Goal: Communication & Community: Participate in discussion

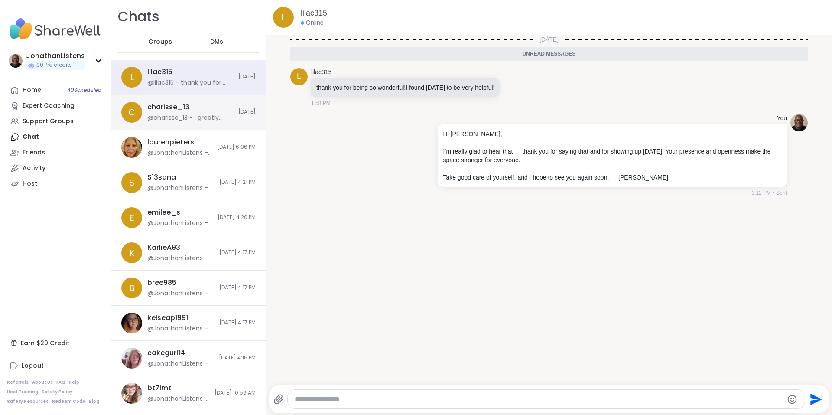
click at [206, 109] on div "charisse_13 @charisse_13 - I greatly appreciate you taking the time to talk wit…" at bounding box center [190, 112] width 86 height 20
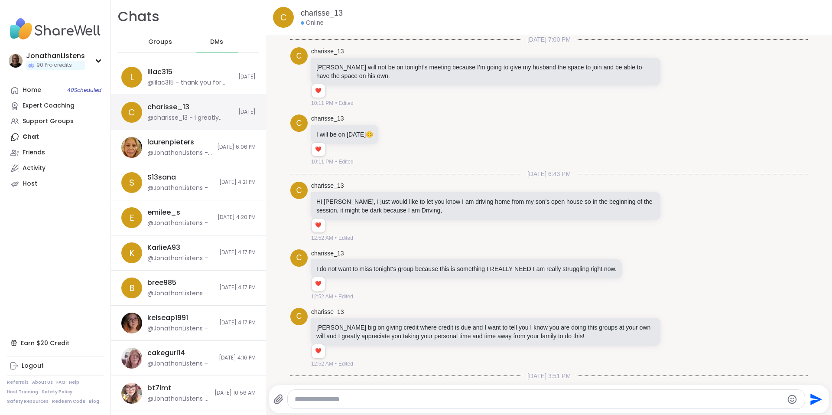
scroll to position [1898, 0]
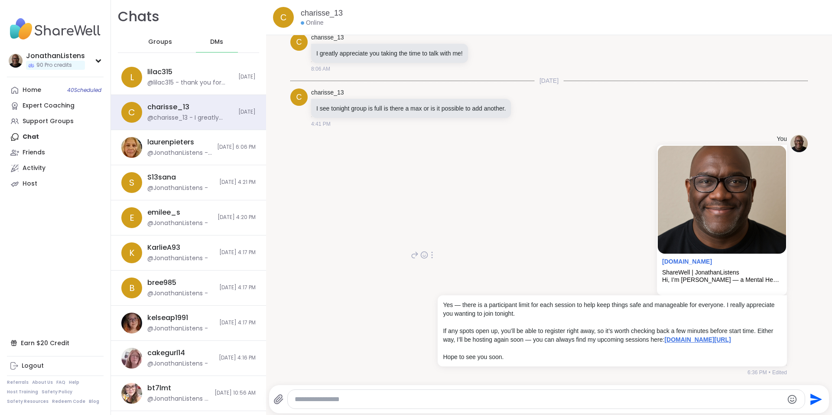
click at [665, 339] on link "sharewellnow.com/profile/JonathanListens" at bounding box center [698, 339] width 66 height 7
click at [167, 42] on span "Groups" at bounding box center [160, 42] width 24 height 9
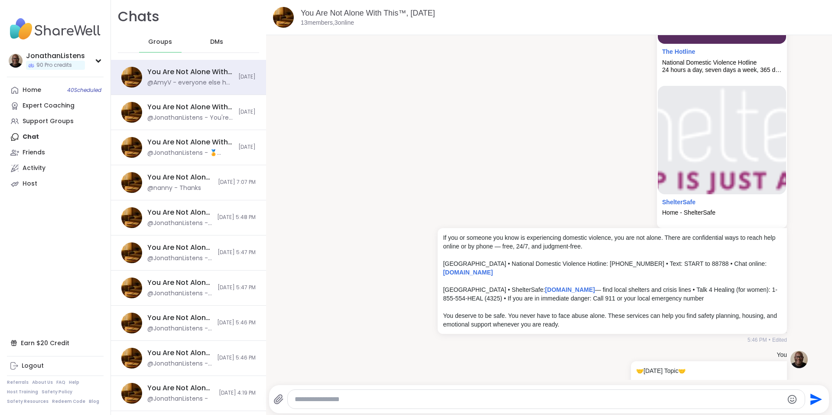
scroll to position [5405, 0]
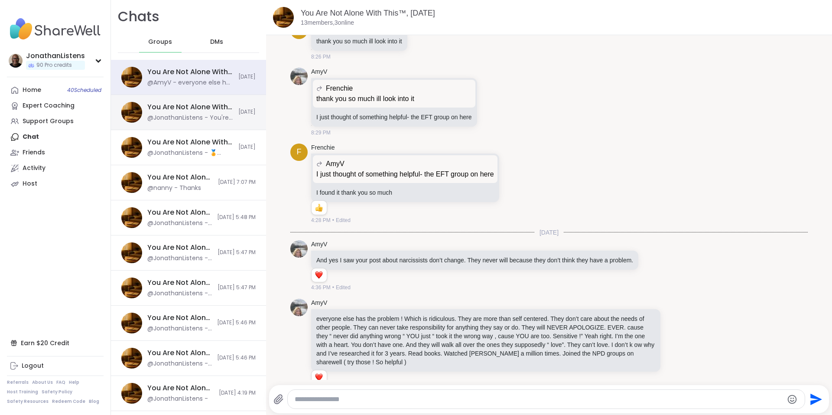
click at [203, 116] on div "@JonathanListens - You're welcome. I wish you and your baby well. Please squeez…" at bounding box center [190, 118] width 86 height 9
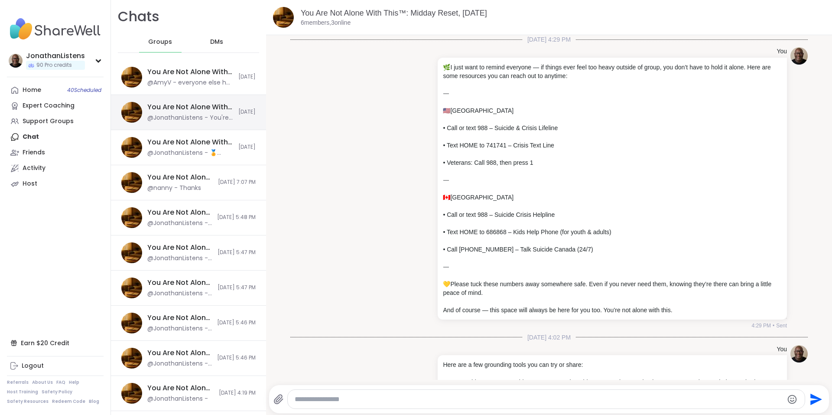
scroll to position [1442, 0]
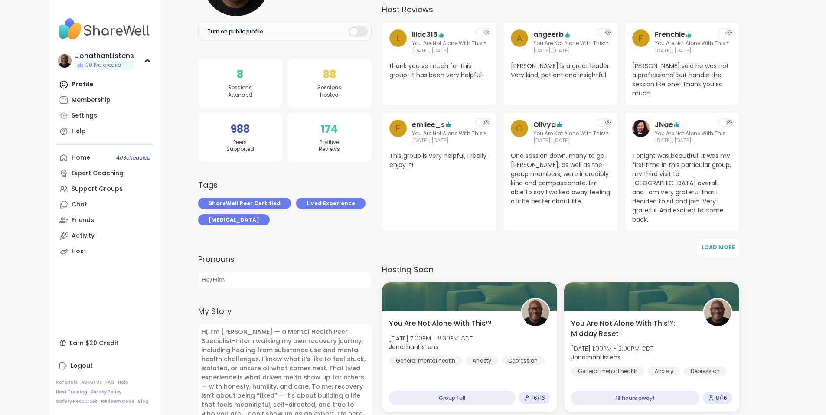
scroll to position [140, 0]
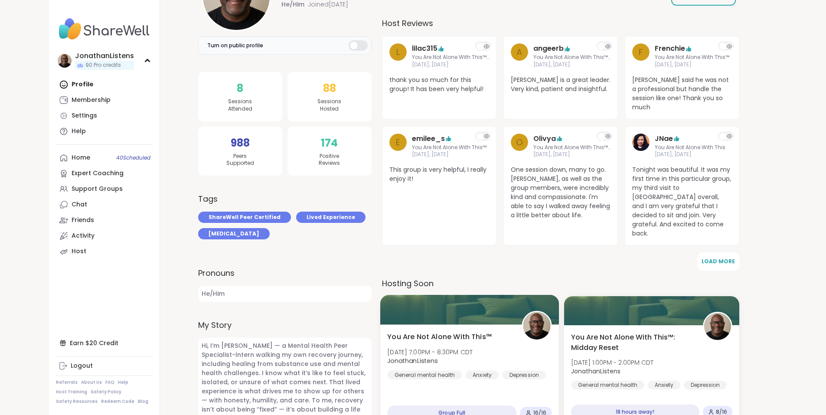
click at [467, 360] on div "You Are Not Alone With This™ Sun, Oct 12 | 7:00PM - 8:30PM CDT JonathanListens …" at bounding box center [469, 356] width 164 height 48
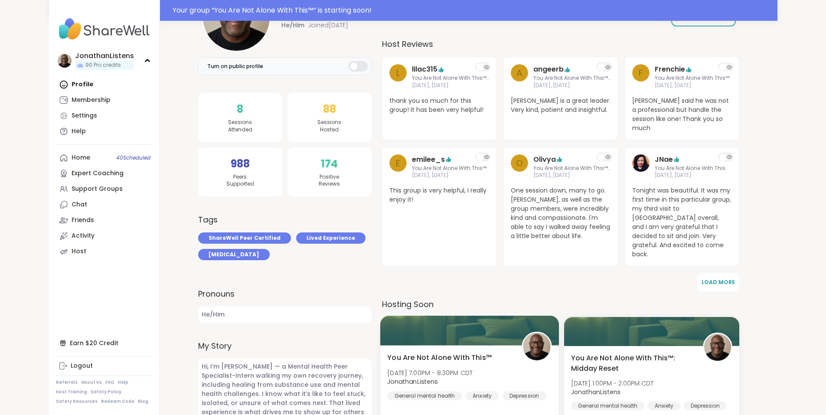
scroll to position [160, 0]
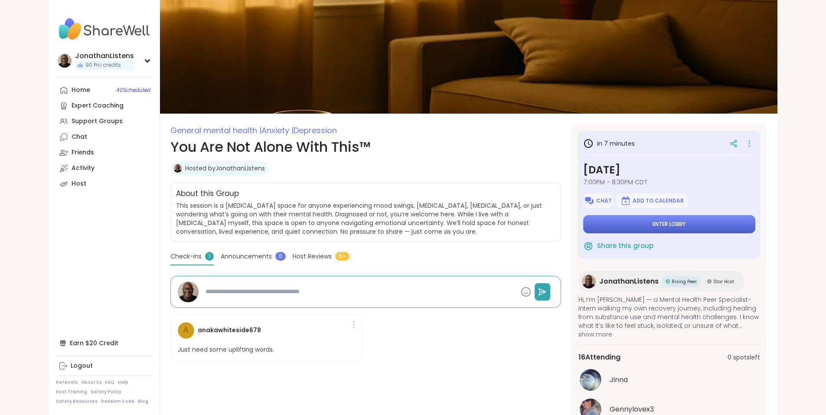
click at [679, 222] on button "Enter lobby" at bounding box center [669, 224] width 172 height 18
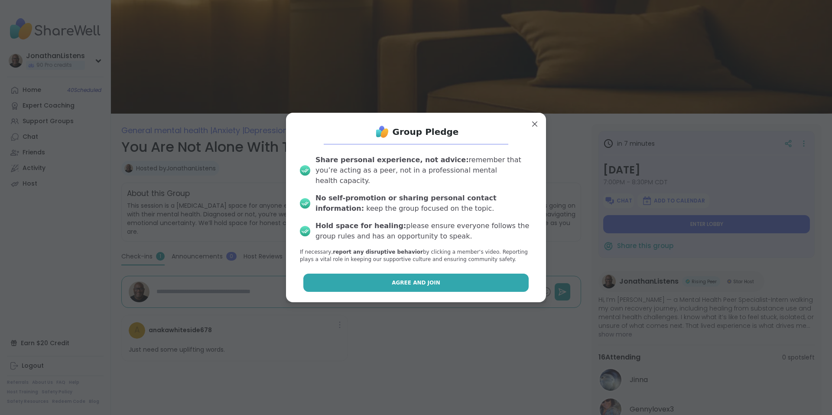
click at [408, 279] on span "Agree and Join" at bounding box center [416, 283] width 49 height 8
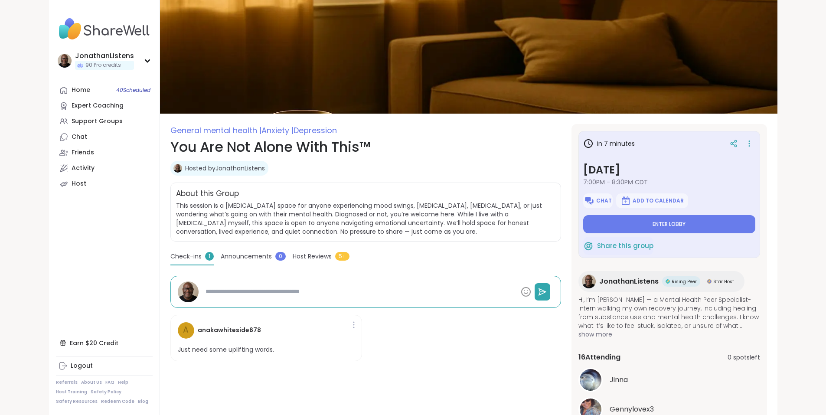
type textarea "*"
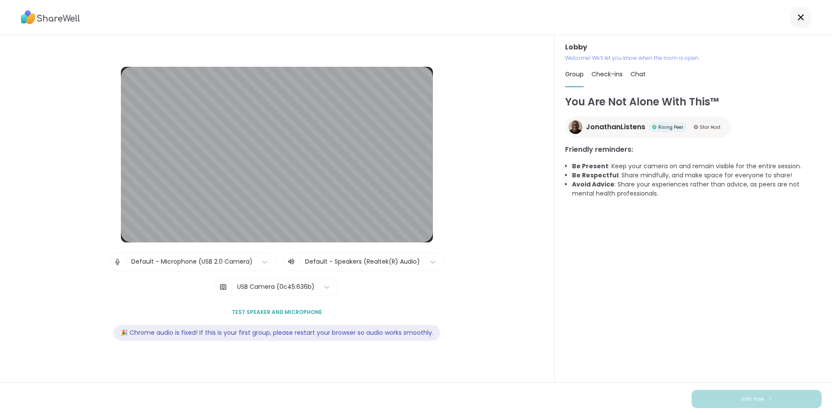
click at [281, 289] on div "USB Camera (0c45:636b)" at bounding box center [276, 286] width 78 height 9
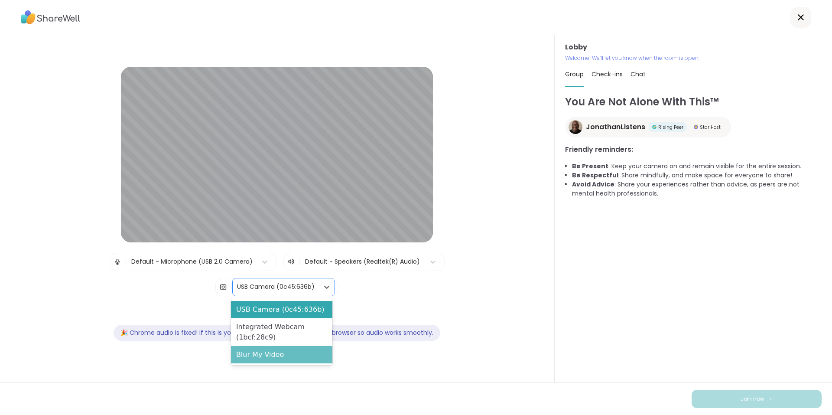
click at [275, 355] on div "Blur My Video" at bounding box center [281, 354] width 101 height 17
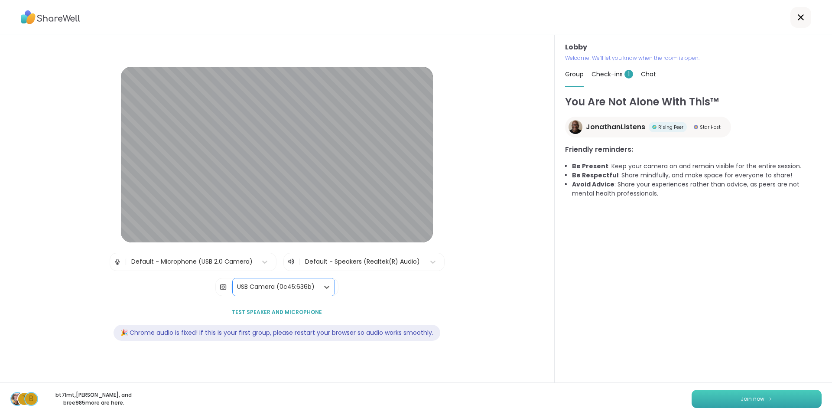
click at [741, 399] on span "Join now" at bounding box center [753, 399] width 24 height 8
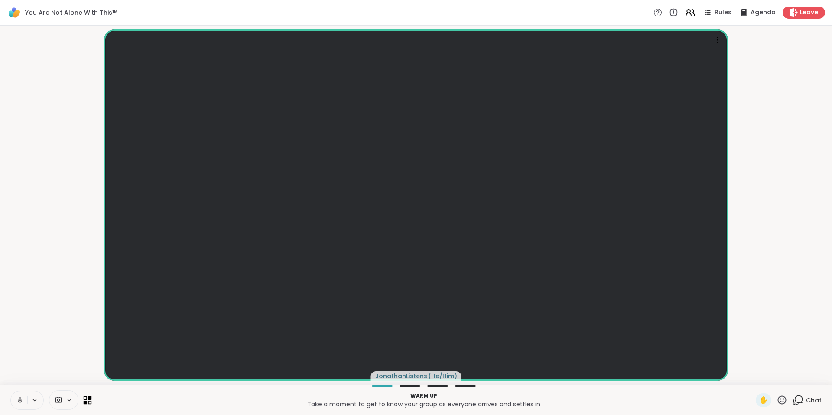
click at [88, 403] on icon at bounding box center [88, 400] width 8 height 8
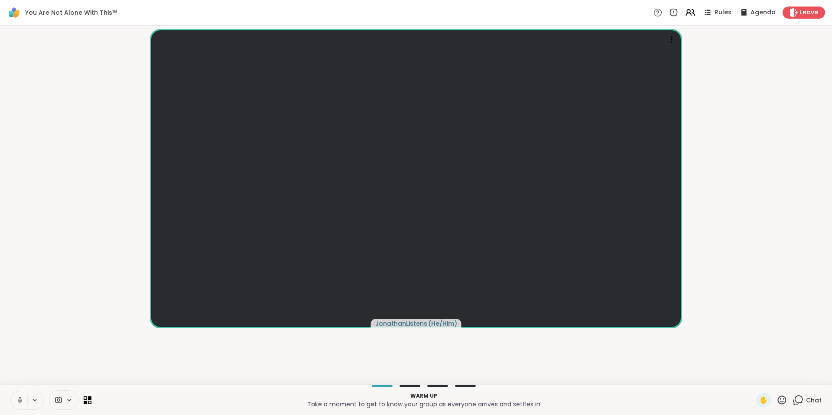
click at [793, 399] on icon at bounding box center [798, 400] width 11 height 11
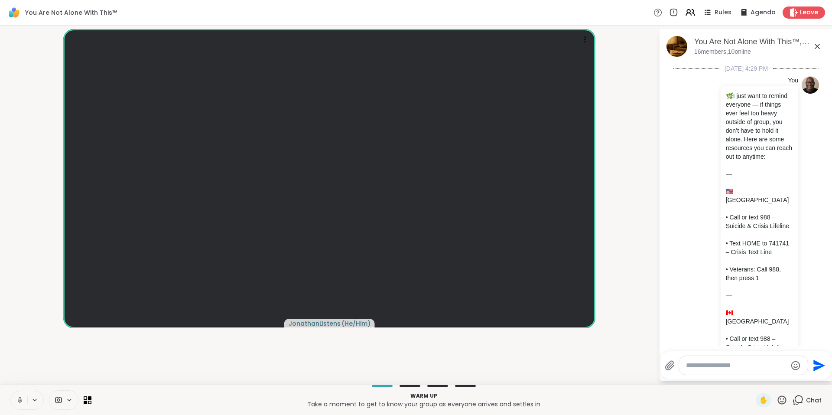
scroll to position [1569, 0]
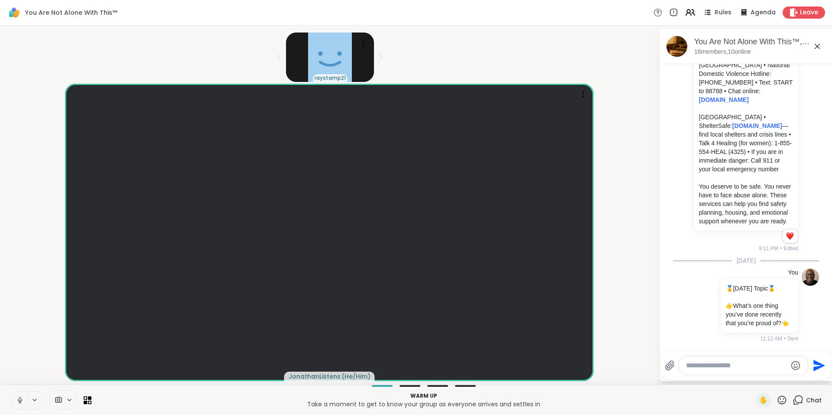
click at [819, 46] on icon at bounding box center [818, 46] width 10 height 10
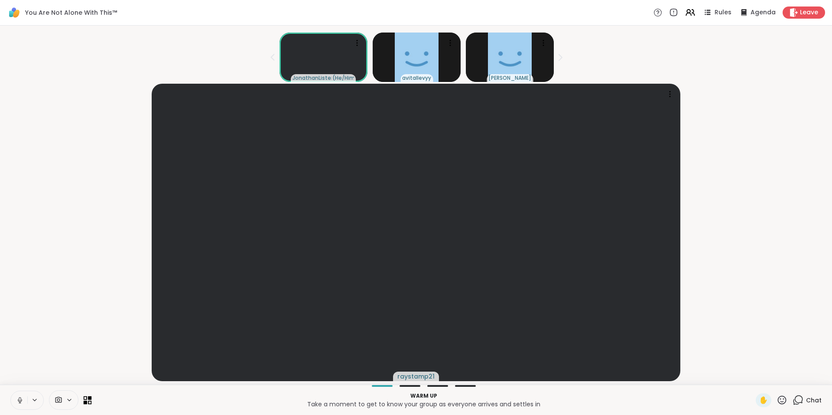
click at [86, 401] on icon at bounding box center [86, 402] width 4 height 4
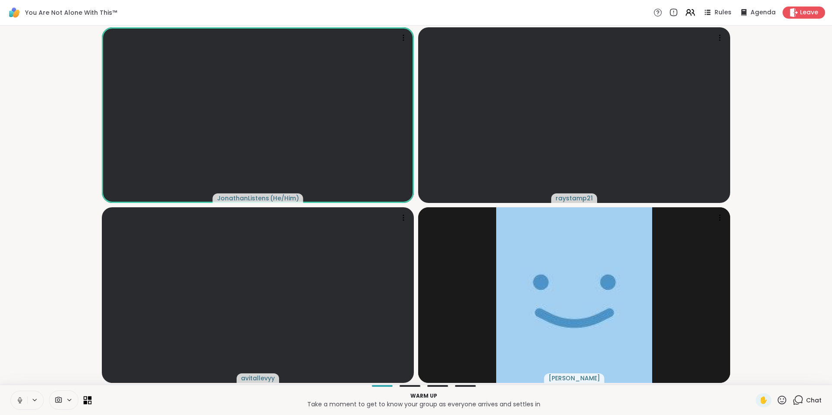
click at [86, 401] on icon at bounding box center [86, 402] width 4 height 4
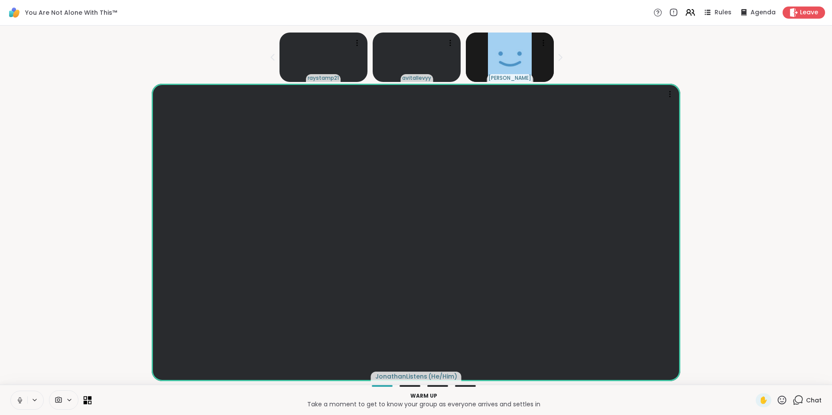
click at [86, 401] on icon at bounding box center [86, 402] width 4 height 4
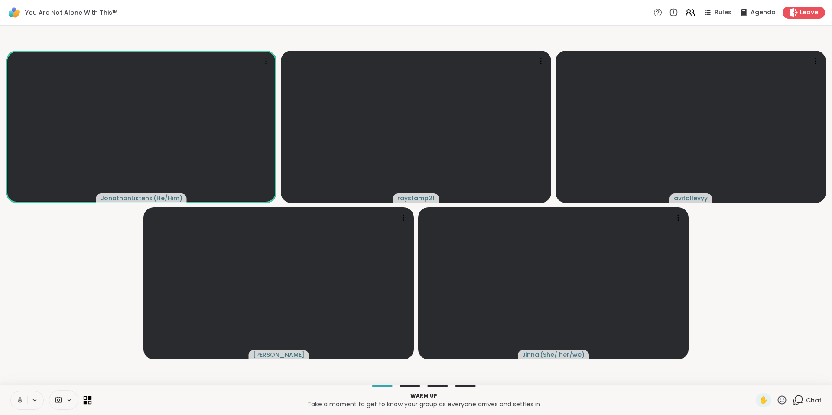
click at [86, 401] on icon at bounding box center [86, 402] width 4 height 4
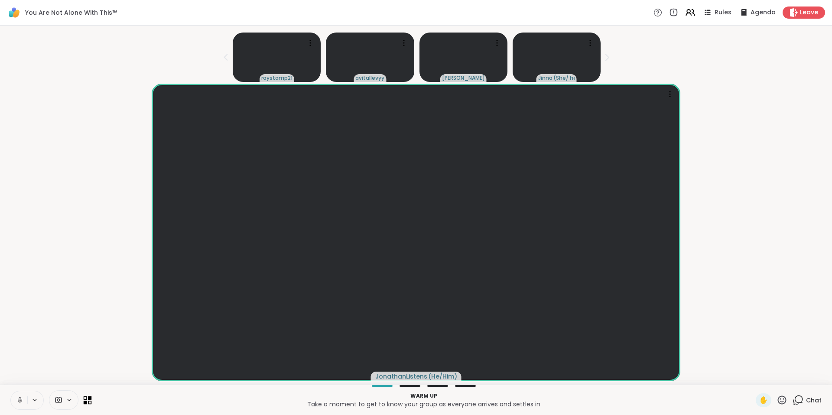
click at [86, 401] on icon at bounding box center [86, 402] width 4 height 4
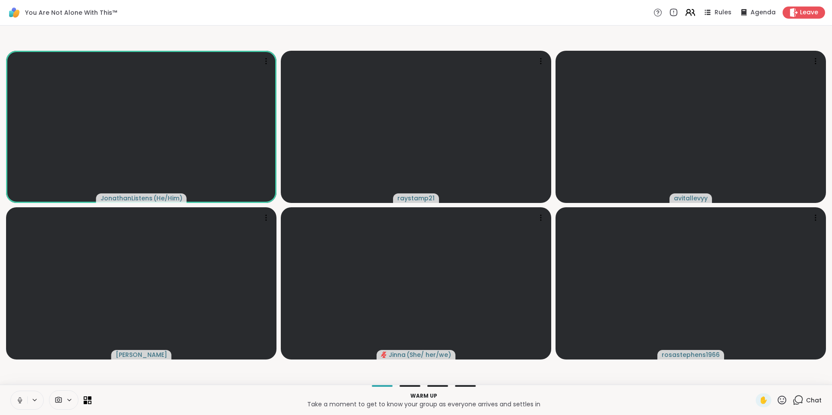
click at [685, 14] on icon at bounding box center [690, 12] width 11 height 11
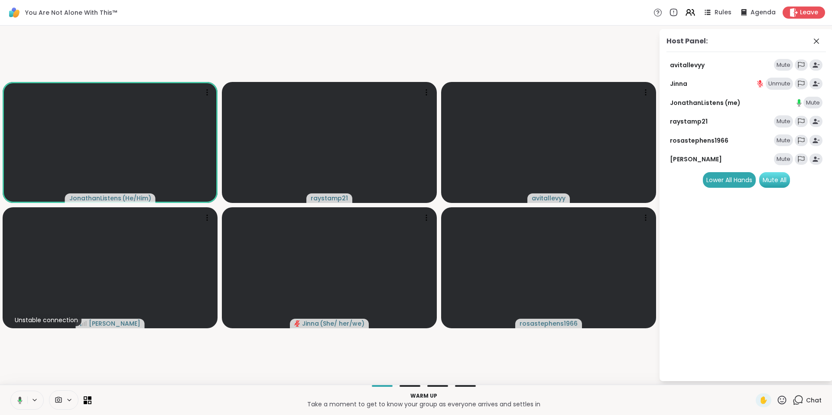
click at [783, 183] on div "Mute All" at bounding box center [775, 180] width 31 height 16
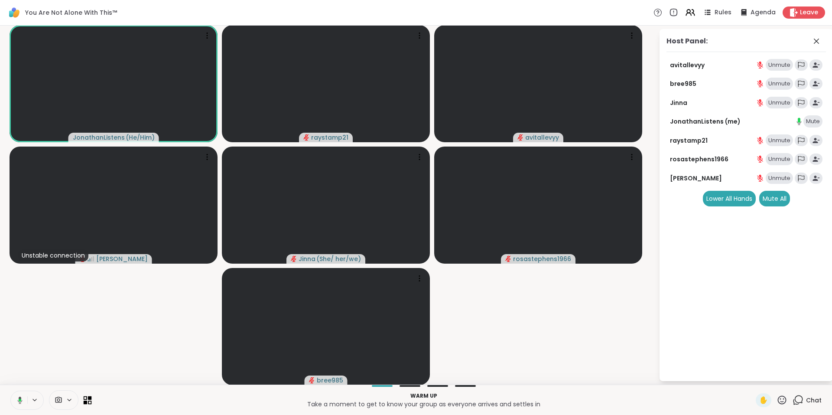
click at [90, 398] on icon at bounding box center [90, 398] width 4 height 4
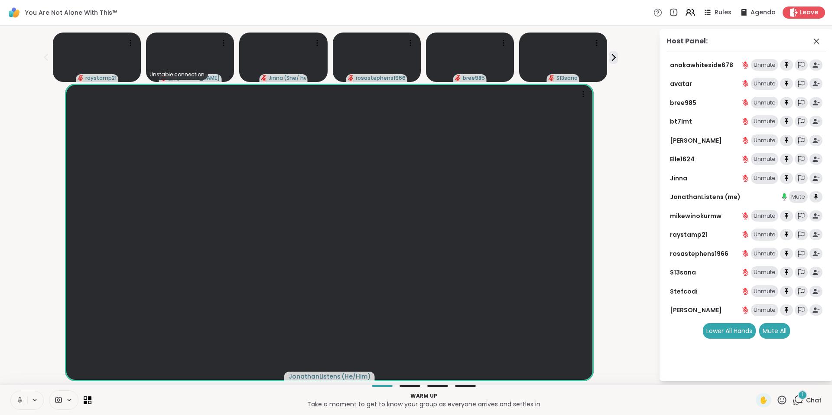
click at [798, 397] on div "1" at bounding box center [803, 395] width 10 height 10
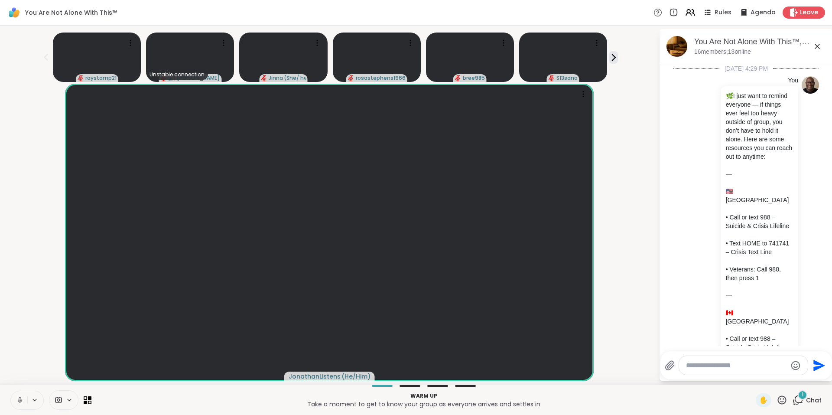
scroll to position [1662, 0]
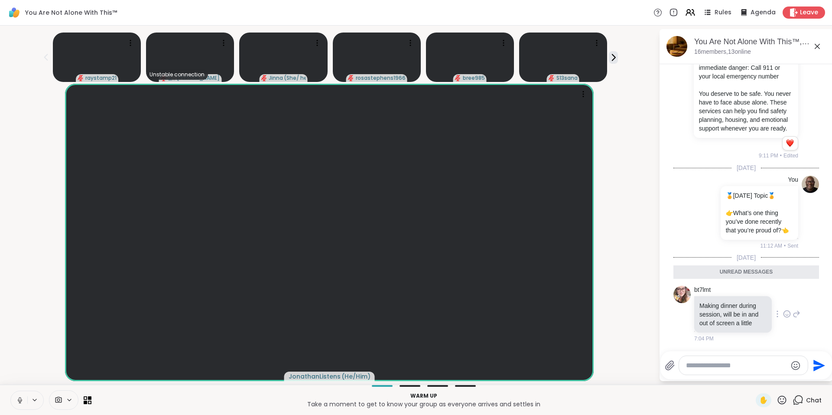
click at [783, 313] on icon at bounding box center [787, 314] width 8 height 9
click at [764, 299] on div "Select Reaction: Thumbs up" at bounding box center [768, 300] width 8 height 8
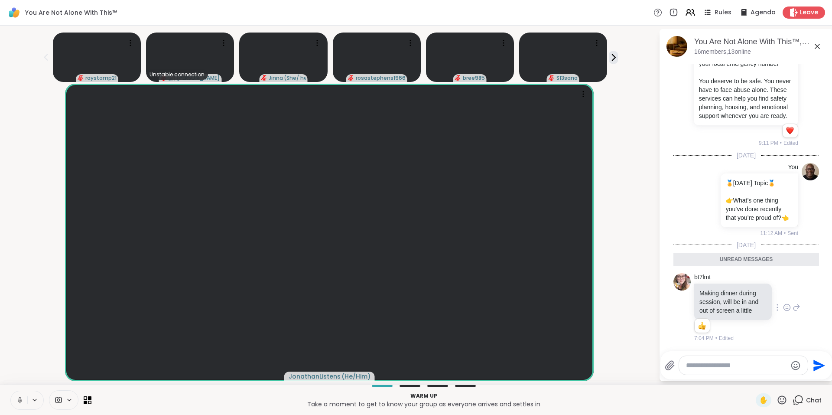
click at [817, 49] on icon at bounding box center [818, 46] width 10 height 10
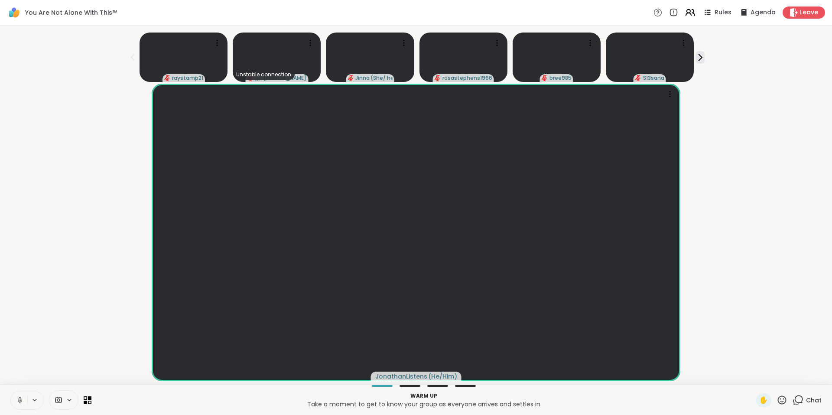
click at [685, 11] on icon at bounding box center [690, 12] width 11 height 11
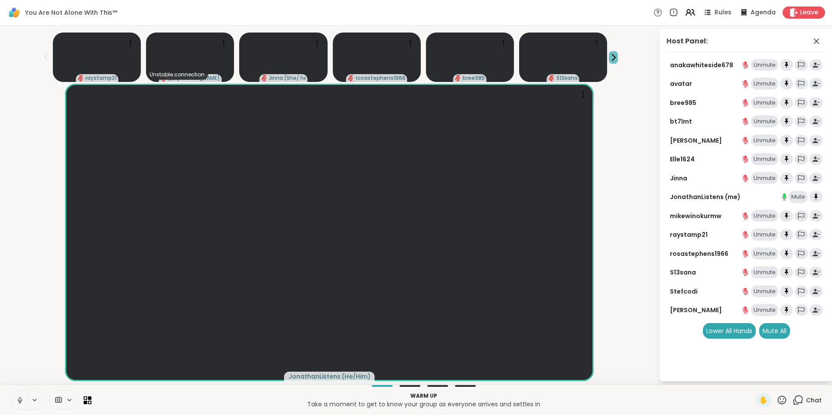
click at [609, 54] on icon at bounding box center [613, 57] width 9 height 9
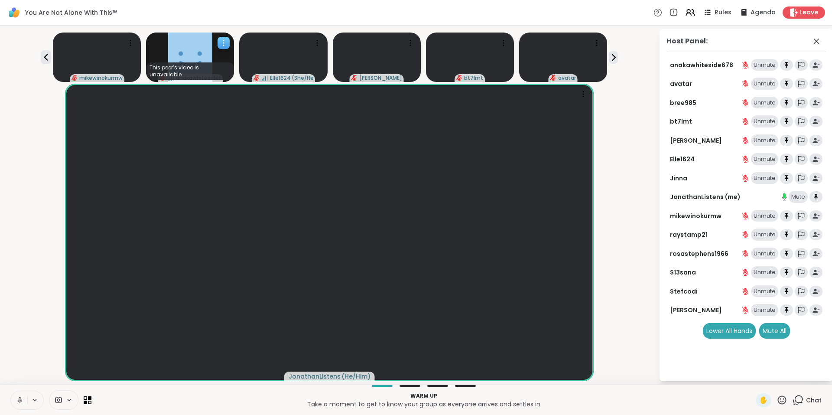
click at [225, 45] on icon at bounding box center [224, 45] width 1 height 1
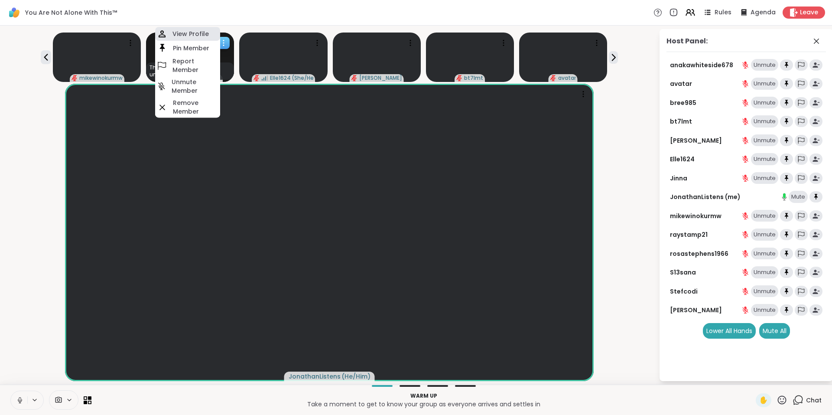
click at [206, 31] on h4 "View Profile" at bounding box center [191, 33] width 36 height 9
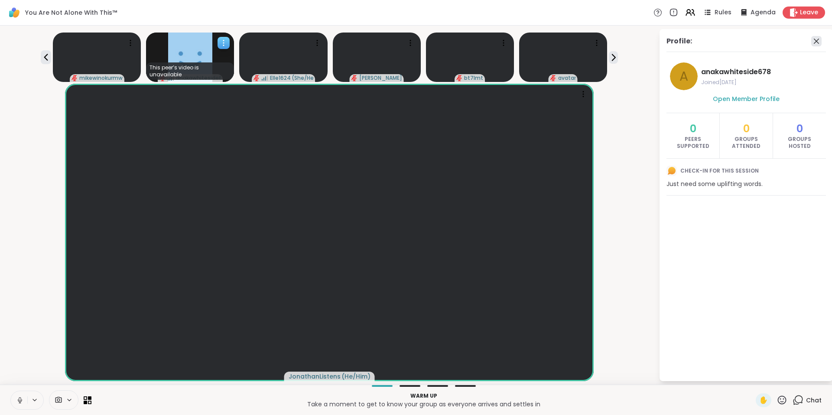
click at [818, 40] on icon at bounding box center [816, 41] width 5 height 5
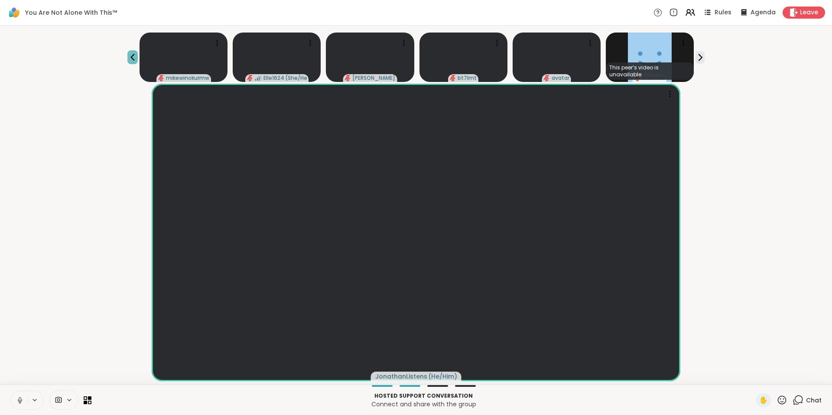
click at [138, 54] on icon at bounding box center [132, 57] width 10 height 10
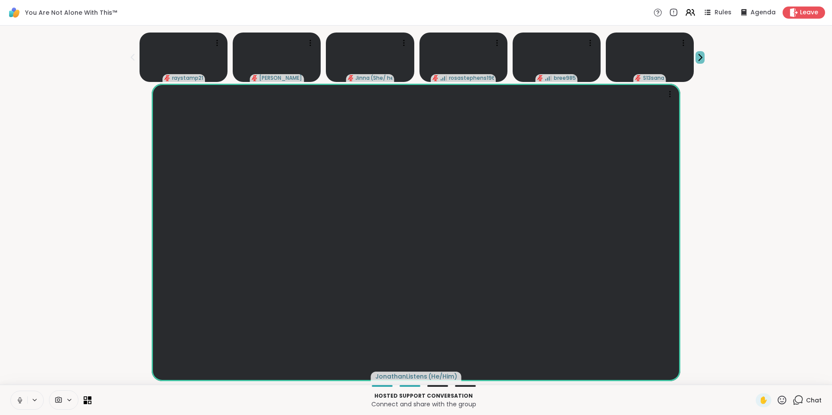
click at [696, 55] on icon at bounding box center [700, 57] width 9 height 9
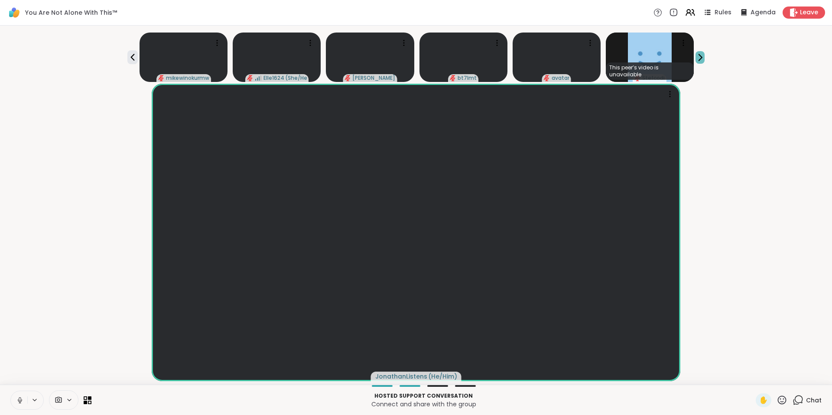
click at [696, 55] on icon at bounding box center [700, 57] width 9 height 9
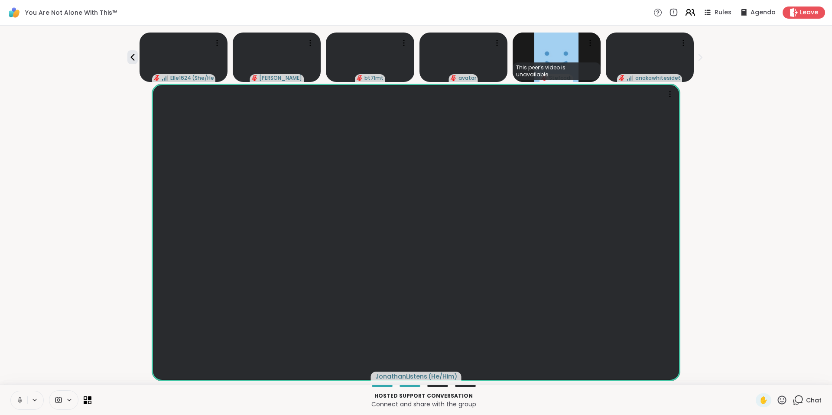
click at [692, 10] on icon at bounding box center [693, 13] width 3 height 6
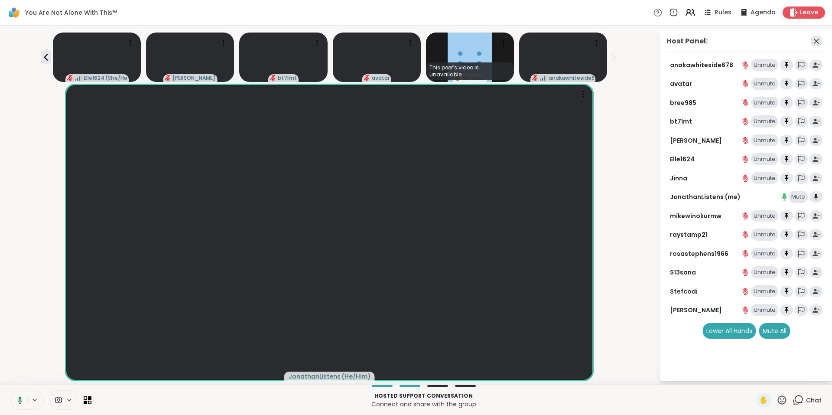
click at [819, 40] on icon at bounding box center [817, 41] width 10 height 10
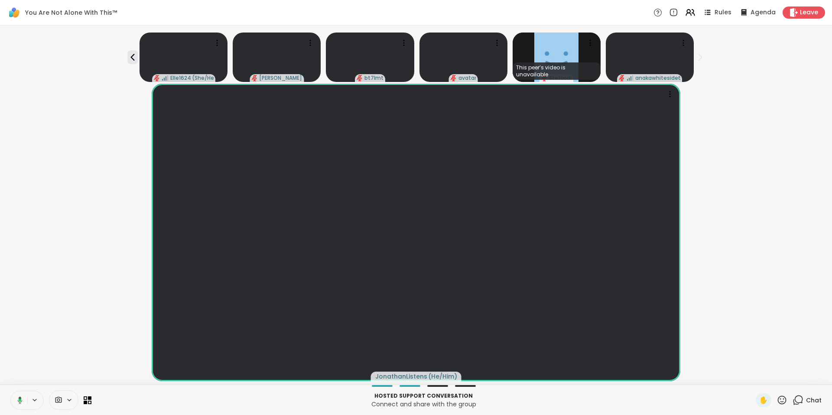
click at [795, 403] on icon at bounding box center [799, 399] width 8 height 8
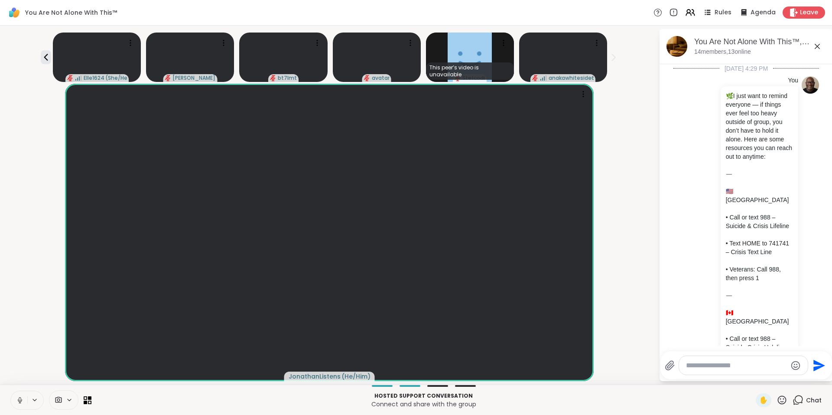
scroll to position [1645, 0]
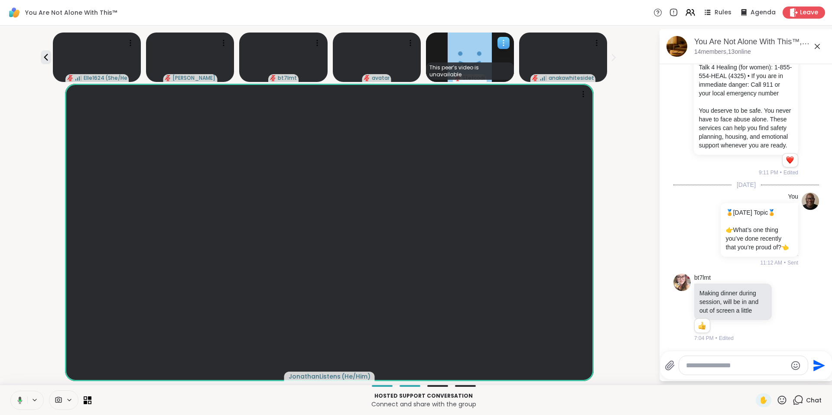
click at [503, 43] on icon at bounding box center [503, 42] width 1 height 1
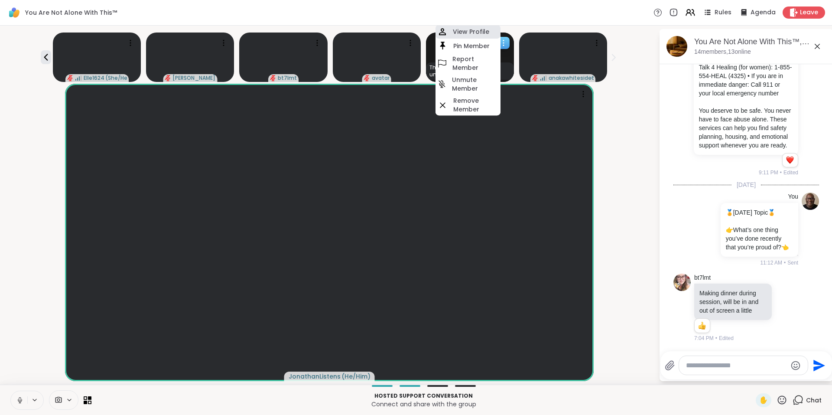
click at [473, 29] on h4 "View Profile" at bounding box center [471, 31] width 36 height 9
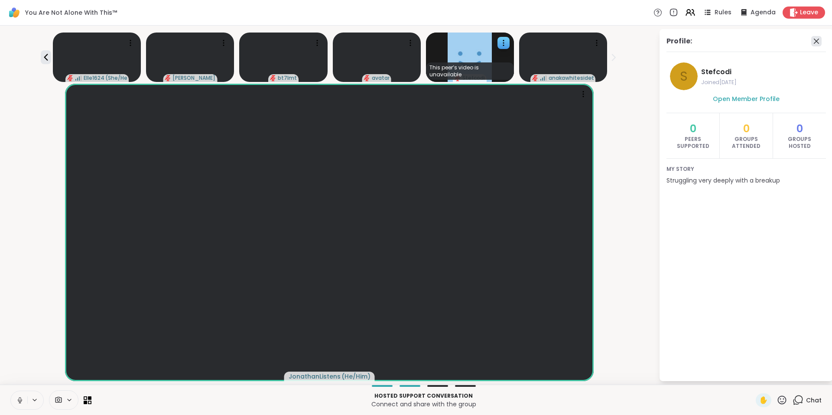
click at [819, 39] on icon at bounding box center [817, 41] width 10 height 10
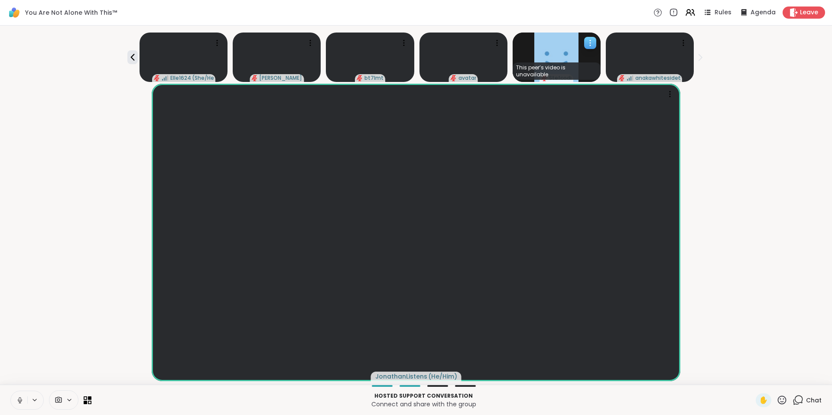
click at [586, 44] on icon at bounding box center [590, 43] width 9 height 9
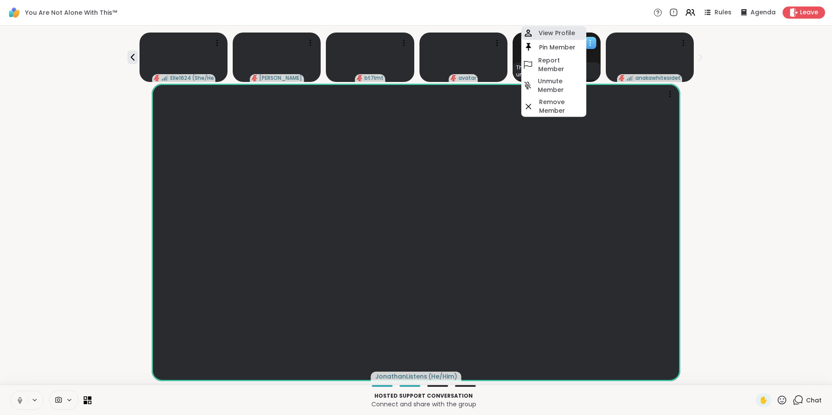
click at [558, 35] on h4 "View Profile" at bounding box center [557, 33] width 36 height 9
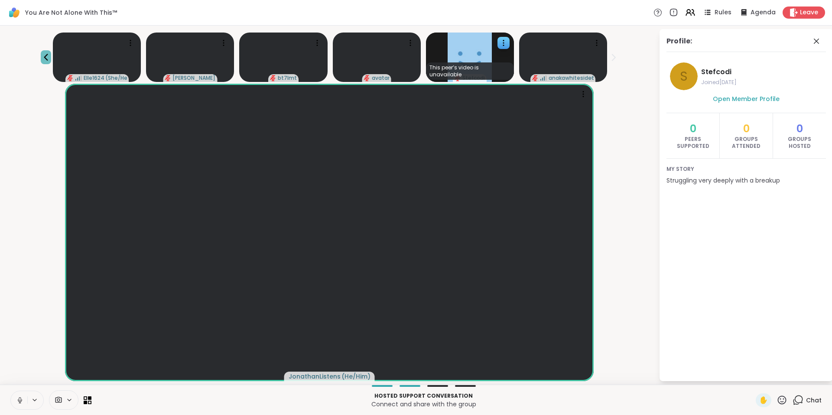
click at [51, 57] on icon at bounding box center [46, 57] width 10 height 10
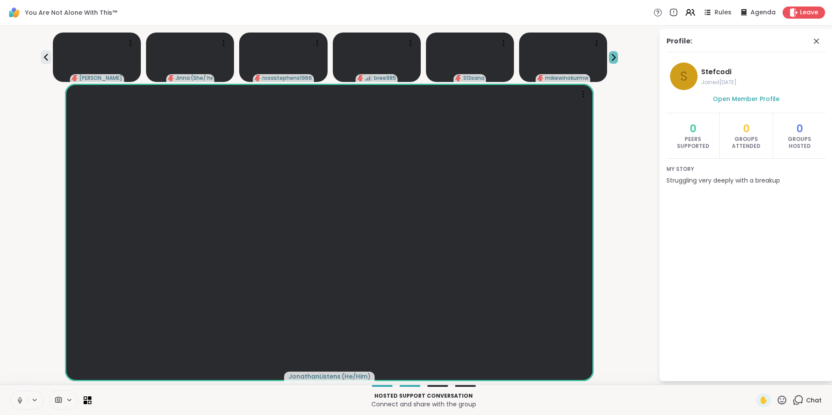
click at [609, 56] on icon at bounding box center [613, 57] width 9 height 9
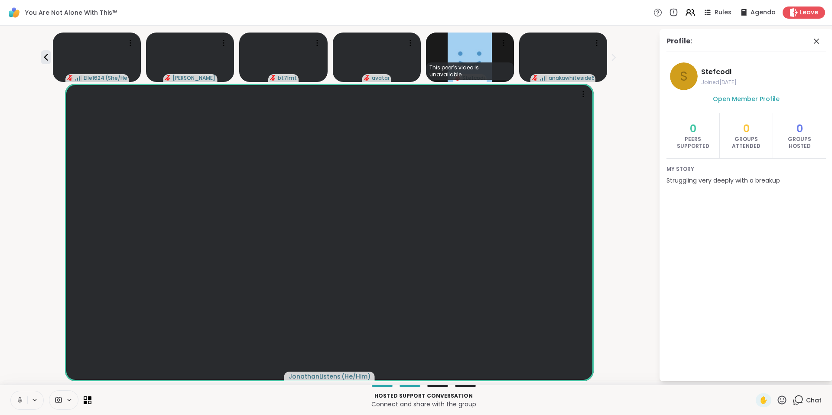
click at [609, 56] on icon at bounding box center [613, 57] width 9 height 9
click at [503, 43] on icon at bounding box center [503, 42] width 1 height 1
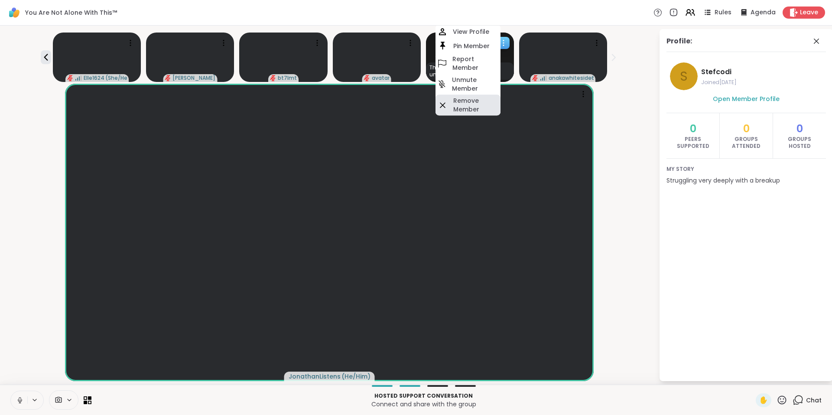
click at [473, 107] on h4 "Remove Member" at bounding box center [477, 104] width 46 height 17
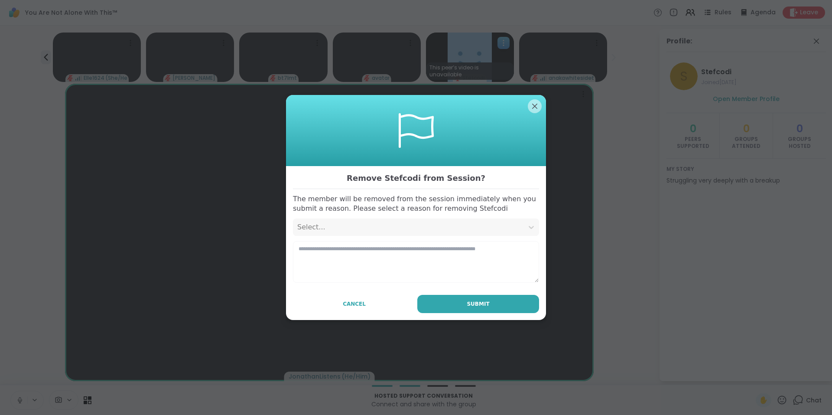
click at [451, 226] on div "Select..." at bounding box center [408, 227] width 222 height 10
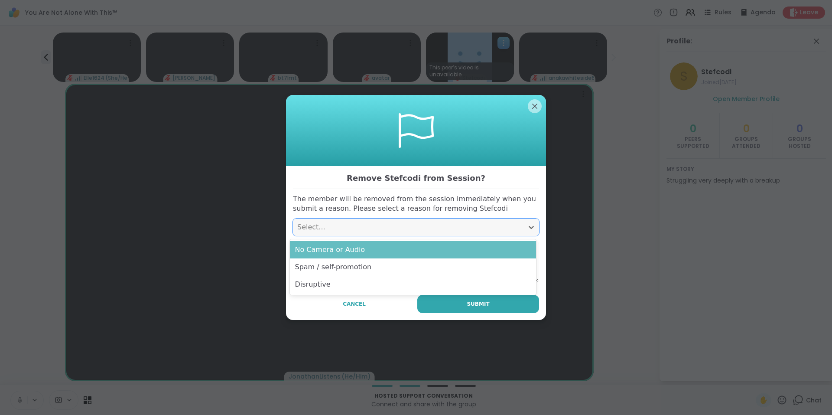
click at [430, 254] on div "No Camera or Audio" at bounding box center [413, 249] width 246 height 17
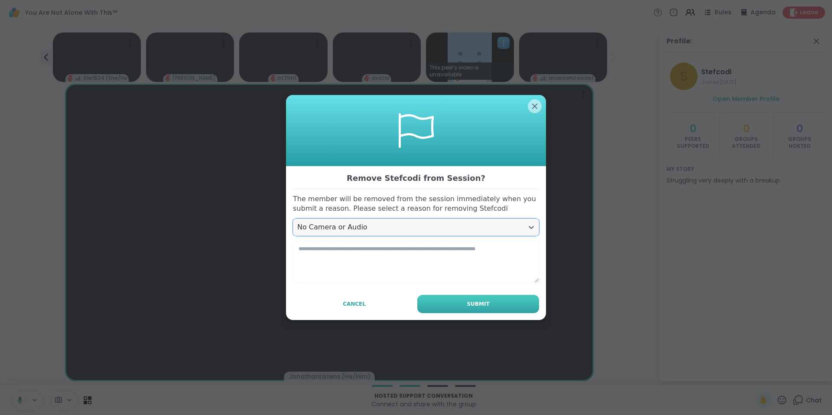
click at [454, 302] on button "Submit" at bounding box center [479, 304] width 122 height 18
click at [430, 272] on textarea at bounding box center [416, 262] width 246 height 42
type textarea "**********"
click at [470, 307] on span "Submit" at bounding box center [478, 304] width 23 height 8
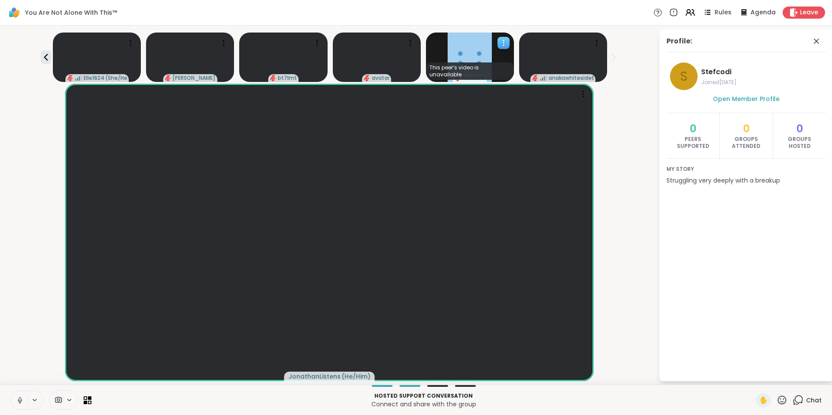
click at [499, 42] on icon at bounding box center [503, 43] width 9 height 9
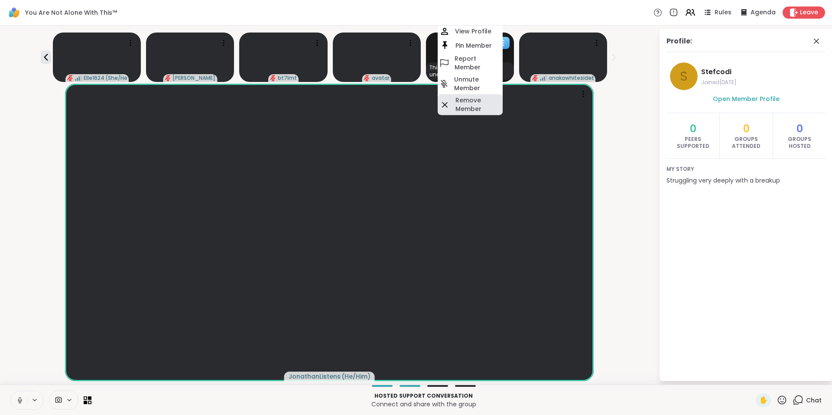
click at [473, 105] on h4 "Remove Member" at bounding box center [479, 104] width 46 height 17
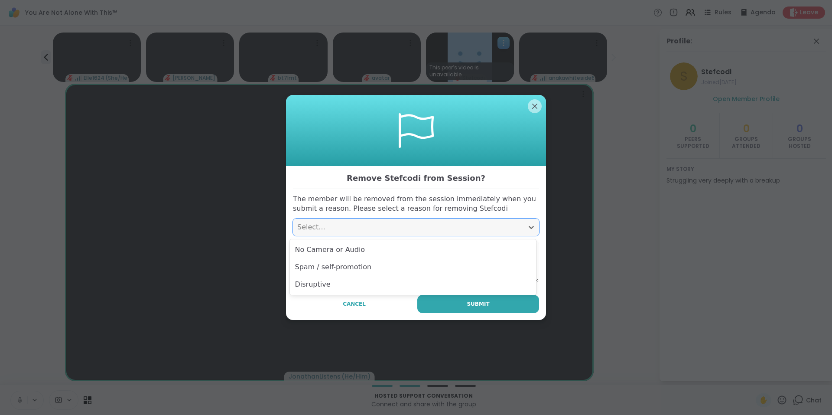
click at [432, 222] on div "Select..." at bounding box center [408, 227] width 222 height 10
click at [420, 250] on div "No Camera or Audio" at bounding box center [413, 249] width 246 height 17
click at [384, 262] on textarea at bounding box center [416, 262] width 246 height 42
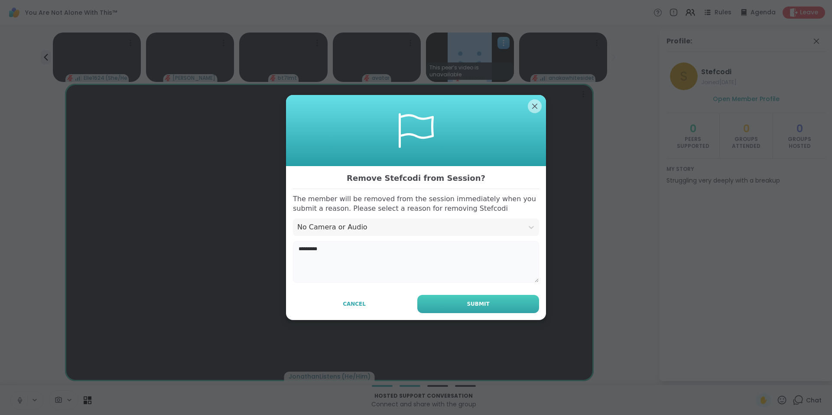
type textarea "*********"
click at [465, 303] on button "Submit" at bounding box center [479, 304] width 122 height 18
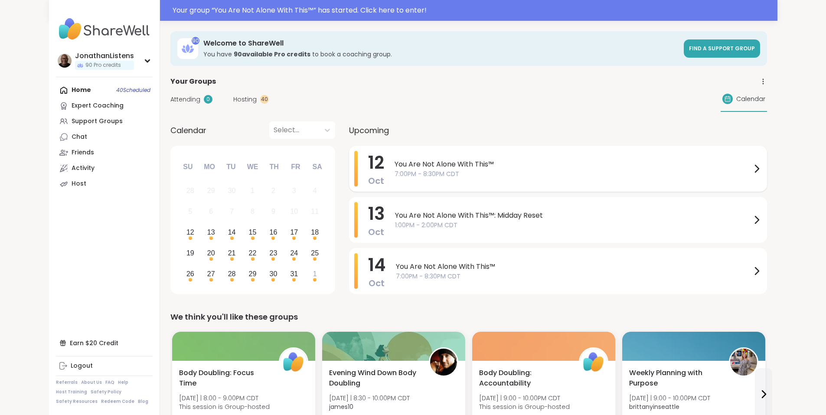
click at [424, 164] on span "You Are Not Alone With This™" at bounding box center [573, 164] width 357 height 10
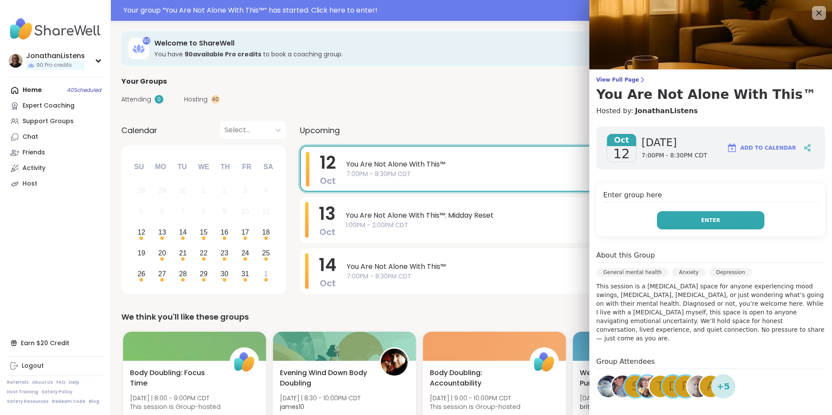
click at [671, 228] on button "Enter" at bounding box center [711, 220] width 108 height 18
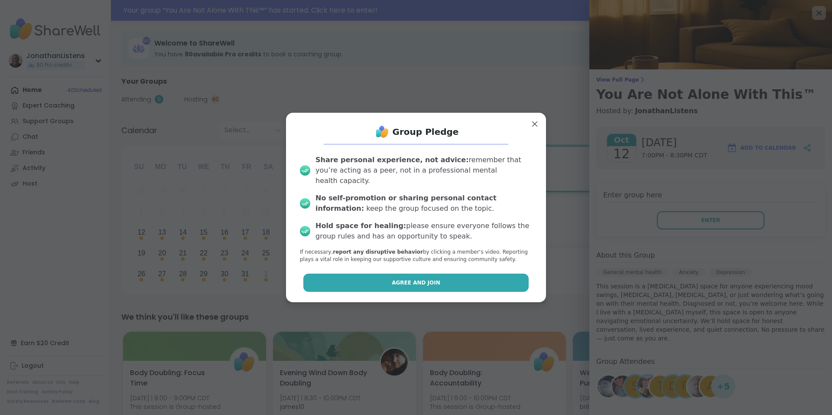
click at [458, 279] on button "Agree and Join" at bounding box center [417, 283] width 226 height 18
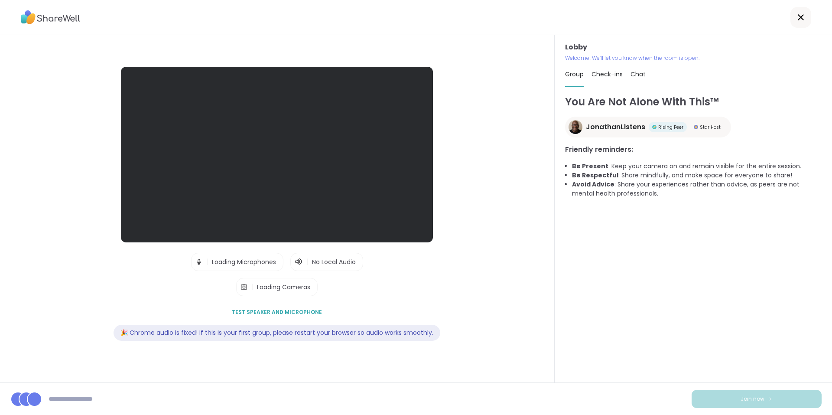
click at [287, 287] on span "Loading Cameras" at bounding box center [283, 287] width 53 height 9
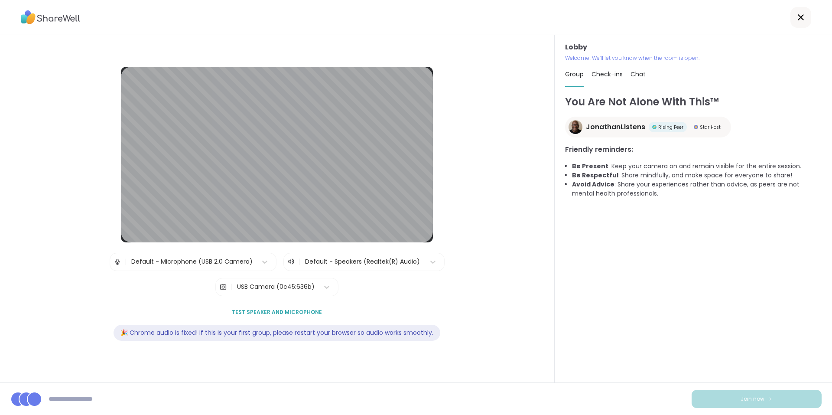
click at [287, 287] on div "USB Camera (0c45:636b)" at bounding box center [276, 286] width 78 height 9
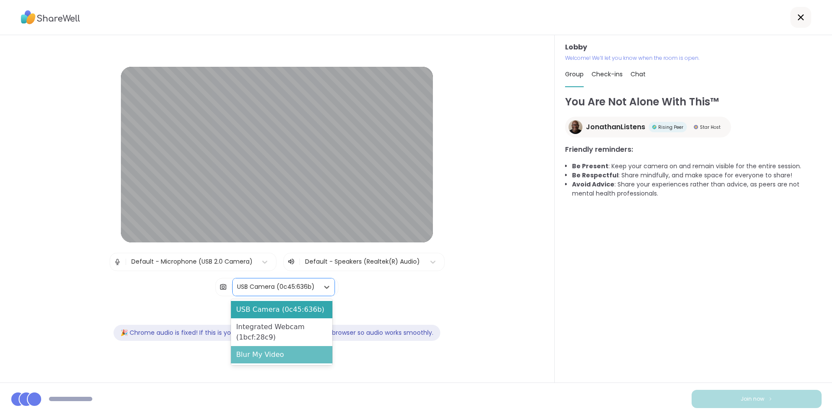
click at [269, 357] on div "Blur My Video" at bounding box center [281, 354] width 101 height 17
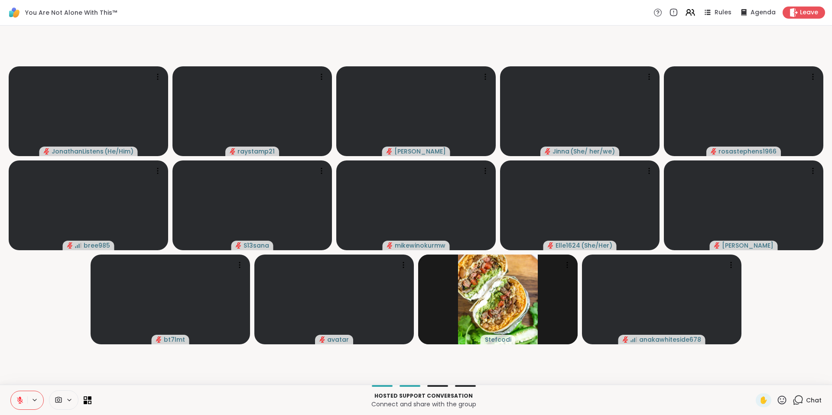
click at [14, 399] on button at bounding box center [19, 400] width 16 height 18
click at [88, 398] on icon at bounding box center [88, 400] width 8 height 8
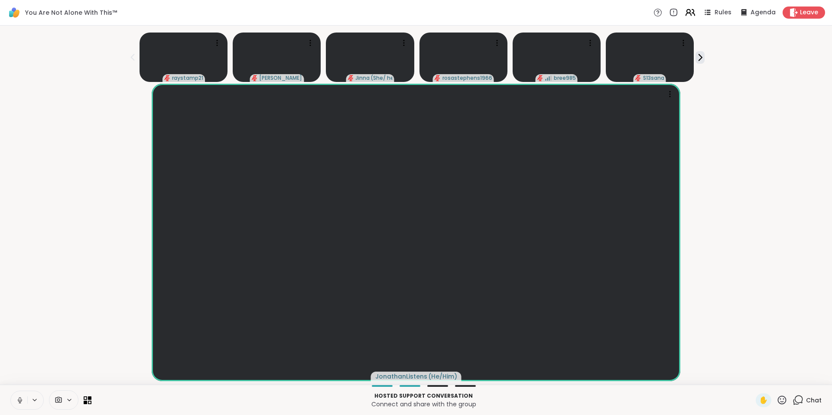
click at [685, 16] on icon at bounding box center [690, 12] width 11 height 11
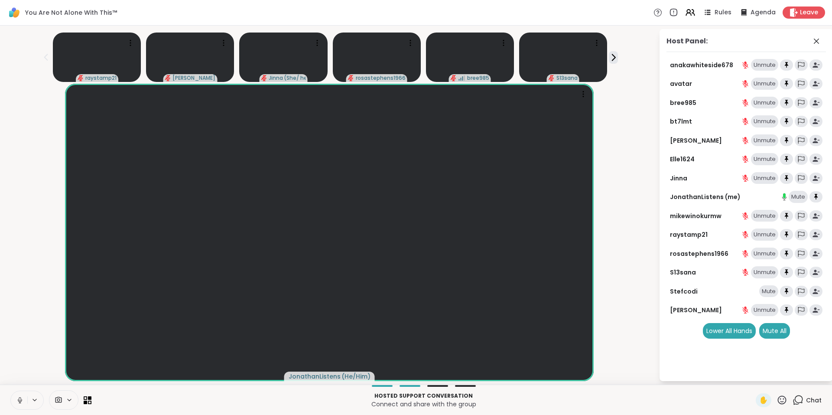
click at [796, 397] on icon at bounding box center [799, 399] width 8 height 8
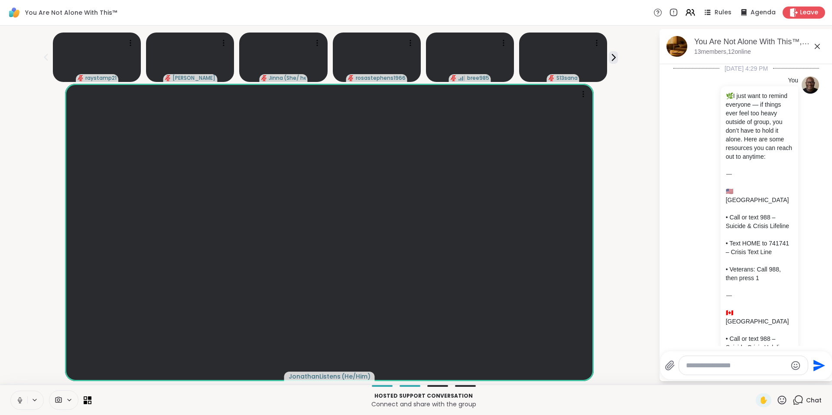
scroll to position [1645, 0]
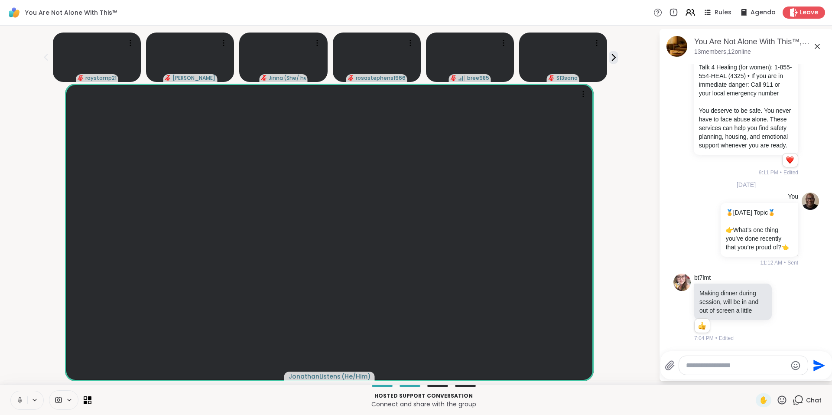
click at [820, 50] on icon at bounding box center [818, 46] width 10 height 10
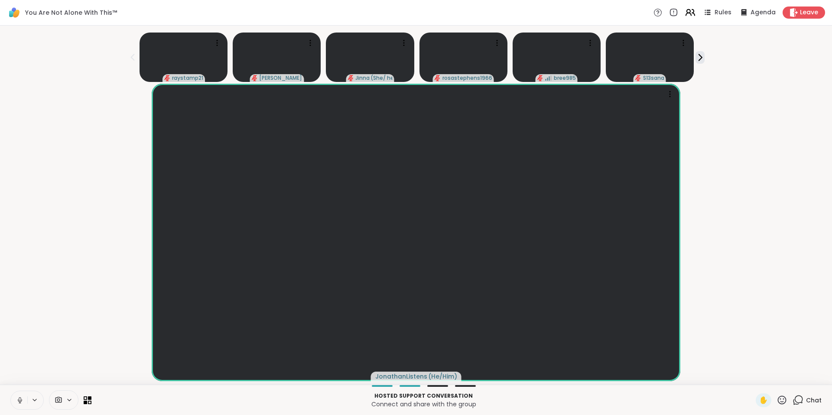
click at [687, 11] on icon at bounding box center [688, 11] width 3 height 3
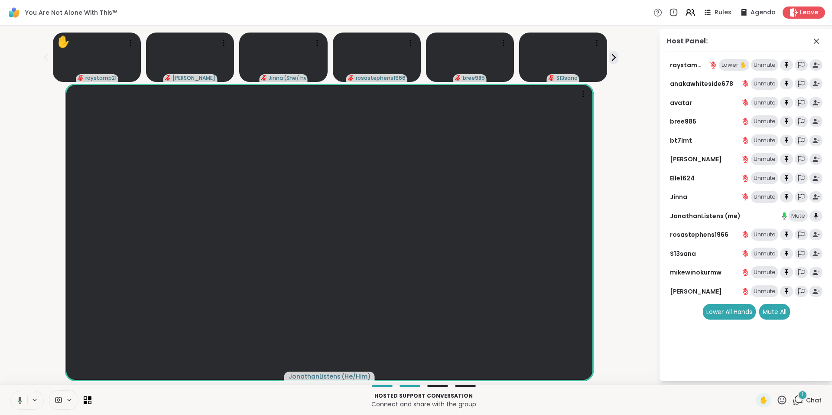
click at [734, 65] on div "Lower ✋" at bounding box center [734, 65] width 30 height 12
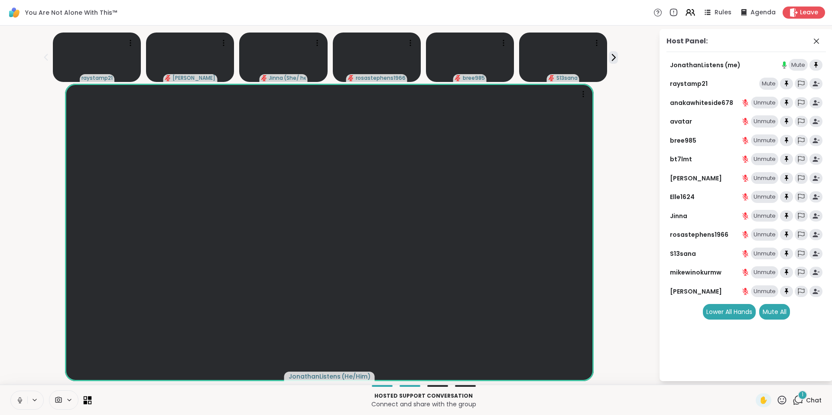
click at [89, 399] on icon at bounding box center [90, 398] width 4 height 4
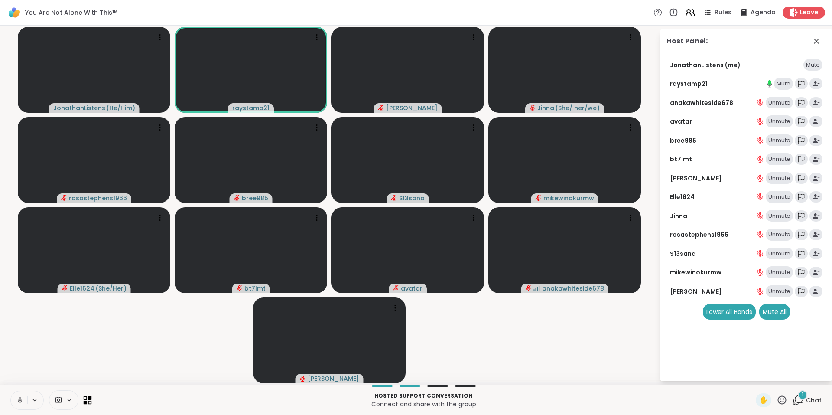
click at [89, 399] on icon at bounding box center [90, 398] width 4 height 4
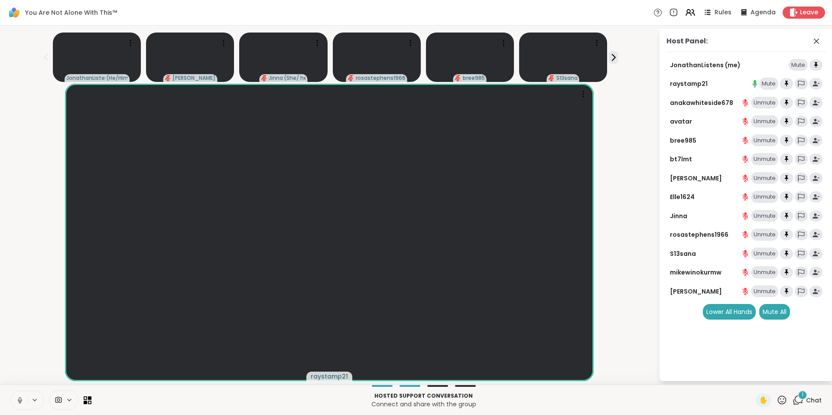
click at [802, 392] on span "1" at bounding box center [803, 394] width 2 height 7
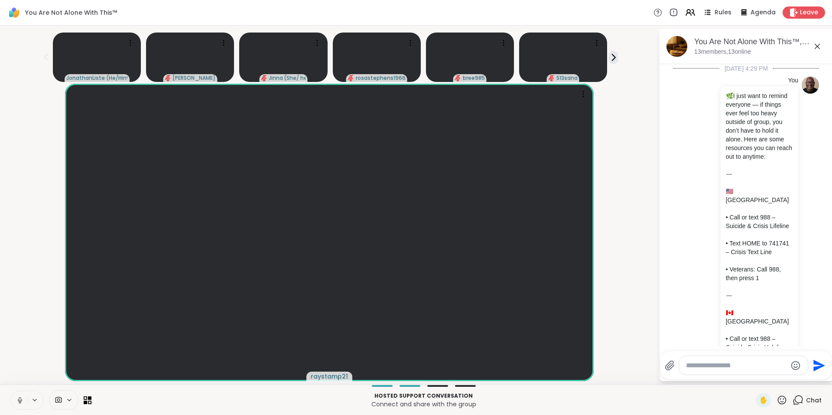
scroll to position [1738, 0]
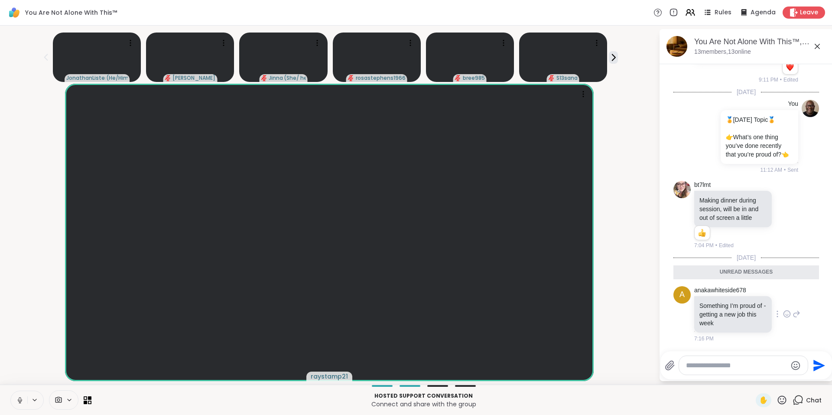
click at [783, 312] on icon at bounding box center [787, 314] width 8 height 9
click at [783, 303] on div "Select Reaction: Heart" at bounding box center [787, 300] width 8 height 8
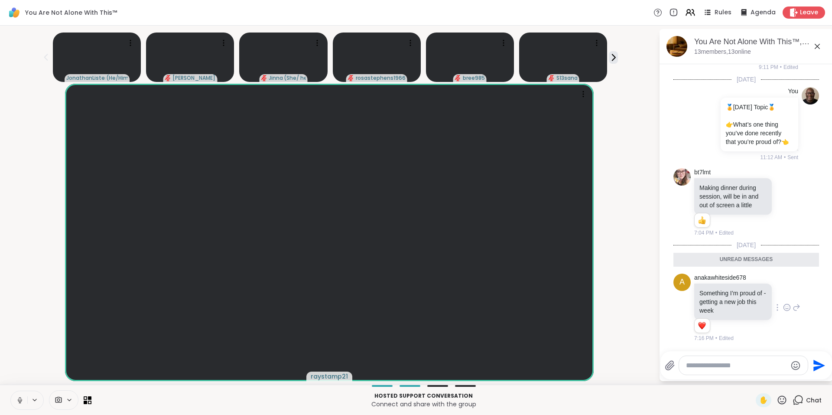
scroll to position [1750, 0]
click at [793, 306] on icon at bounding box center [797, 307] width 8 height 10
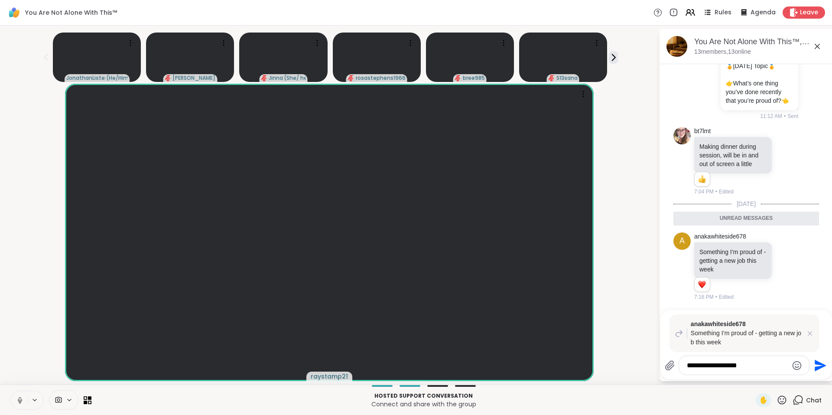
type textarea "**********"
click at [817, 365] on icon "Send" at bounding box center [820, 366] width 14 height 14
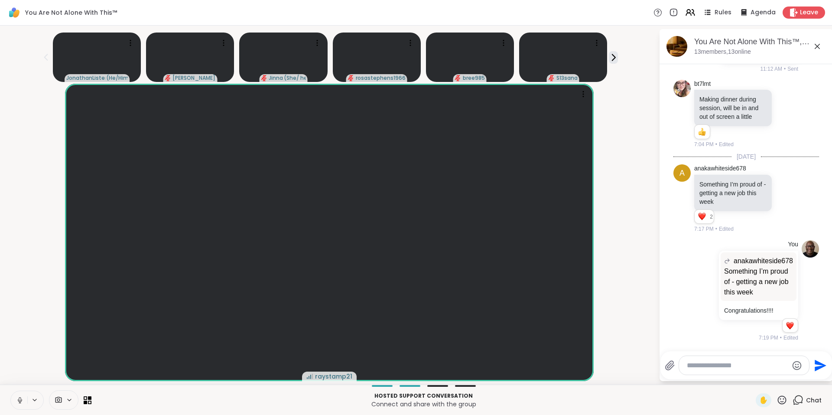
scroll to position [1839, 0]
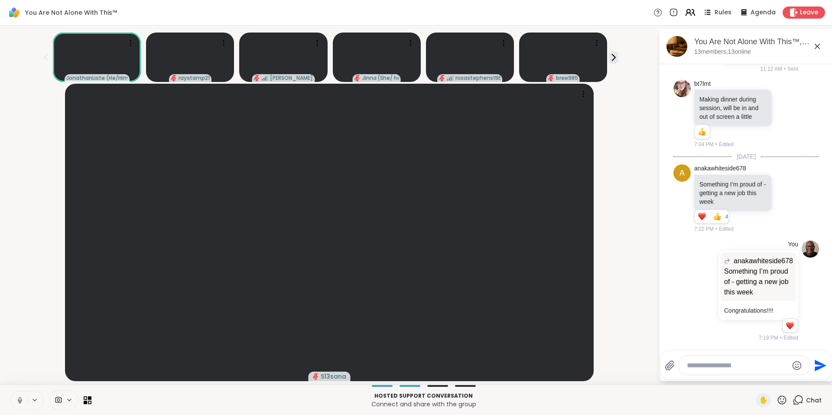
click at [687, 13] on icon at bounding box center [690, 12] width 11 height 11
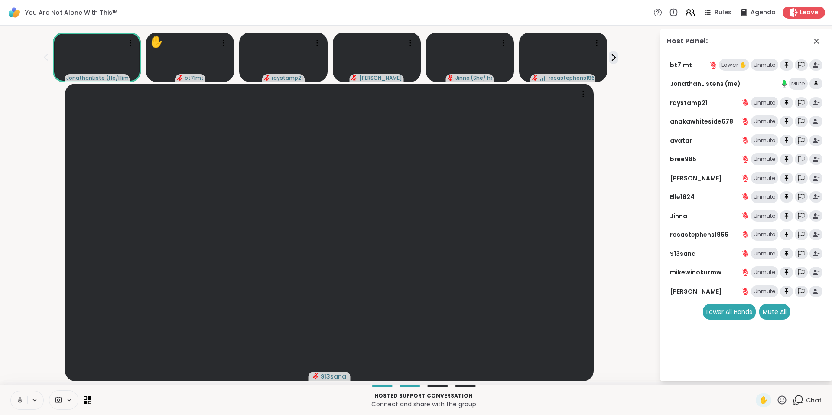
click at [795, 398] on icon at bounding box center [799, 399] width 8 height 8
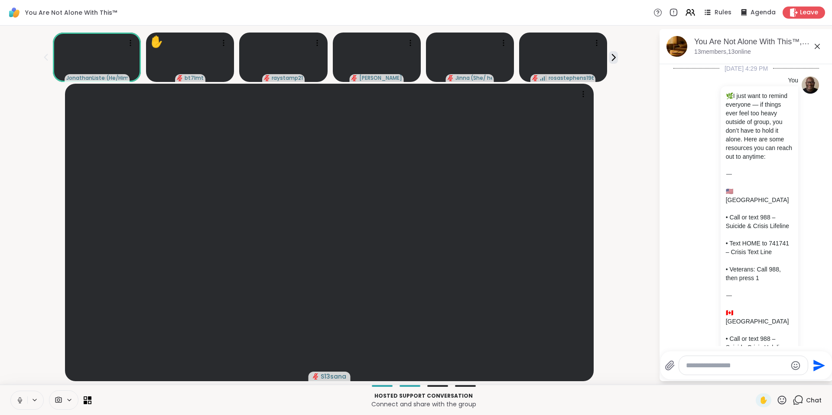
scroll to position [1830, 0]
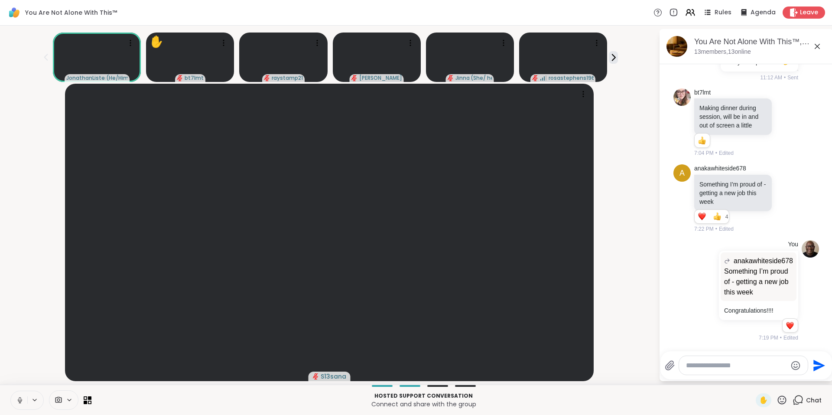
click at [816, 46] on icon at bounding box center [818, 46] width 10 height 10
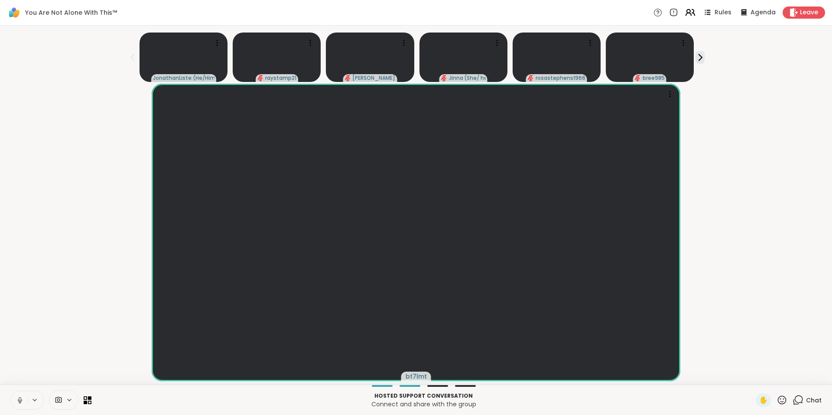
click at [687, 11] on icon at bounding box center [690, 12] width 11 height 11
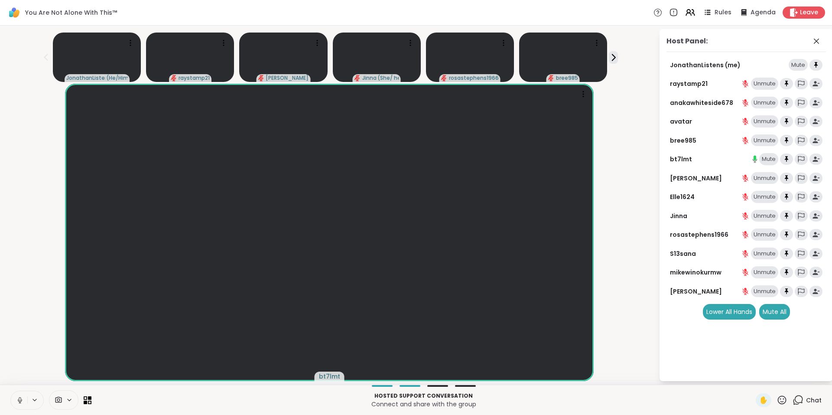
click at [795, 398] on icon at bounding box center [798, 400] width 11 height 11
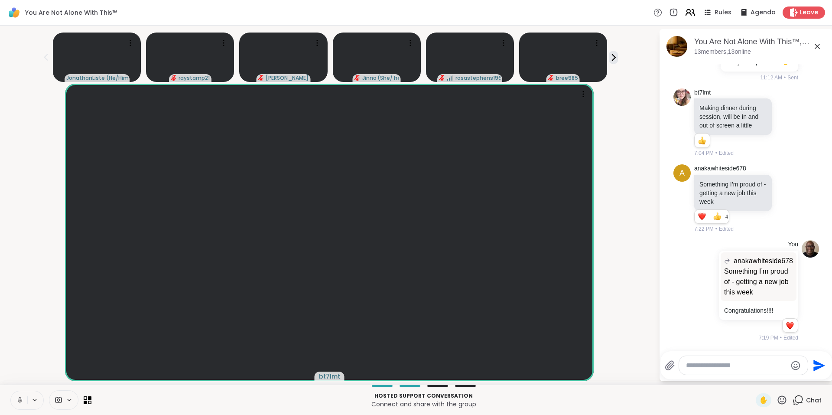
click at [686, 13] on icon at bounding box center [690, 12] width 11 height 11
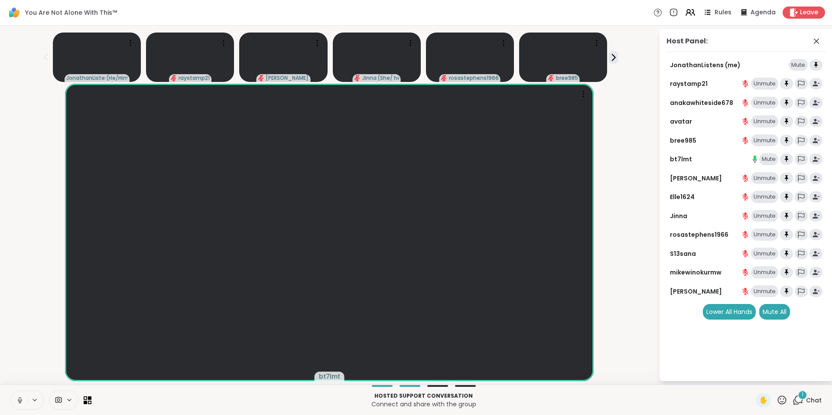
click at [802, 395] on span "1" at bounding box center [803, 394] width 2 height 7
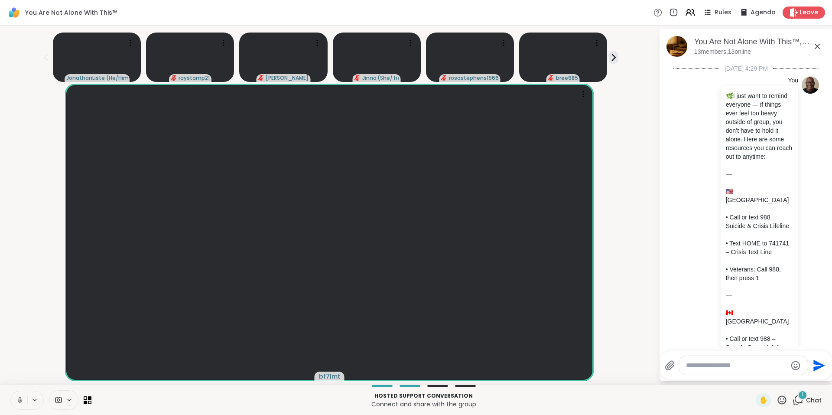
scroll to position [1906, 0]
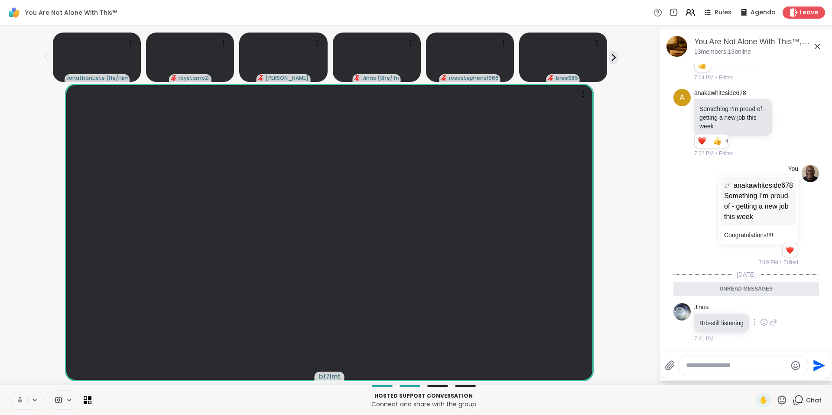
click at [764, 324] on icon at bounding box center [764, 322] width 8 height 9
click at [746, 309] on div "Select Reaction: Thumbs up" at bounding box center [745, 308] width 8 height 8
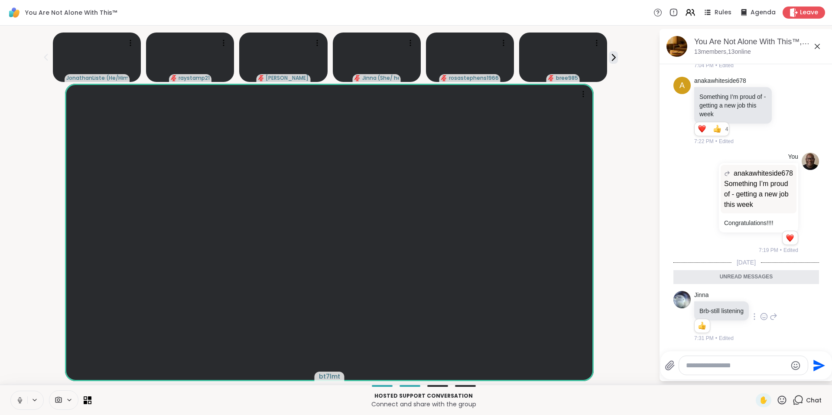
click at [817, 48] on icon at bounding box center [818, 46] width 10 height 10
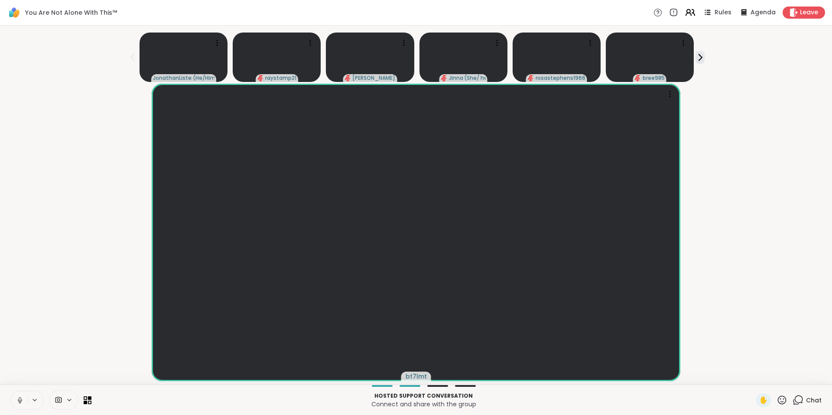
click at [686, 13] on icon at bounding box center [688, 14] width 5 height 3
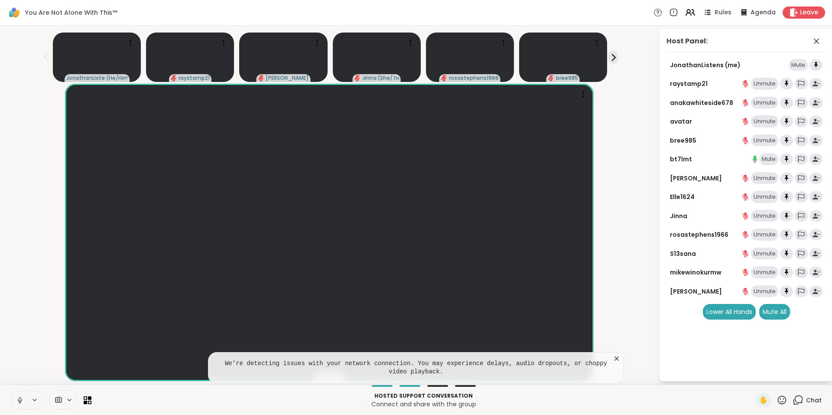
click at [617, 359] on icon at bounding box center [617, 358] width 4 height 4
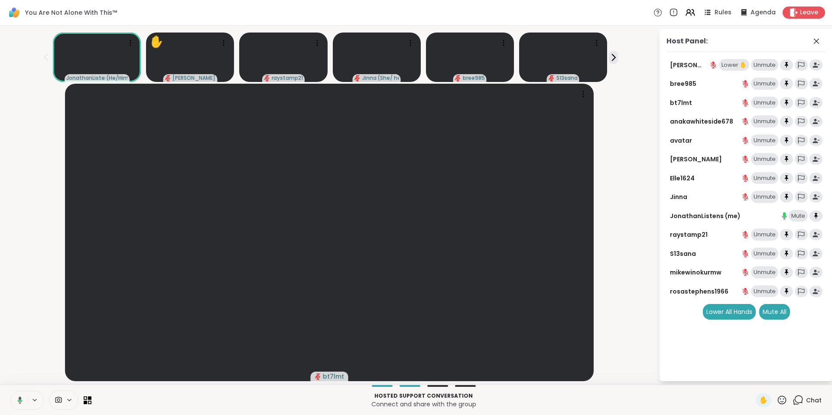
click at [771, 67] on div "Unmute" at bounding box center [764, 65] width 27 height 12
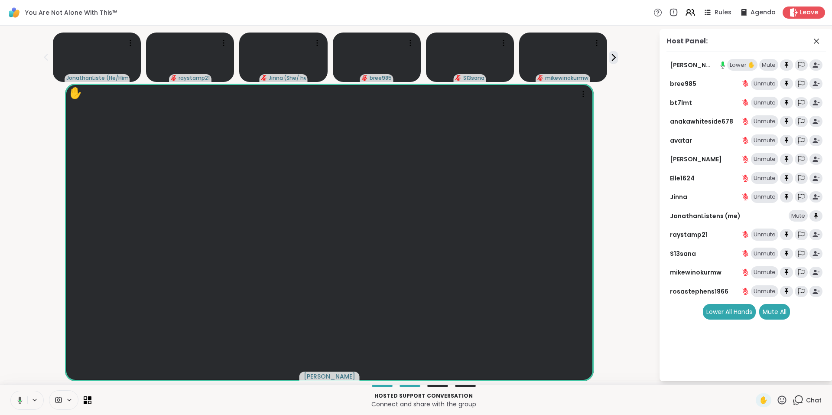
click at [738, 65] on div "Lower ✋" at bounding box center [743, 65] width 30 height 12
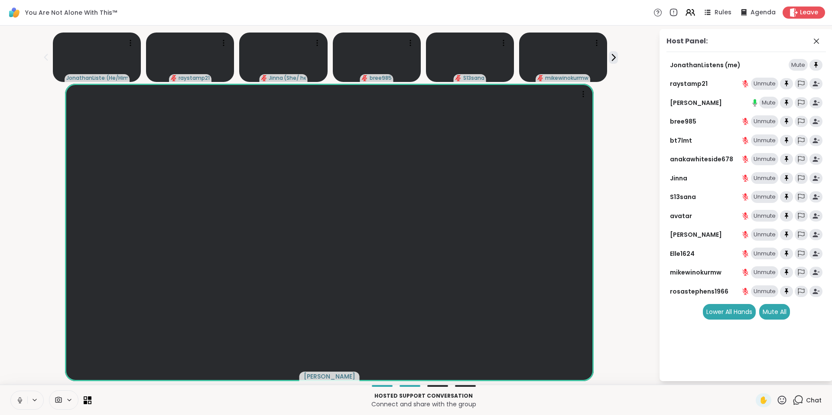
click at [777, 400] on icon at bounding box center [782, 400] width 11 height 11
click at [810, 377] on span "🎉" at bounding box center [814, 377] width 9 height 10
click at [802, 396] on span "2" at bounding box center [803, 394] width 3 height 7
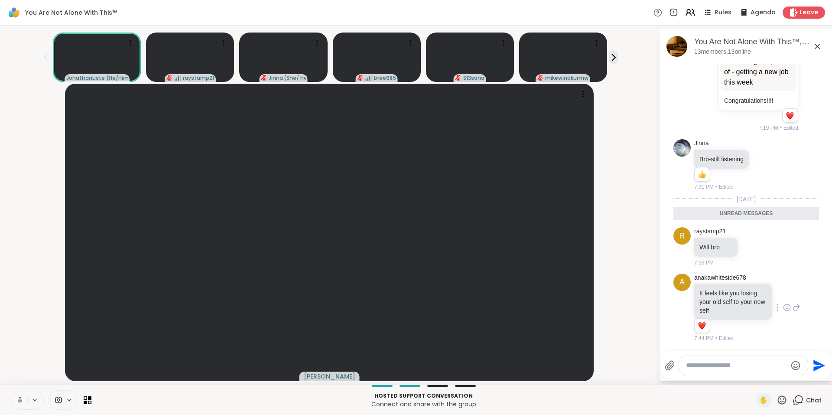
scroll to position [2040, 0]
click at [686, 13] on icon at bounding box center [688, 14] width 5 height 3
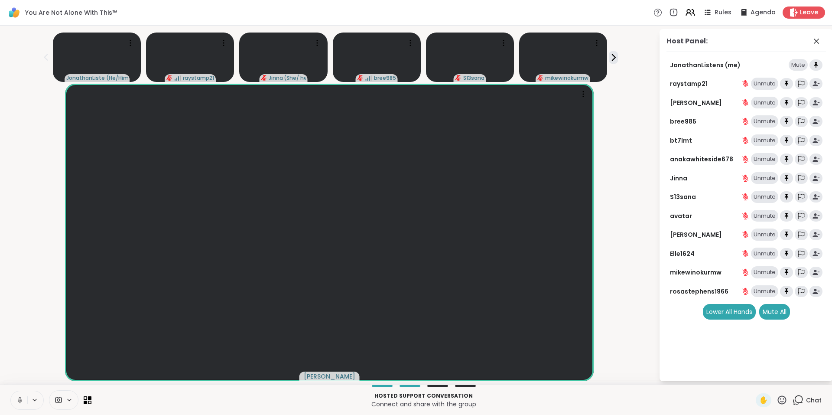
click at [766, 102] on div "Unmute" at bounding box center [764, 103] width 27 height 12
click at [770, 103] on div "Mute" at bounding box center [769, 103] width 19 height 12
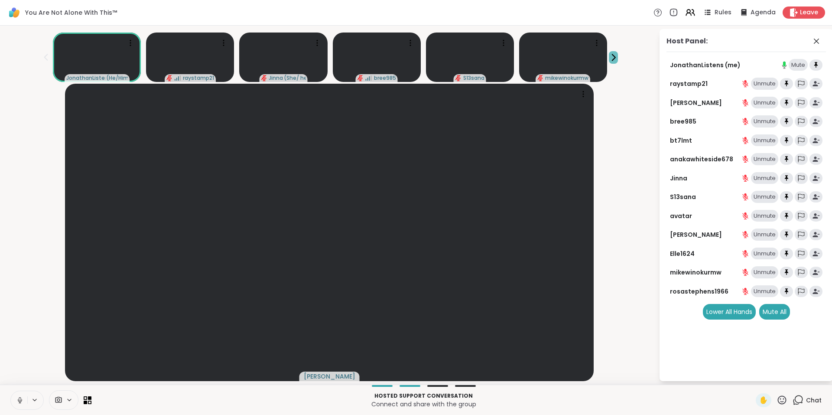
click at [615, 53] on icon at bounding box center [613, 57] width 9 height 9
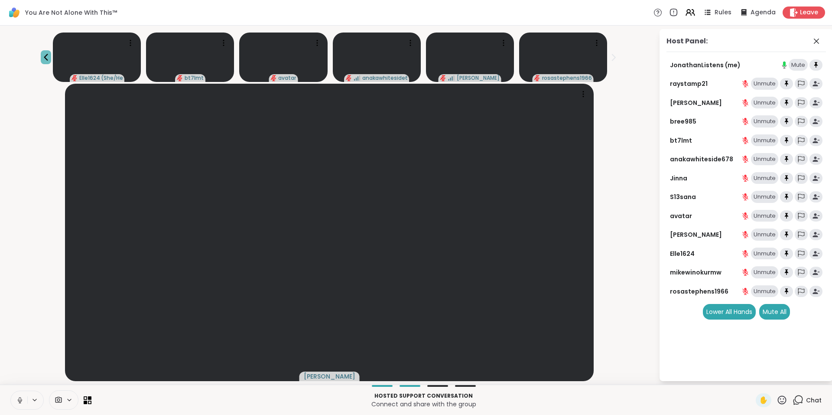
click at [47, 55] on icon at bounding box center [46, 57] width 4 height 7
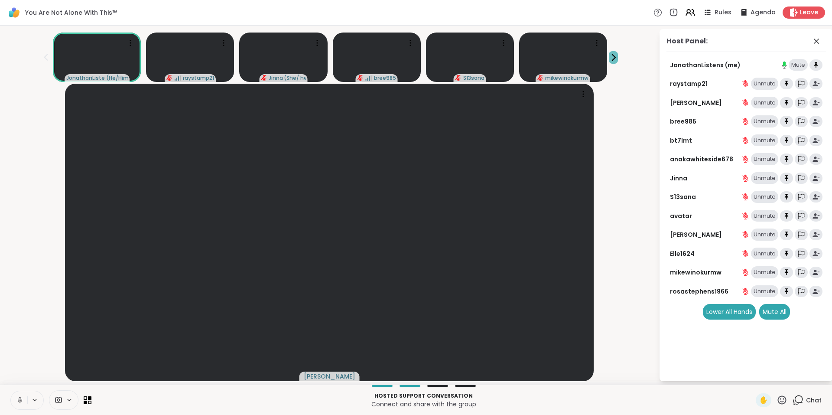
click at [613, 59] on icon at bounding box center [613, 57] width 9 height 9
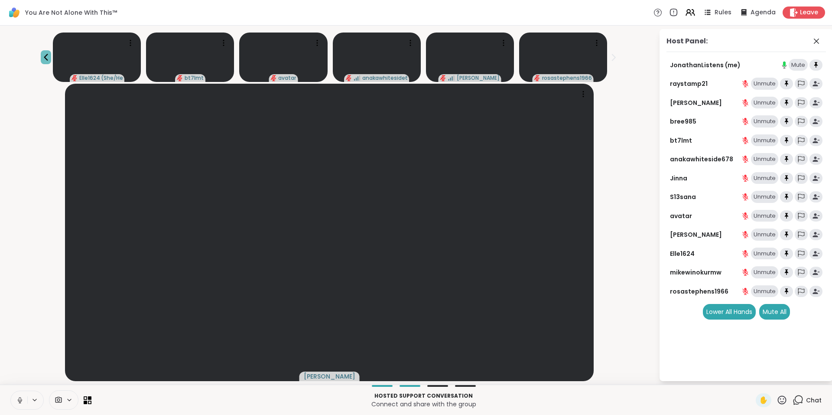
click at [45, 56] on icon at bounding box center [46, 57] width 4 height 7
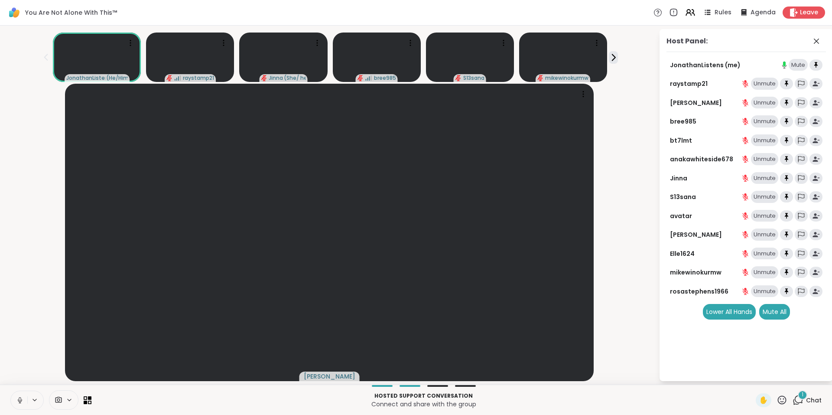
click at [793, 399] on icon at bounding box center [798, 400] width 11 height 11
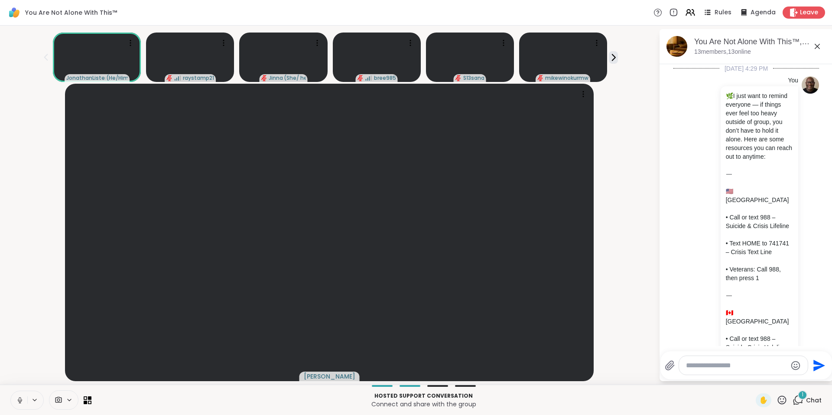
scroll to position [2104, 0]
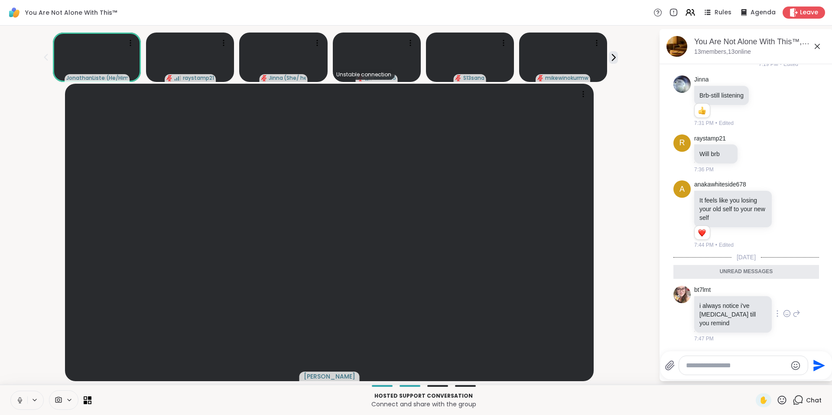
click at [784, 317] on icon at bounding box center [787, 313] width 7 height 7
click at [783, 300] on div "Select Reaction: Heart" at bounding box center [787, 300] width 8 height 8
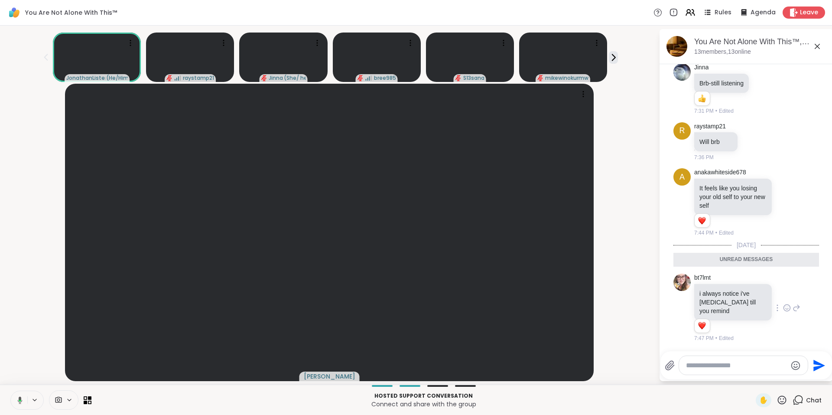
scroll to position [2116, 0]
click at [610, 55] on icon at bounding box center [613, 57] width 9 height 9
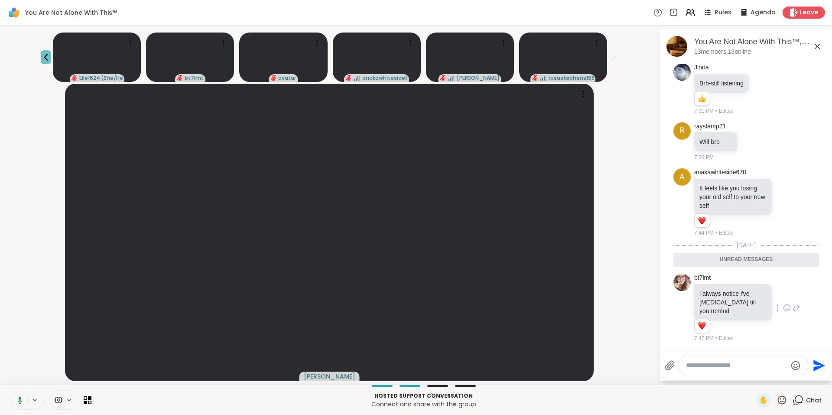
click at [45, 55] on icon at bounding box center [46, 57] width 10 height 10
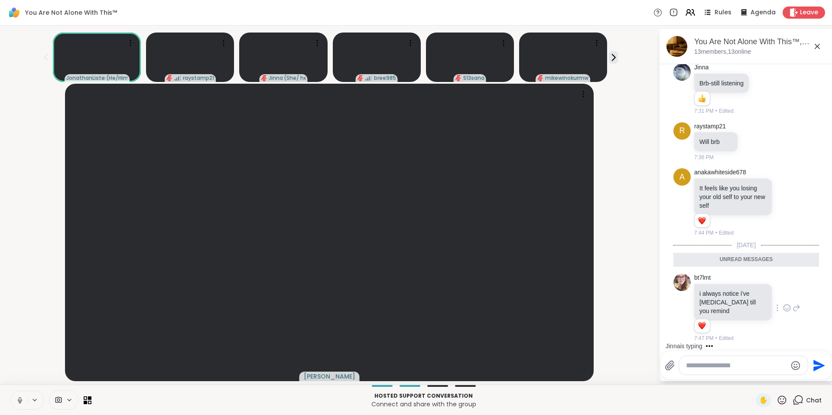
click at [793, 309] on icon at bounding box center [797, 308] width 8 height 10
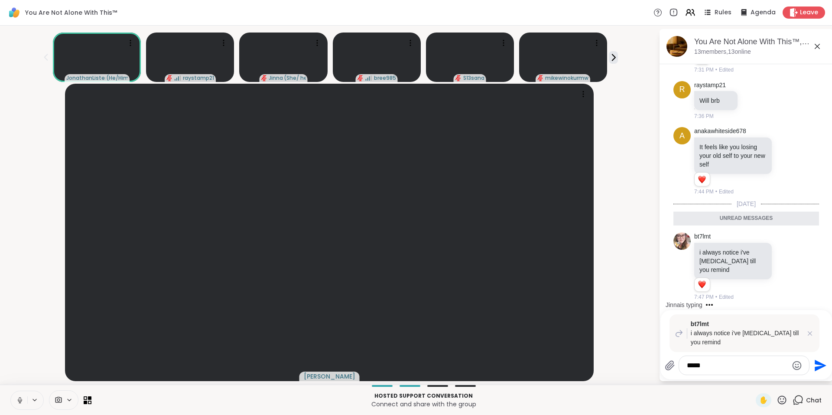
type textarea "*****"
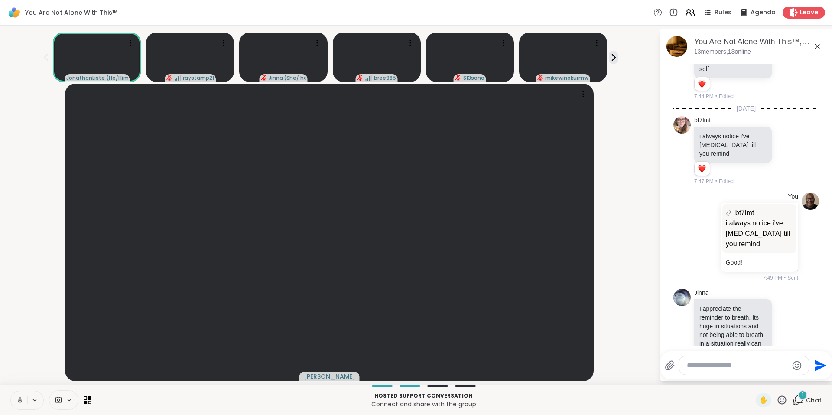
scroll to position [2290, 0]
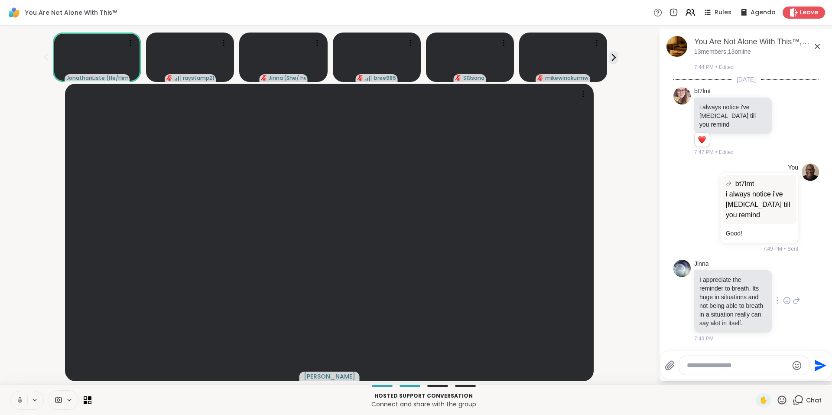
click at [786, 301] on icon at bounding box center [787, 301] width 3 height 1
click at [783, 283] on div "Select Reaction: Heart" at bounding box center [787, 287] width 8 height 8
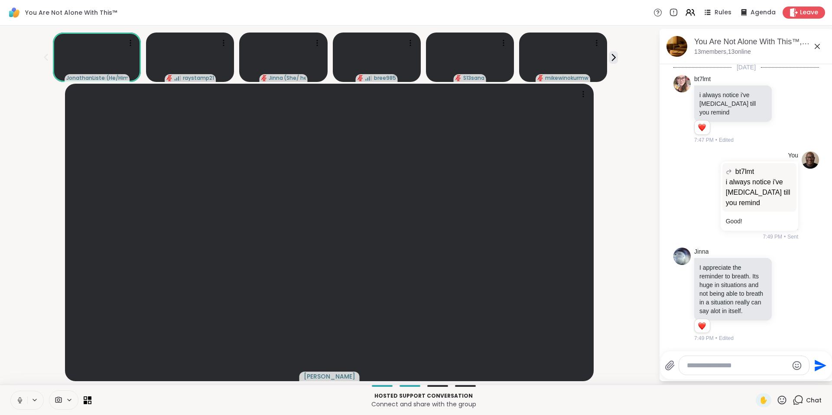
click at [794, 292] on icon at bounding box center [797, 295] width 6 height 6
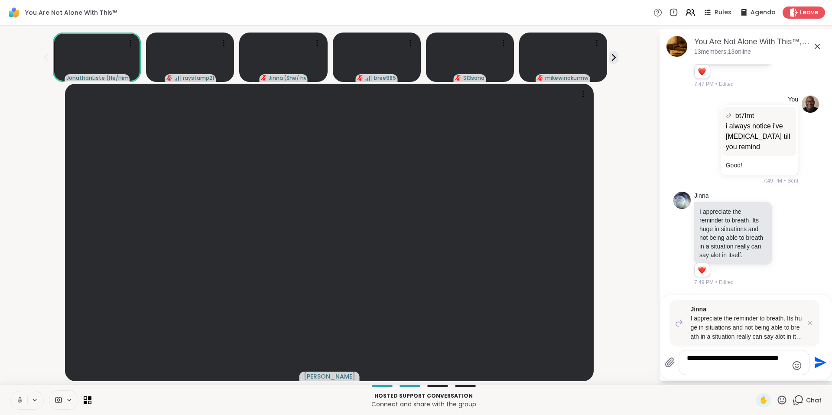
type textarea "**********"
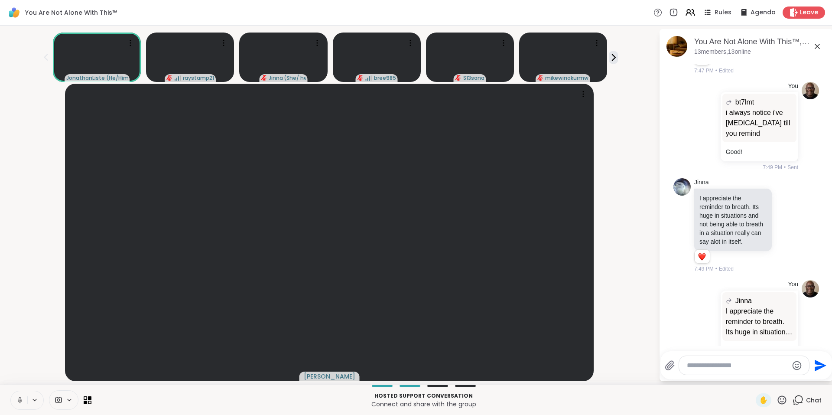
scroll to position [2408, 0]
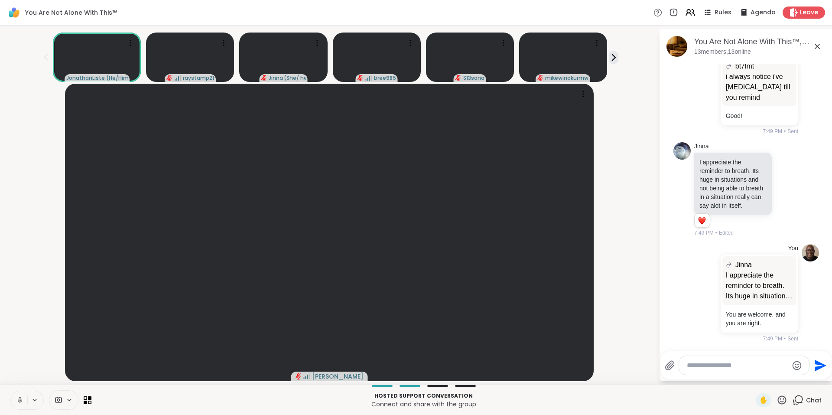
click at [737, 365] on textarea "Type your message" at bounding box center [737, 365] width 101 height 9
click at [728, 367] on textarea "Type your message" at bounding box center [737, 365] width 101 height 9
type textarea "*"
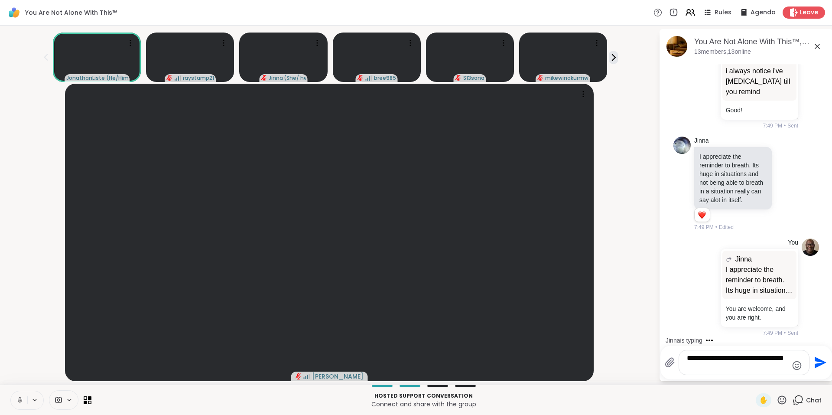
scroll to position [2413, 0]
type textarea "**********"
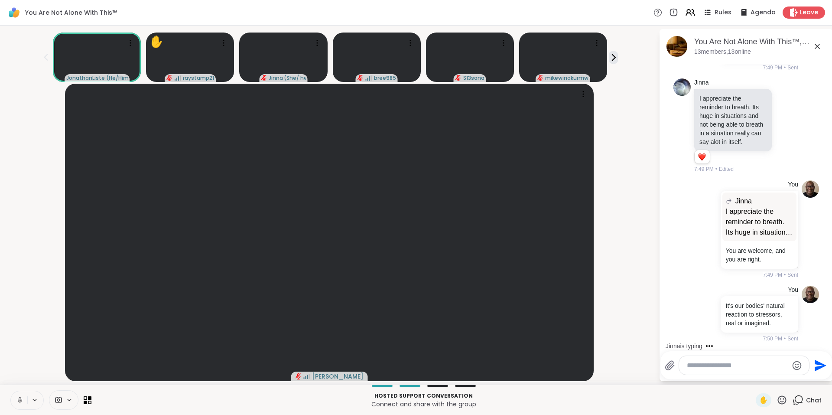
click at [816, 46] on icon at bounding box center [818, 46] width 10 height 10
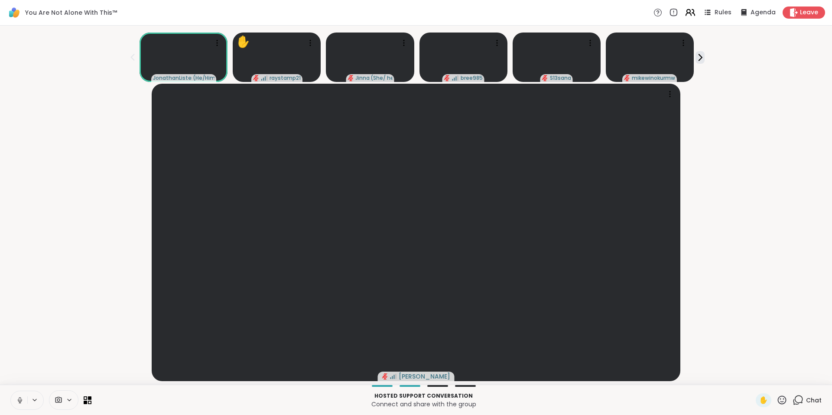
click at [686, 9] on icon at bounding box center [690, 12] width 11 height 11
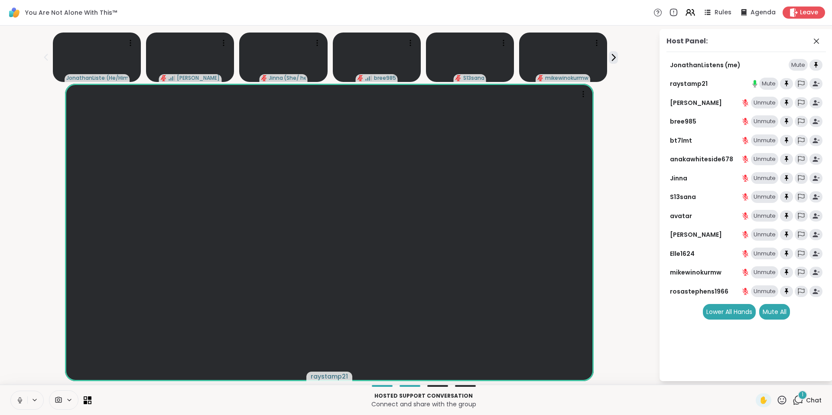
click at [778, 399] on icon at bounding box center [782, 399] width 9 height 9
click at [810, 376] on span "🎉" at bounding box center [814, 377] width 9 height 10
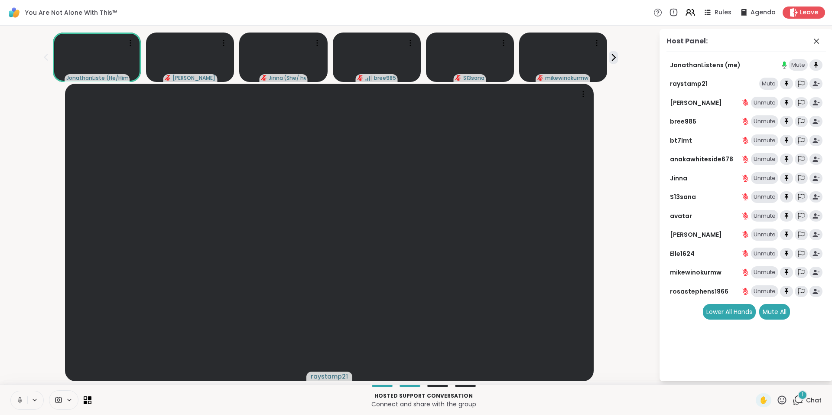
click at [802, 397] on span "1" at bounding box center [803, 394] width 2 height 7
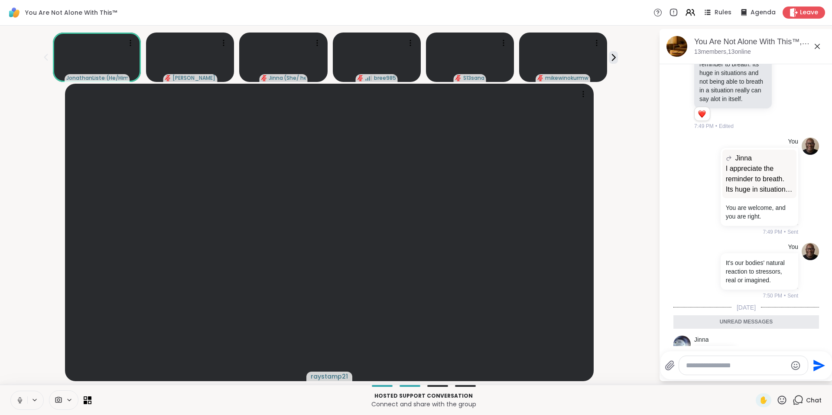
scroll to position [2547, 0]
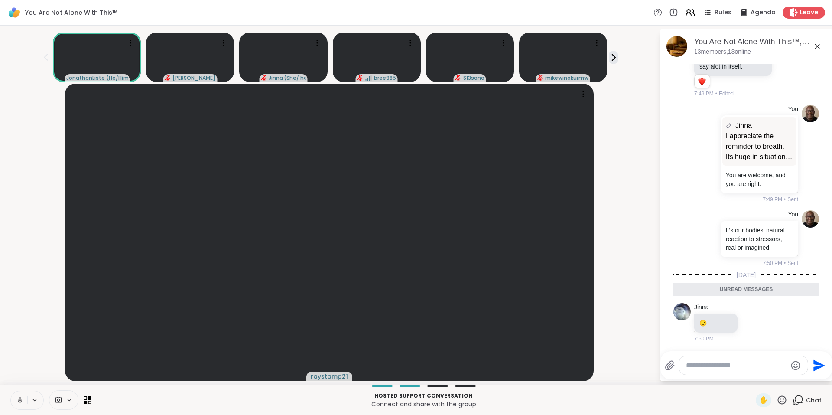
click at [817, 49] on icon at bounding box center [818, 46] width 10 height 10
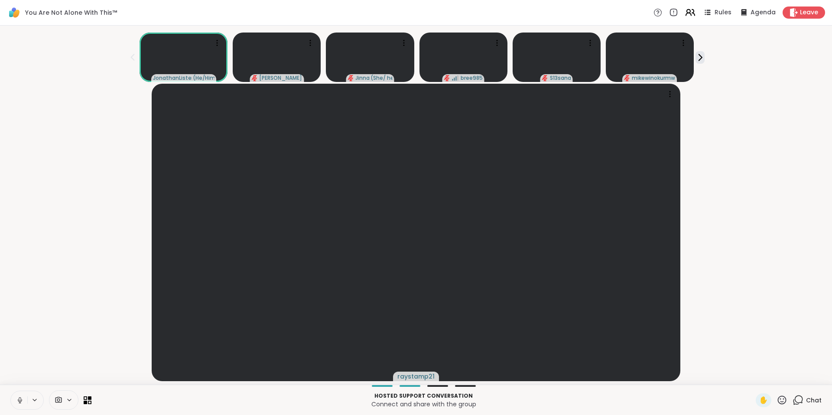
click at [687, 16] on icon at bounding box center [690, 12] width 11 height 11
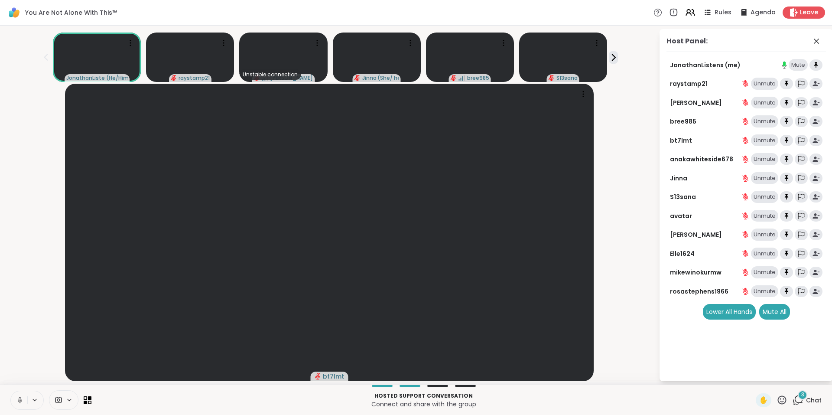
click at [802, 394] on span "3" at bounding box center [803, 394] width 3 height 7
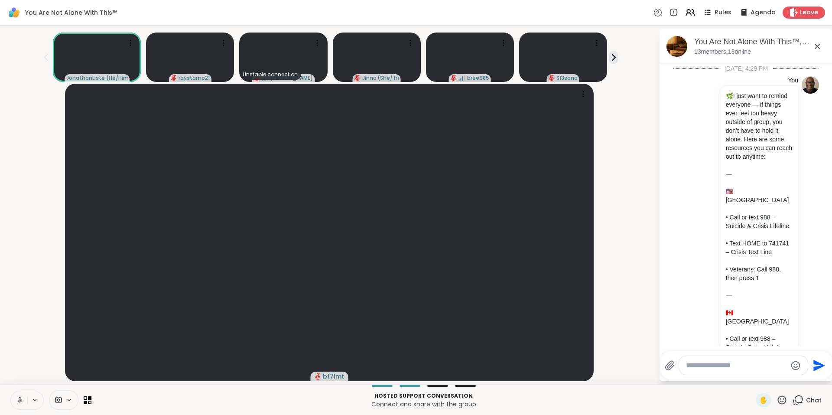
scroll to position [2694, 0]
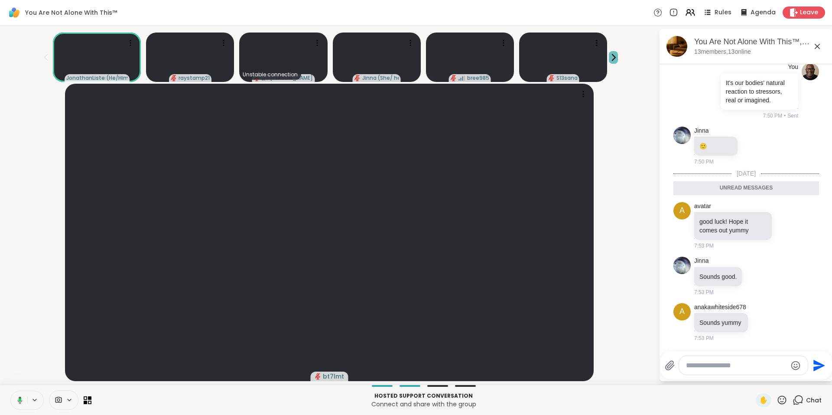
click at [615, 58] on icon at bounding box center [614, 57] width 3 height 6
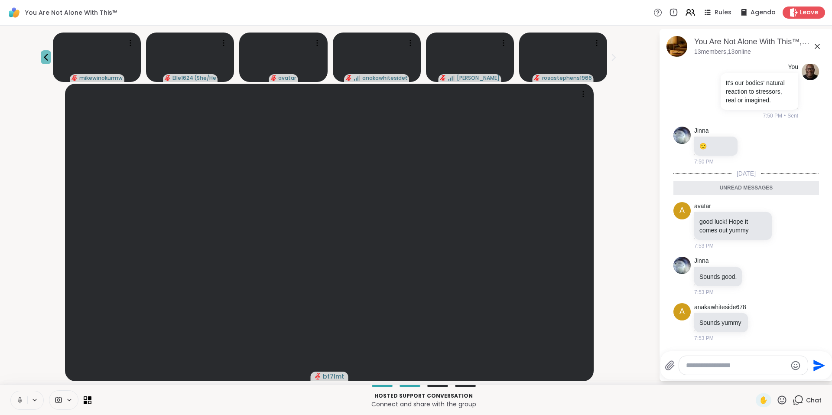
click at [45, 54] on icon at bounding box center [46, 57] width 10 height 10
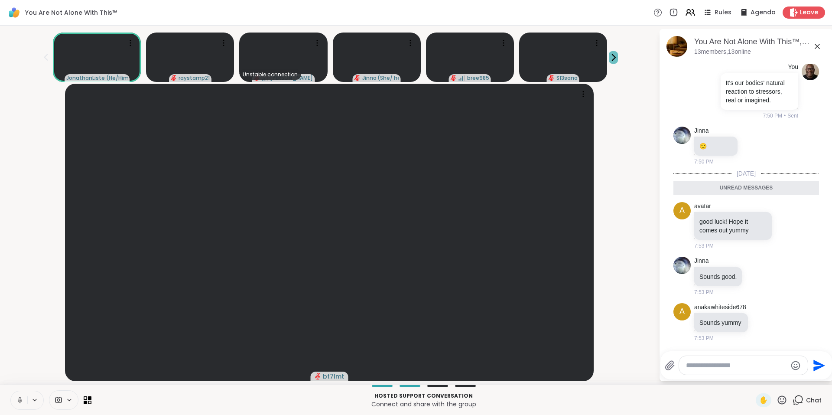
click at [609, 56] on icon at bounding box center [613, 57] width 9 height 9
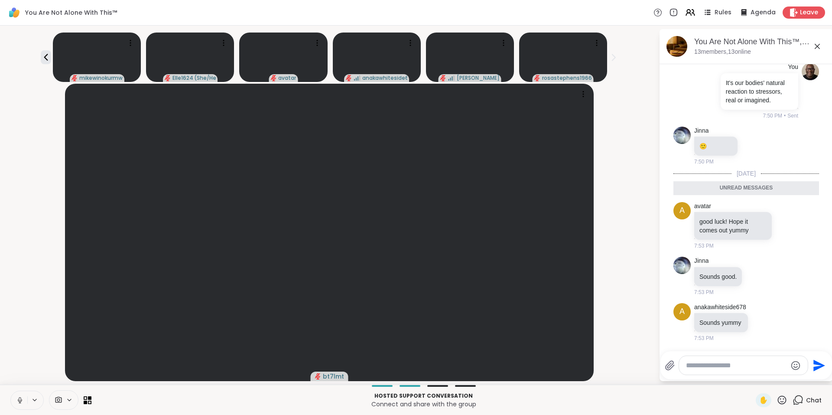
click at [818, 44] on icon at bounding box center [818, 46] width 10 height 10
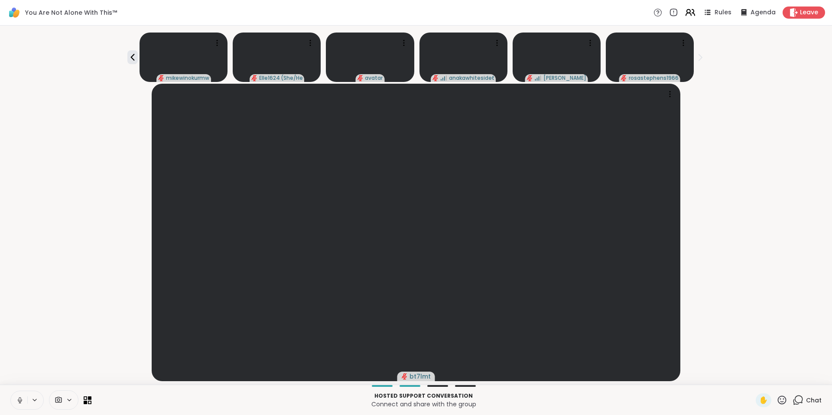
click at [685, 9] on icon at bounding box center [690, 12] width 11 height 11
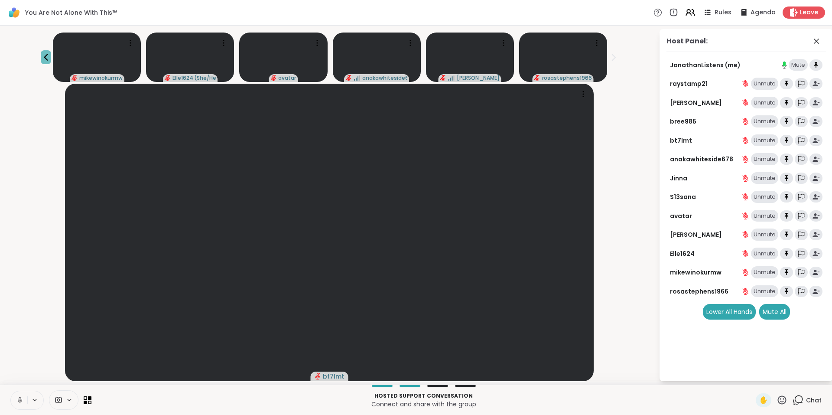
click at [51, 53] on icon at bounding box center [46, 57] width 10 height 10
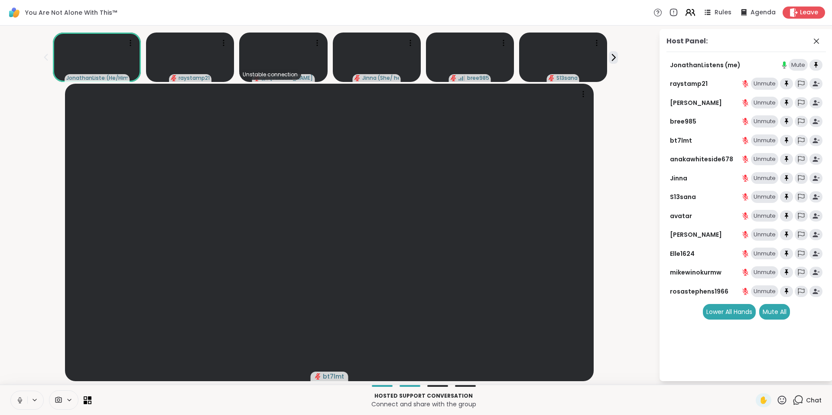
click at [692, 10] on icon at bounding box center [693, 13] width 3 height 6
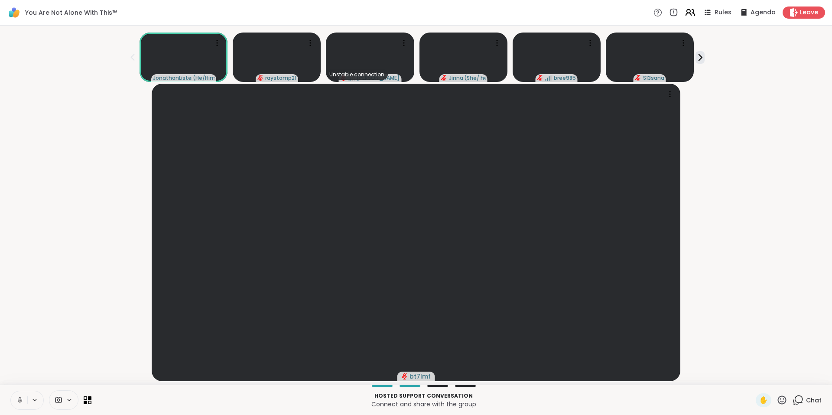
click at [692, 10] on icon at bounding box center [693, 13] width 3 height 6
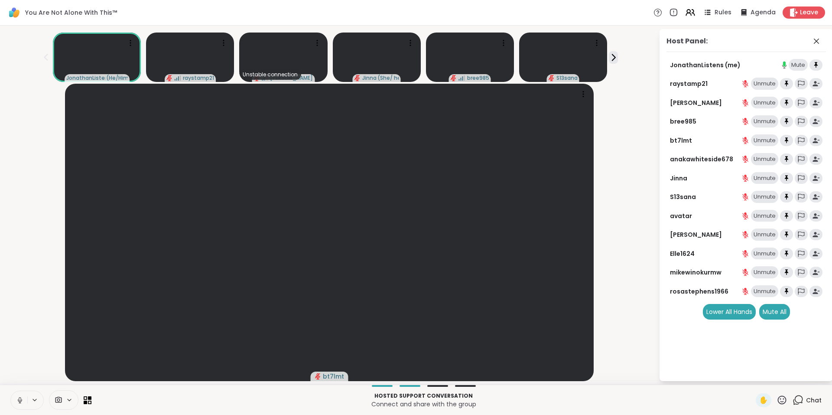
click at [793, 401] on icon at bounding box center [798, 400] width 11 height 11
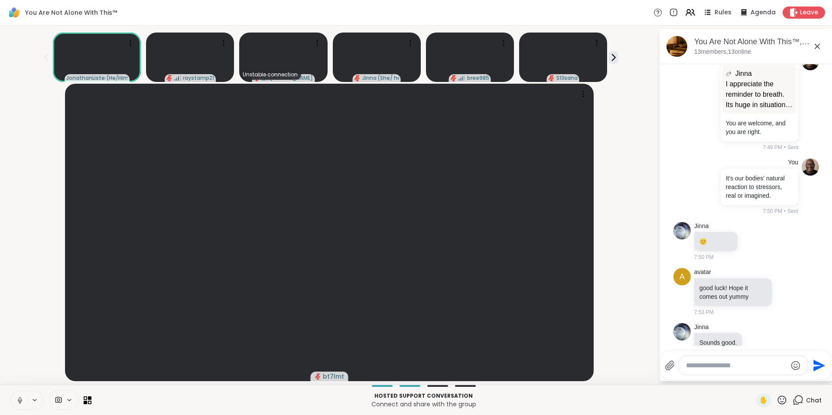
scroll to position [2665, 0]
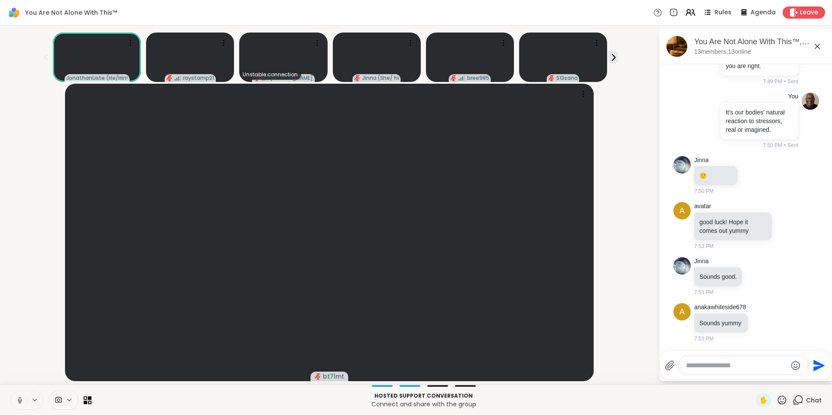
click at [819, 45] on icon at bounding box center [818, 46] width 10 height 10
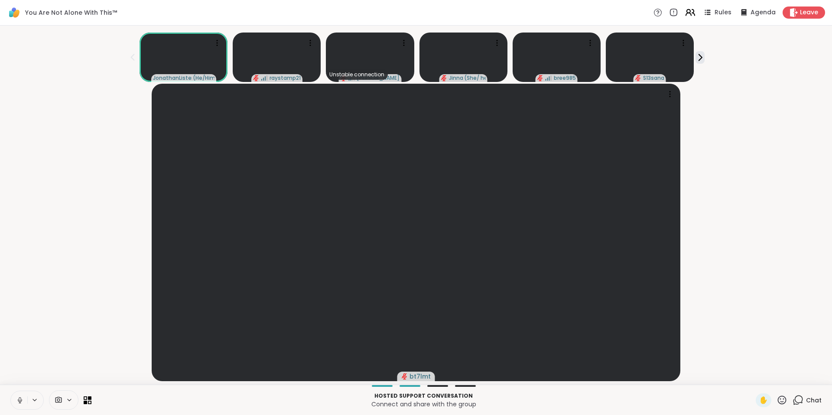
click at [685, 12] on icon at bounding box center [690, 12] width 11 height 11
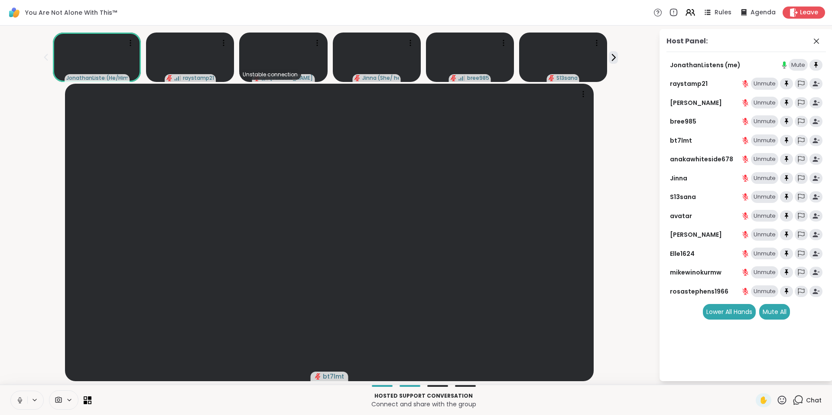
click at [794, 397] on icon at bounding box center [798, 400] width 11 height 11
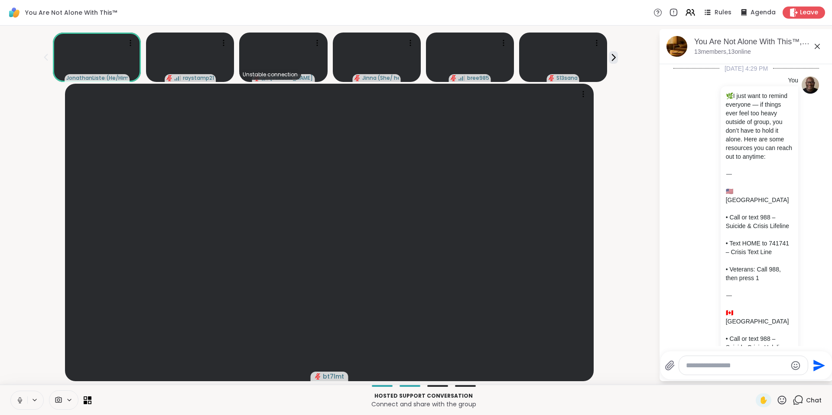
scroll to position [2702, 0]
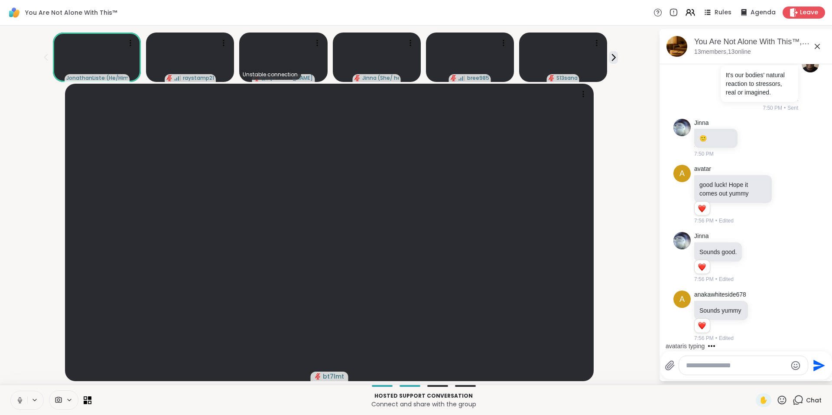
click at [606, 49] on div "JonathanListens ( He/Him ) raystamp21 Unstable connection [PERSON_NAME] ( She/ …" at bounding box center [329, 55] width 649 height 53
click at [613, 58] on icon at bounding box center [614, 57] width 3 height 6
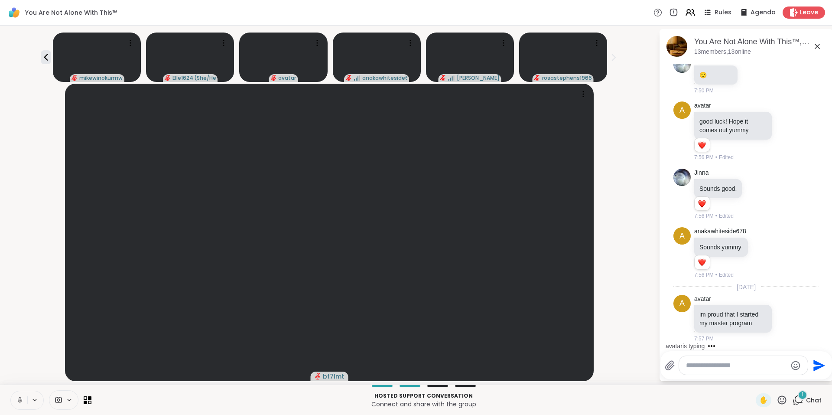
scroll to position [2774, 0]
click at [51, 55] on icon at bounding box center [46, 57] width 10 height 10
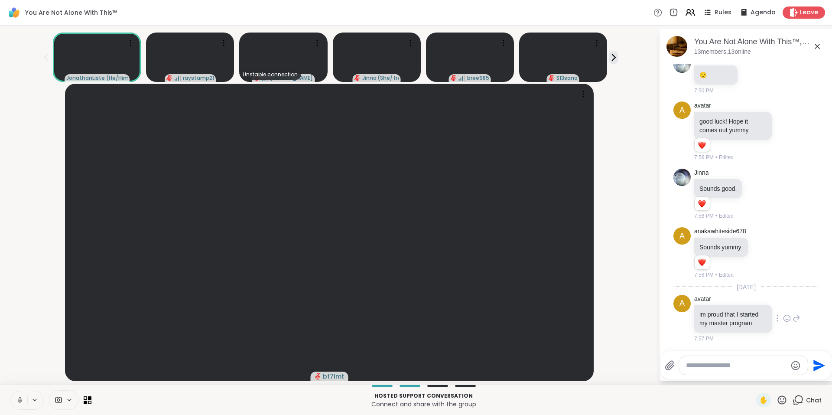
click at [783, 317] on icon at bounding box center [787, 318] width 8 height 9
click at [783, 300] on div "Select Reaction: Heart" at bounding box center [787, 304] width 8 height 8
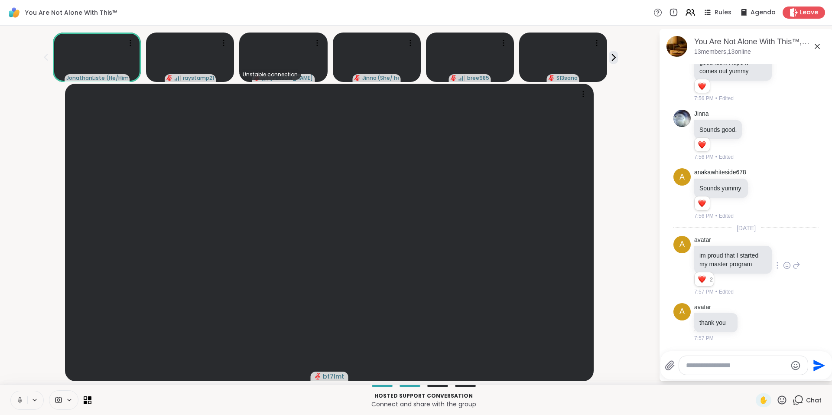
scroll to position [2828, 0]
click at [752, 324] on icon at bounding box center [753, 323] width 3 height 1
click at [751, 312] on div "Select Reaction: Heart" at bounding box center [753, 308] width 8 height 8
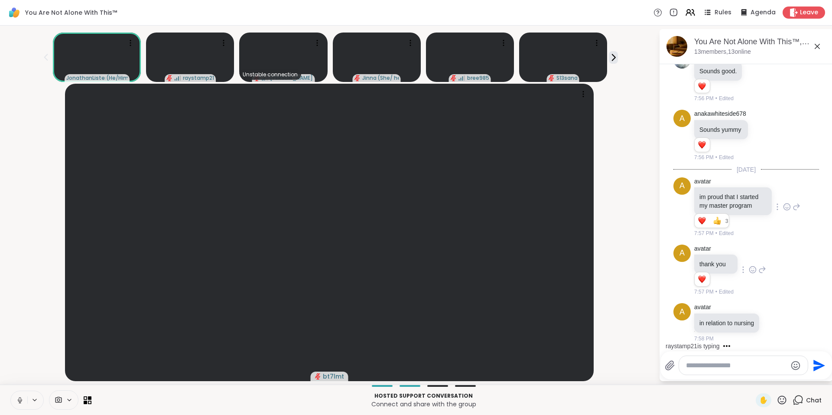
scroll to position [2892, 0]
click at [687, 11] on icon at bounding box center [690, 12] width 11 height 11
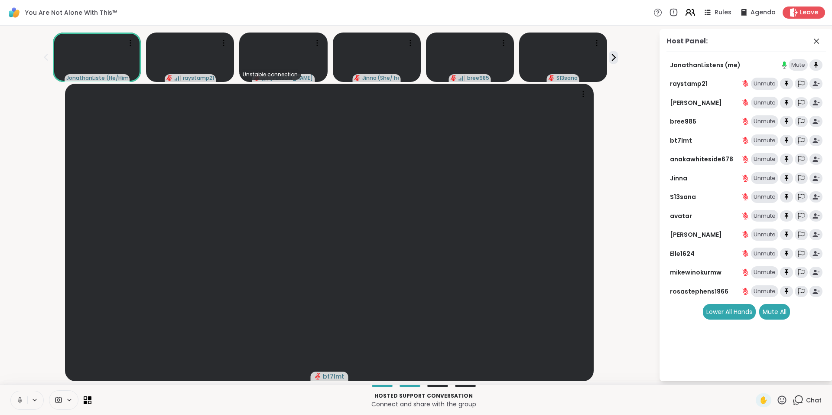
click at [686, 12] on icon at bounding box center [690, 12] width 11 height 11
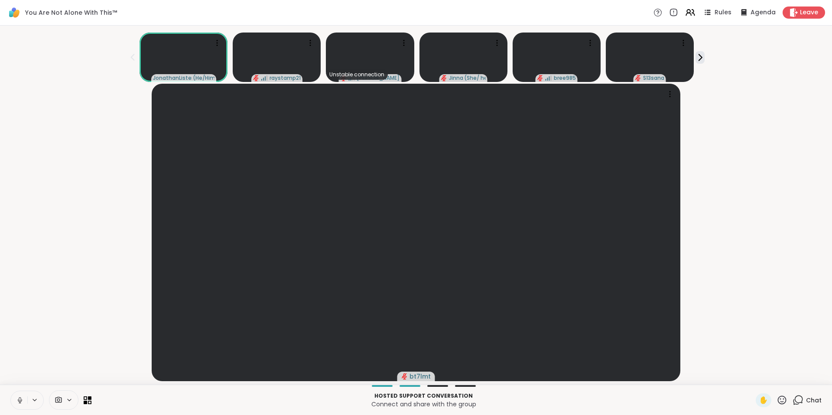
click at [799, 397] on div "Chat" at bounding box center [807, 400] width 29 height 14
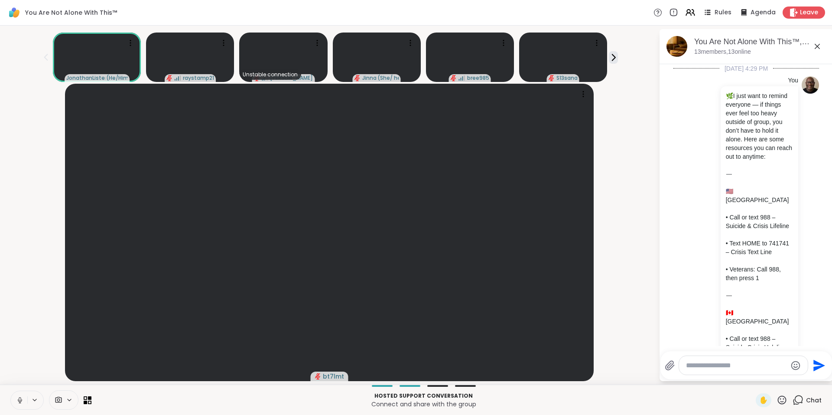
scroll to position [2883, 0]
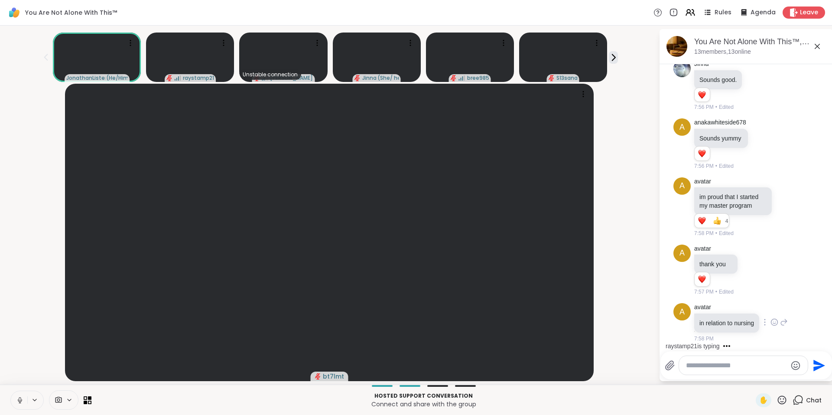
click at [777, 324] on icon at bounding box center [775, 322] width 8 height 9
click at [776, 307] on div "Select Reaction: Heart" at bounding box center [775, 308] width 8 height 8
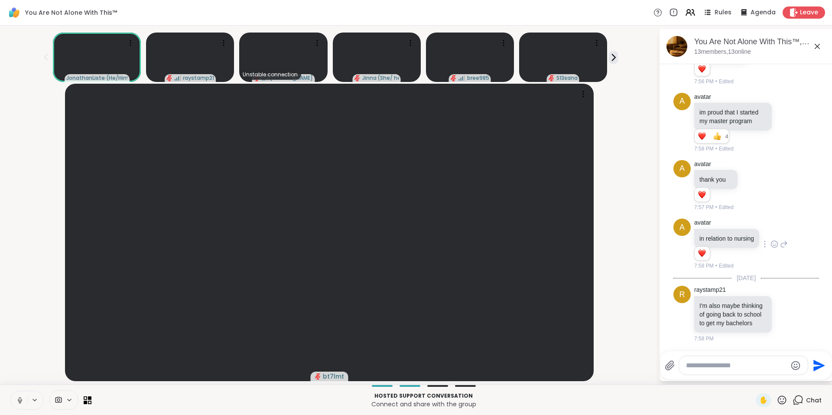
scroll to position [2976, 0]
click at [786, 314] on icon at bounding box center [787, 314] width 3 height 1
click at [783, 296] on div "Select Reaction: Heart" at bounding box center [787, 300] width 8 height 8
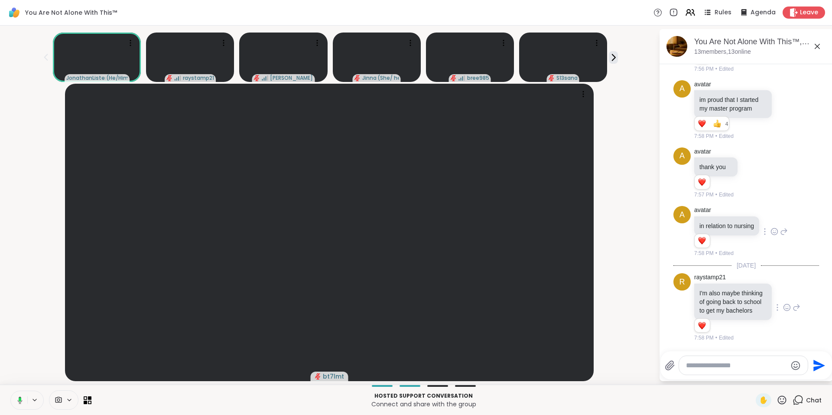
scroll to position [2989, 0]
click at [793, 303] on icon at bounding box center [797, 307] width 8 height 10
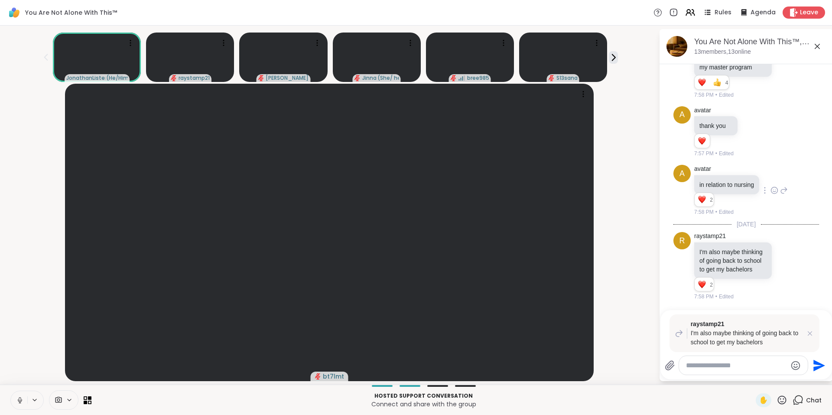
type textarea "*"
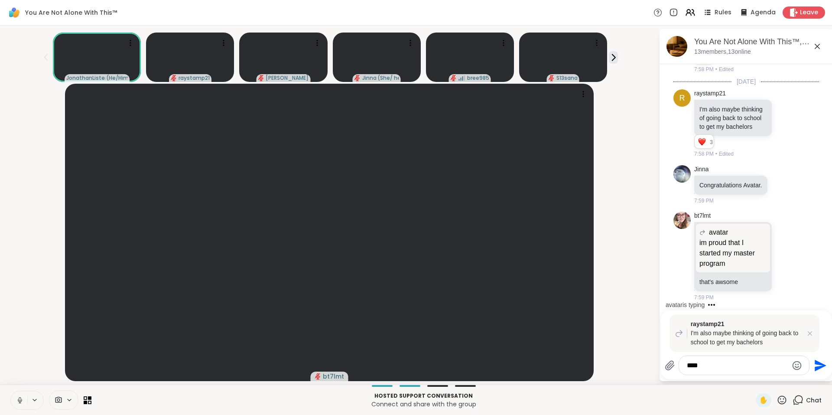
scroll to position [3267, 0]
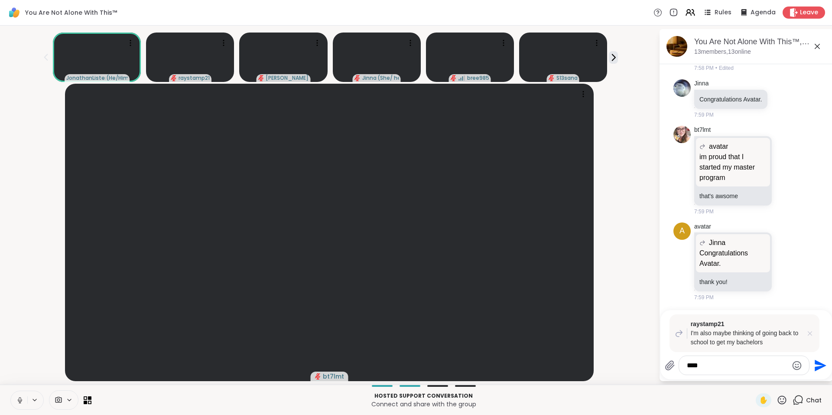
type textarea "****"
click at [812, 333] on icon at bounding box center [810, 333] width 9 height 9
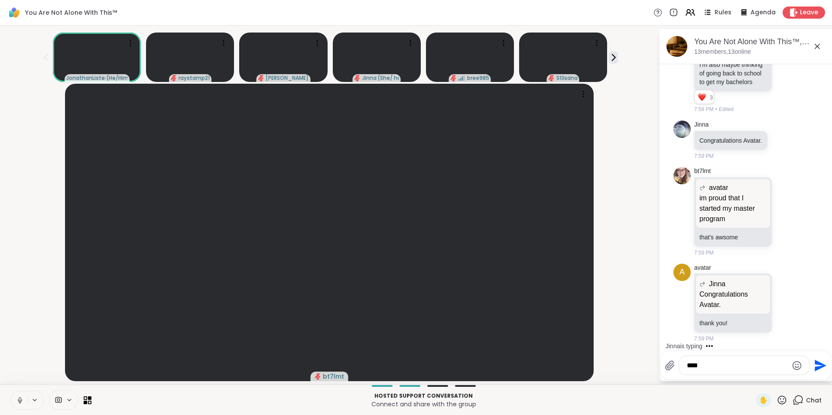
scroll to position [3226, 0]
click at [705, 361] on textarea "****" at bounding box center [737, 365] width 101 height 9
click at [609, 55] on icon at bounding box center [613, 57] width 9 height 9
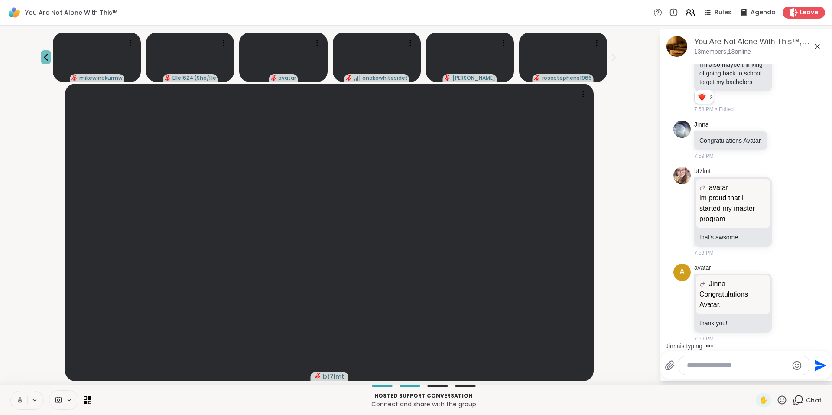
click at [51, 54] on icon at bounding box center [46, 57] width 10 height 10
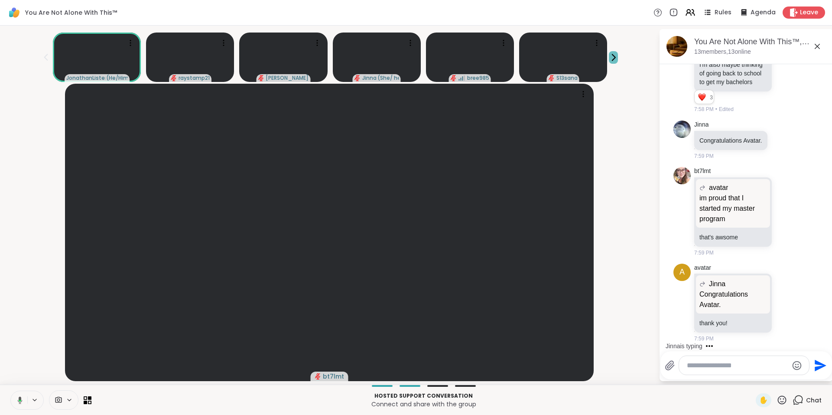
click at [609, 53] on icon at bounding box center [613, 57] width 9 height 9
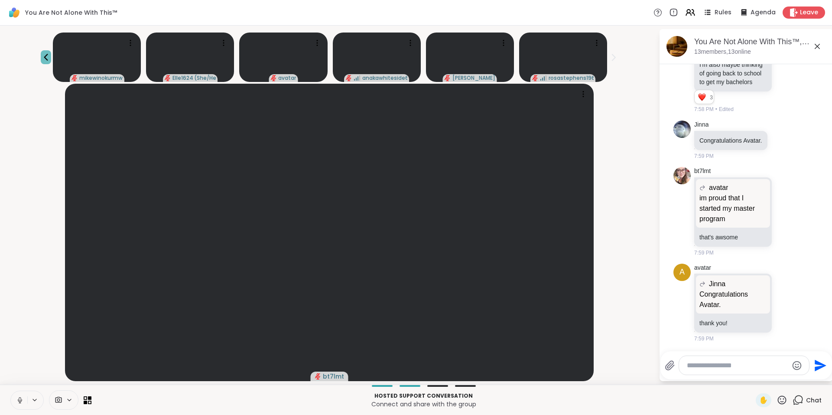
click at [51, 56] on icon at bounding box center [46, 57] width 10 height 10
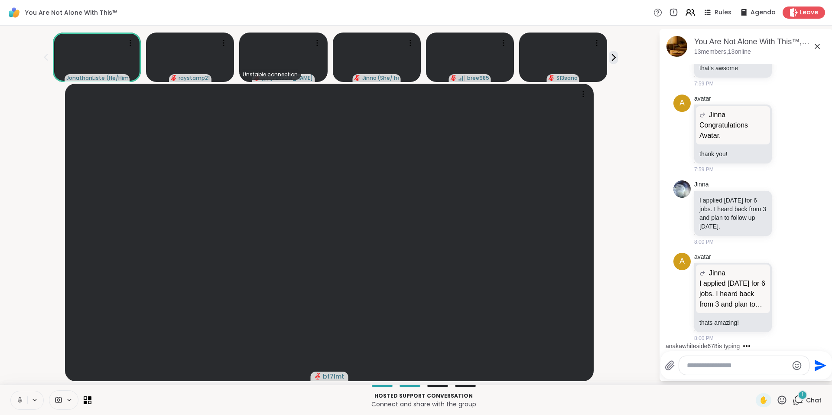
scroll to position [3404, 0]
click at [783, 209] on icon at bounding box center [787, 213] width 8 height 9
click at [783, 195] on div "Select Reaction: Heart" at bounding box center [787, 199] width 8 height 8
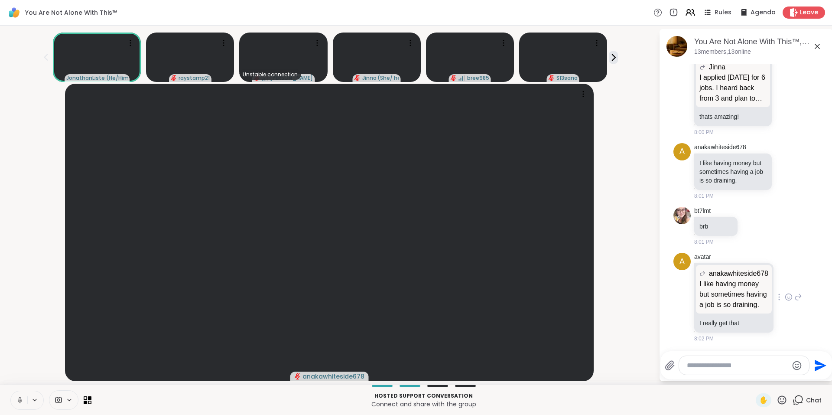
scroll to position [3643, 0]
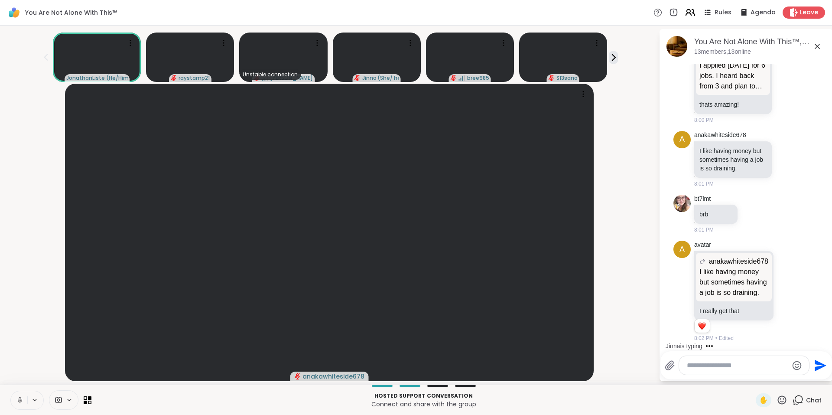
click at [687, 15] on icon at bounding box center [688, 14] width 5 height 3
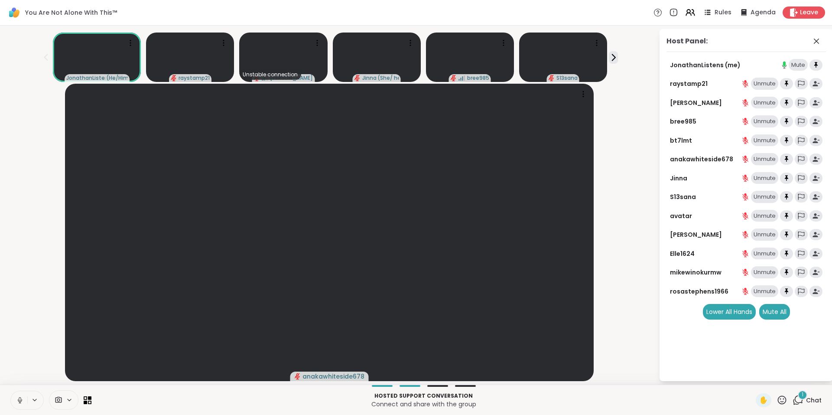
click at [796, 400] on icon at bounding box center [798, 400] width 11 height 11
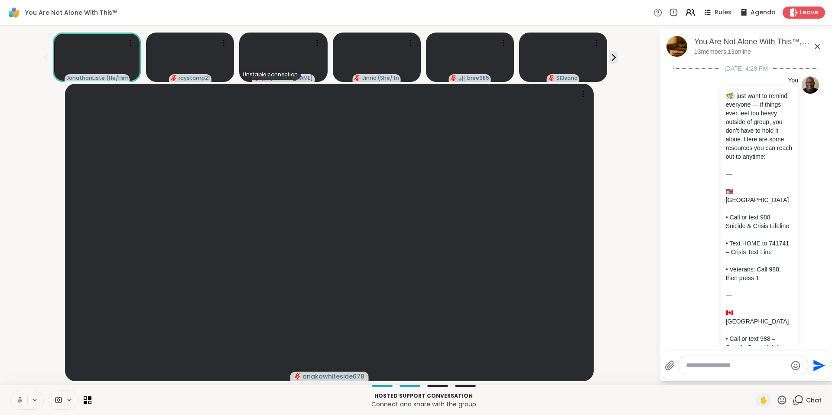
scroll to position [3753, 0]
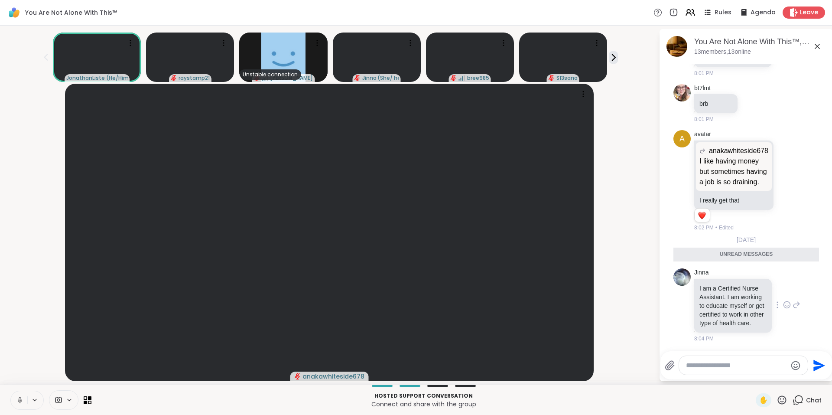
click at [783, 300] on icon at bounding box center [787, 304] width 8 height 9
click at [783, 287] on div "Select Reaction: Heart" at bounding box center [787, 291] width 8 height 8
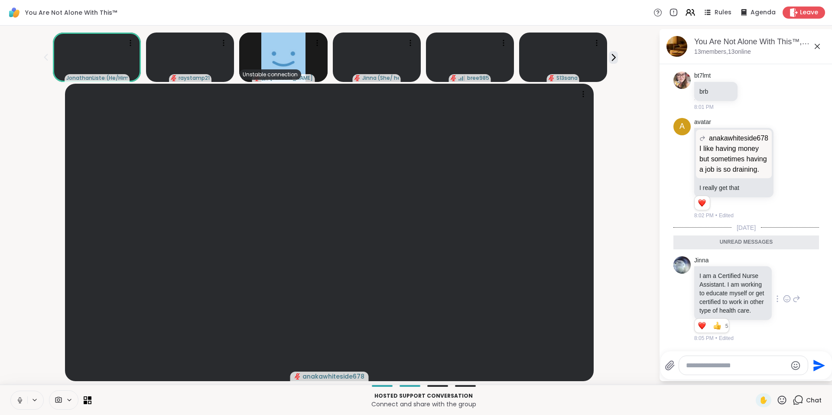
scroll to position [3778, 0]
click at [818, 46] on icon at bounding box center [817, 46] width 5 height 5
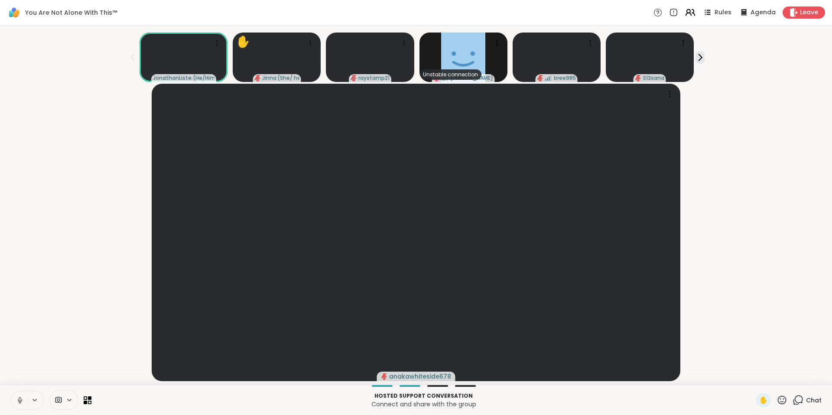
click at [692, 13] on icon at bounding box center [693, 13] width 3 height 6
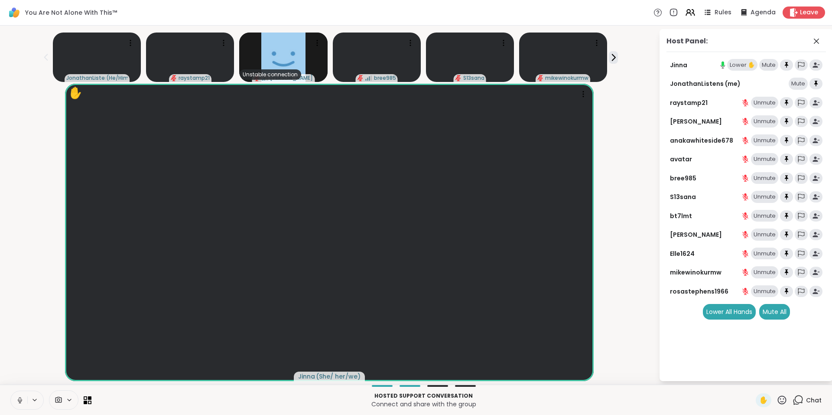
click at [741, 61] on div "Lower ✋" at bounding box center [743, 65] width 30 height 12
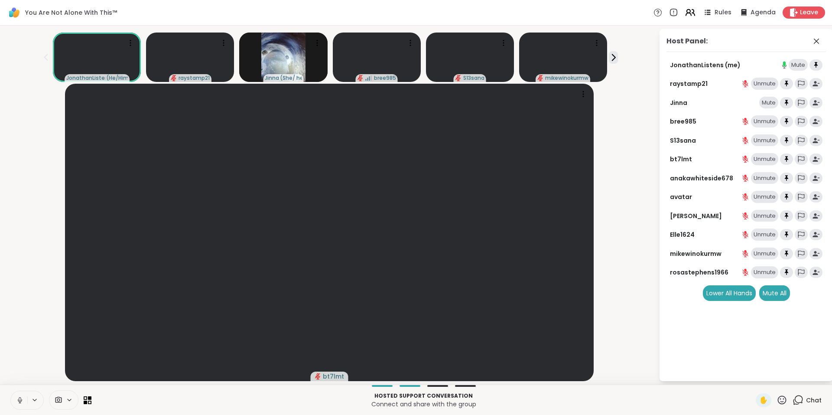
click at [686, 13] on icon at bounding box center [690, 12] width 11 height 11
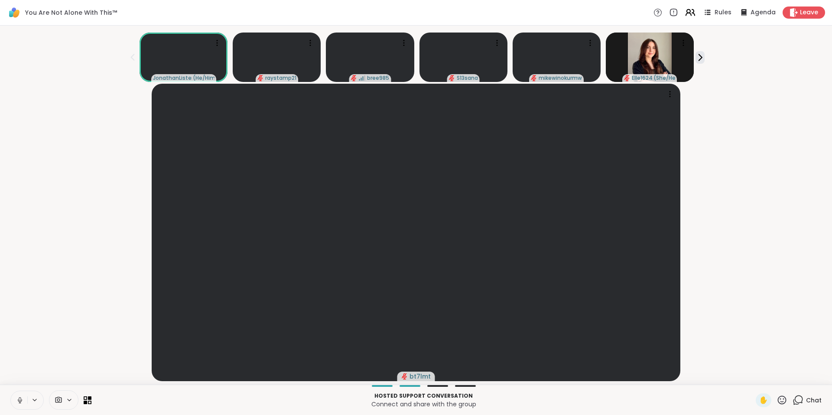
click at [688, 12] on icon at bounding box center [690, 12] width 11 height 11
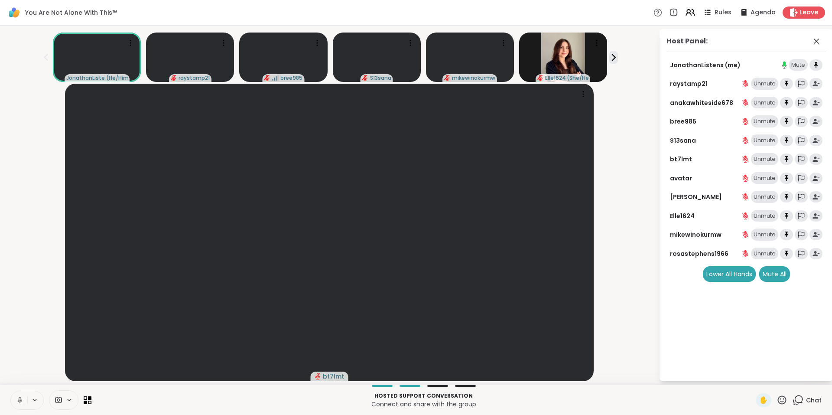
click at [793, 399] on icon at bounding box center [798, 400] width 11 height 11
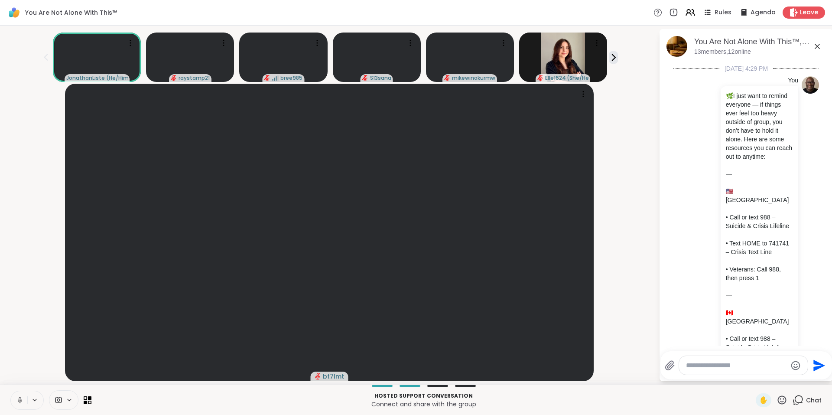
scroll to position [3749, 0]
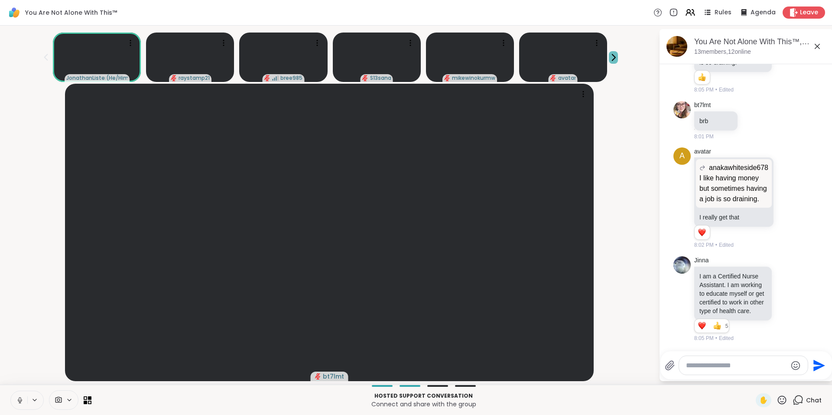
click at [609, 57] on icon at bounding box center [613, 57] width 9 height 9
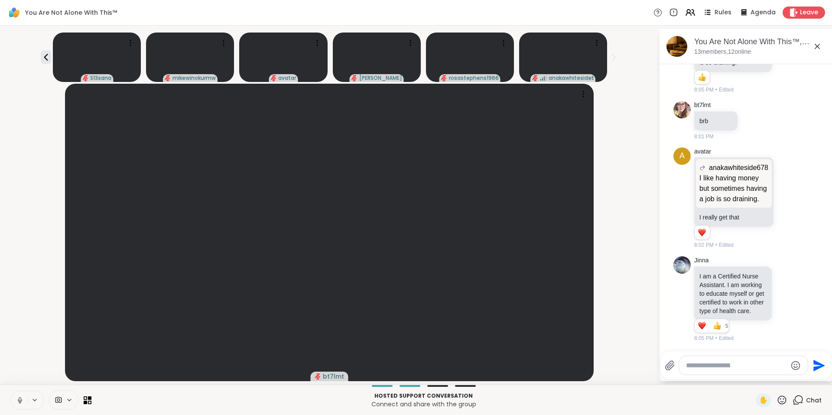
click at [790, 76] on div "anakawhiteside678 I like having money but sometimes having a job is so draining…" at bounding box center [748, 59] width 106 height 69
click at [685, 14] on icon at bounding box center [690, 12] width 11 height 11
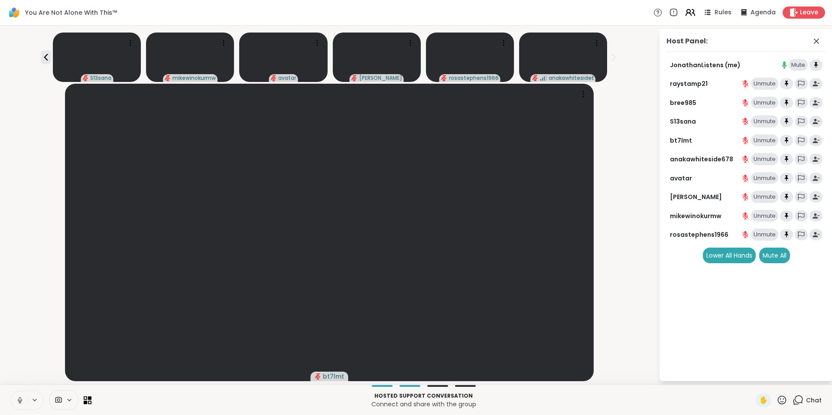
click at [686, 10] on icon at bounding box center [690, 12] width 11 height 11
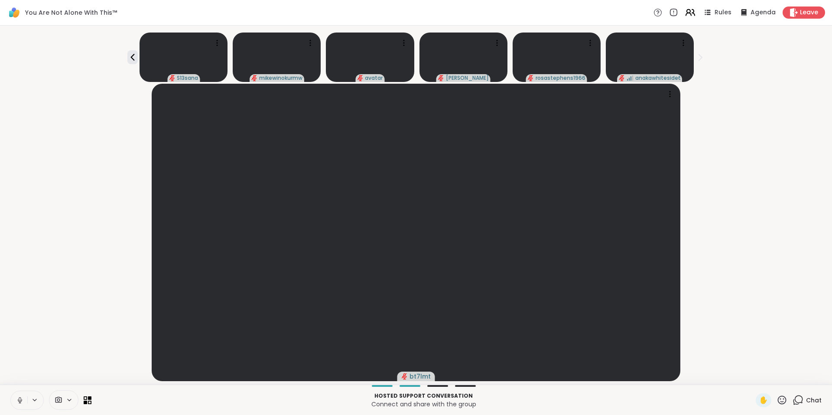
click at [686, 14] on icon at bounding box center [688, 14] width 5 height 3
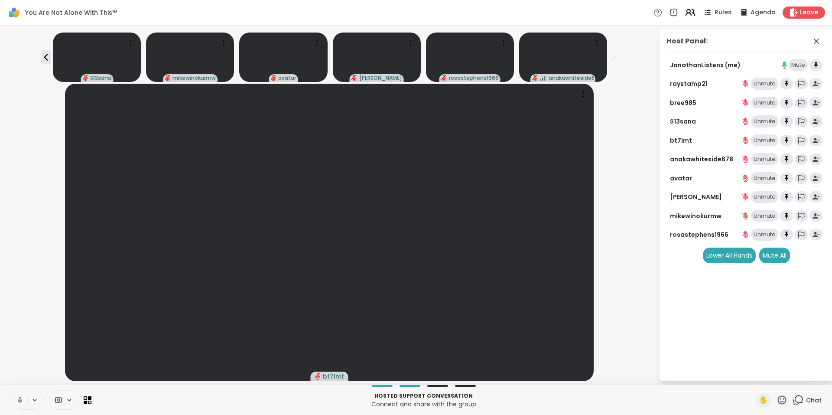
click at [687, 14] on icon at bounding box center [690, 12] width 11 height 11
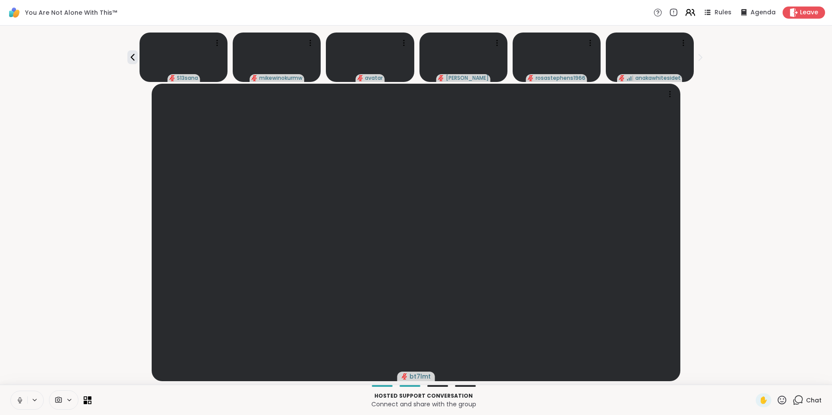
click at [692, 13] on icon at bounding box center [693, 13] width 3 height 6
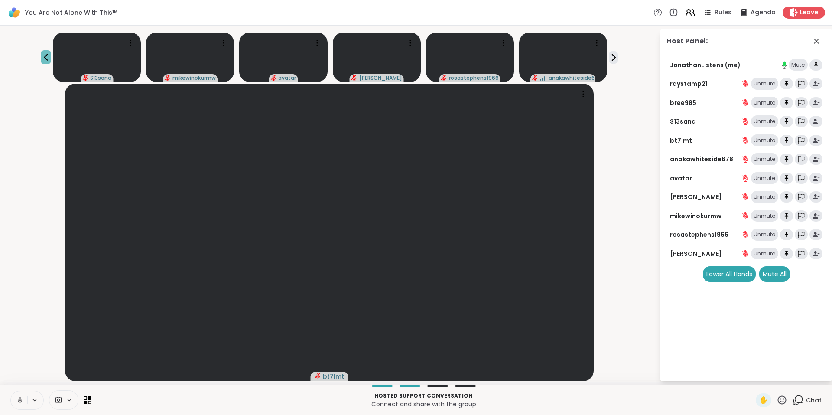
click at [51, 58] on icon at bounding box center [46, 57] width 10 height 10
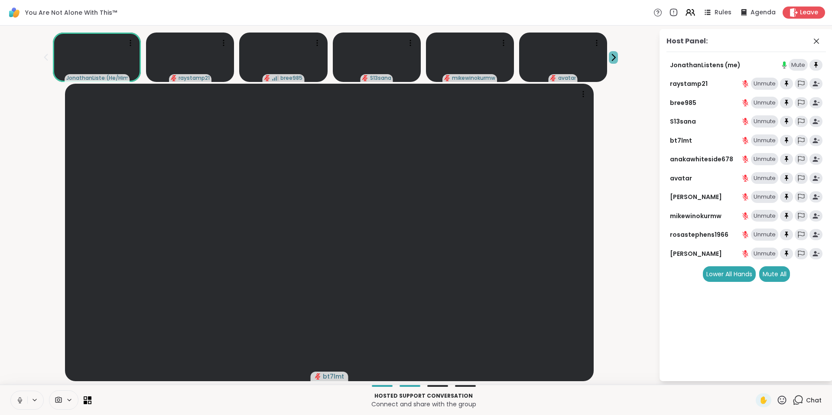
click at [609, 53] on icon at bounding box center [613, 57] width 9 height 9
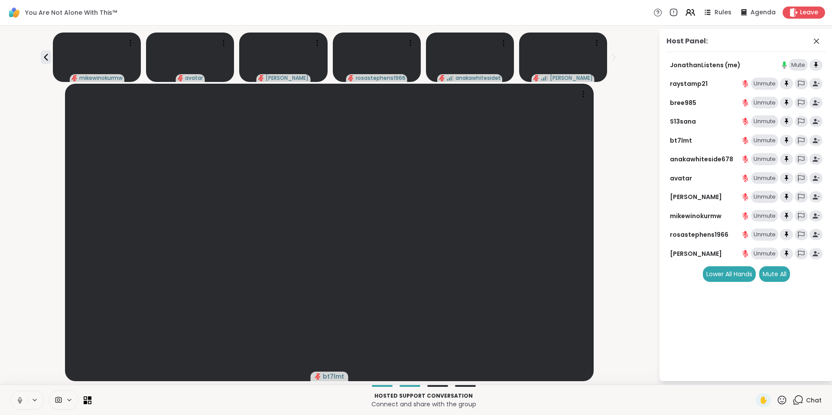
click at [793, 395] on icon at bounding box center [798, 400] width 11 height 11
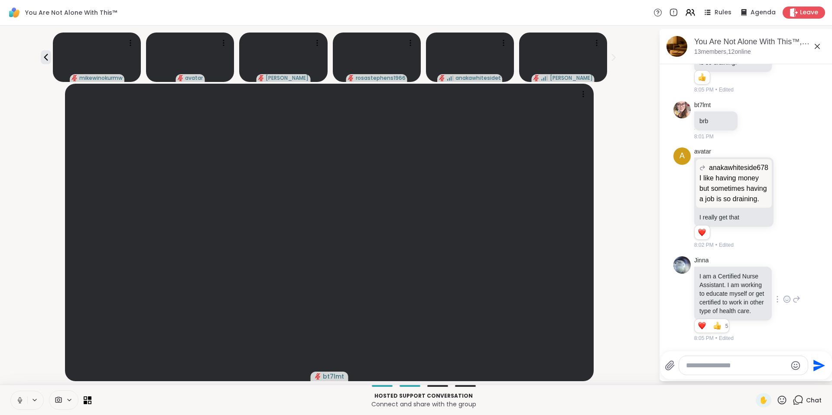
click at [793, 296] on icon at bounding box center [797, 299] width 8 height 10
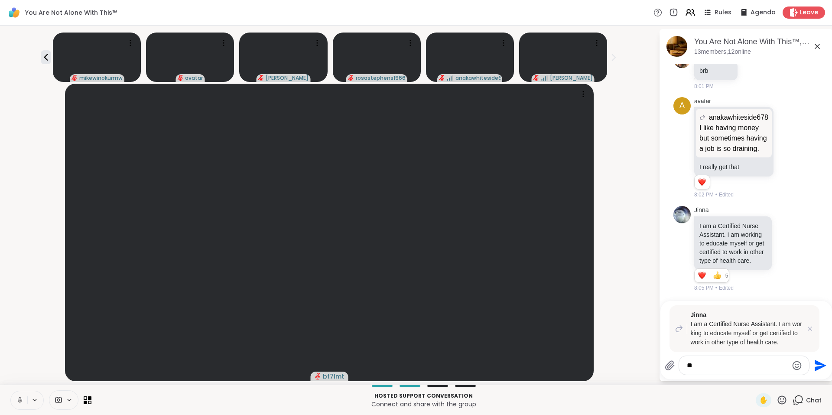
type textarea "*"
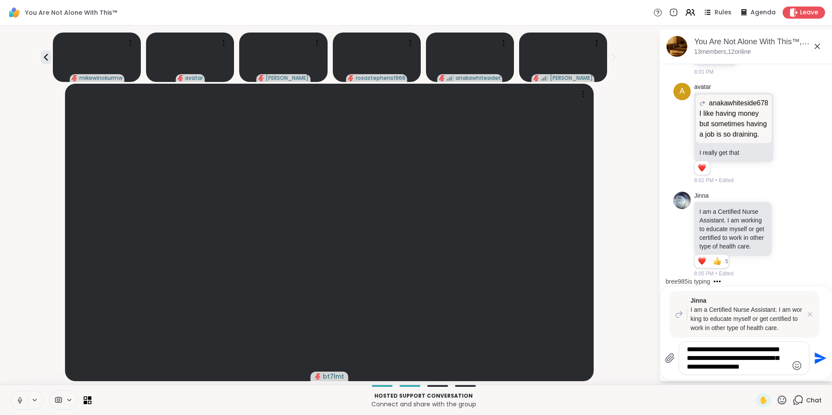
type textarea "**********"
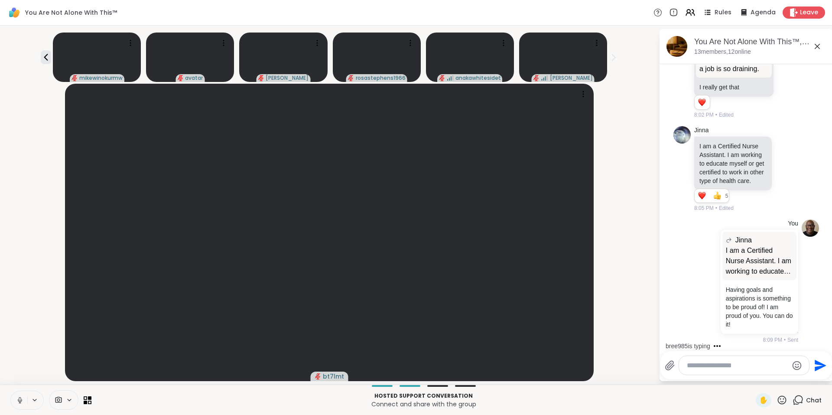
scroll to position [3880, 0]
click at [685, 12] on icon at bounding box center [690, 12] width 11 height 11
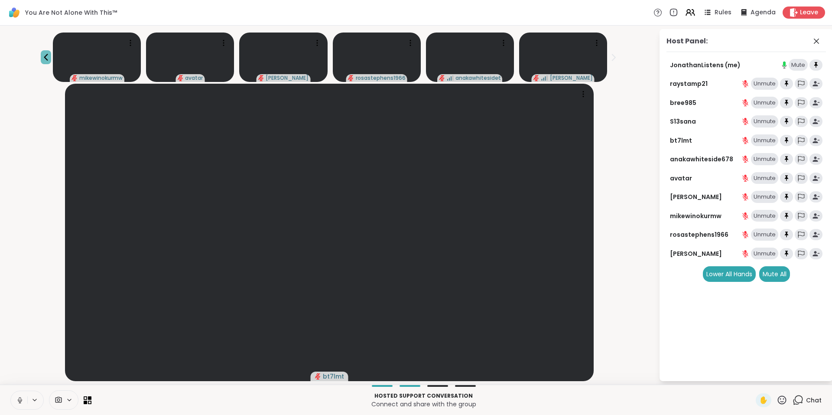
click at [51, 56] on icon at bounding box center [46, 57] width 10 height 10
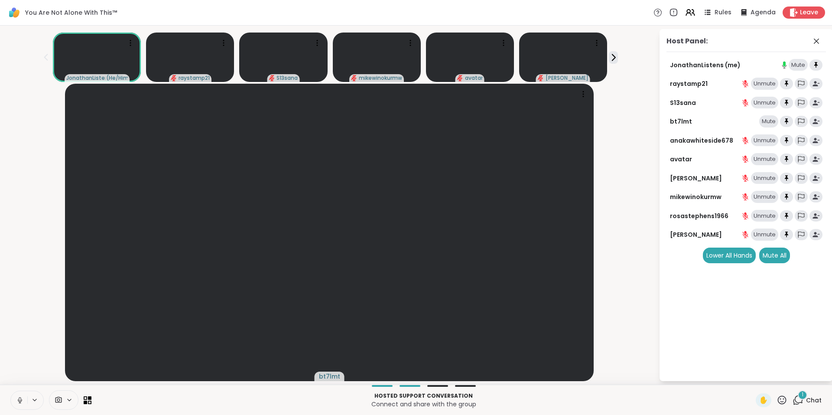
click at [802, 395] on span "1" at bounding box center [803, 394] width 2 height 7
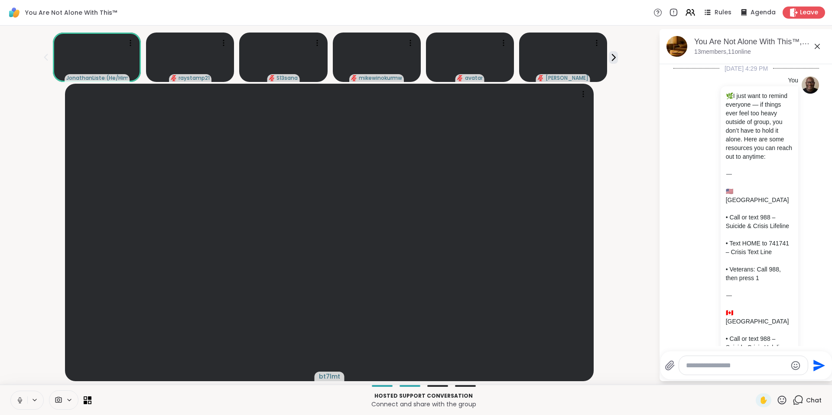
scroll to position [3994, 0]
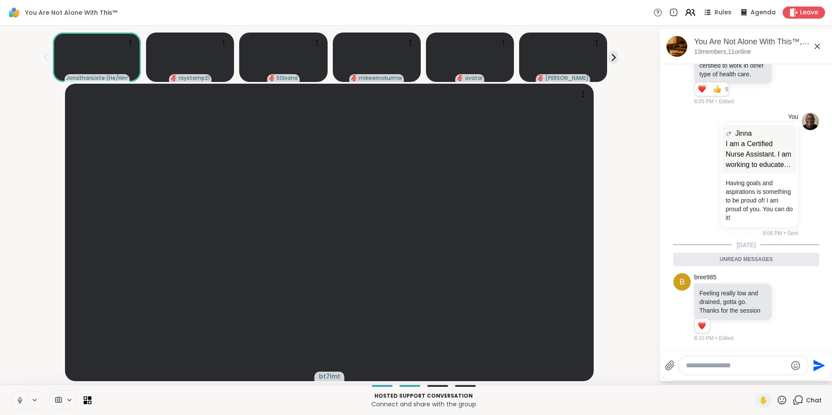
click at [687, 13] on icon at bounding box center [688, 11] width 3 height 3
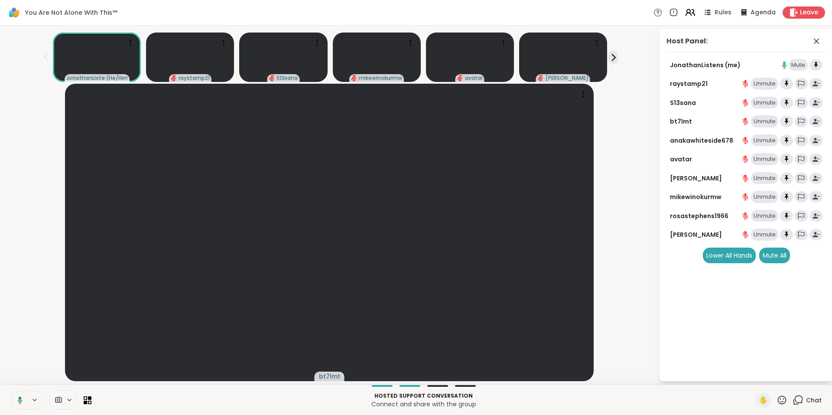
click at [686, 13] on icon at bounding box center [690, 12] width 11 height 11
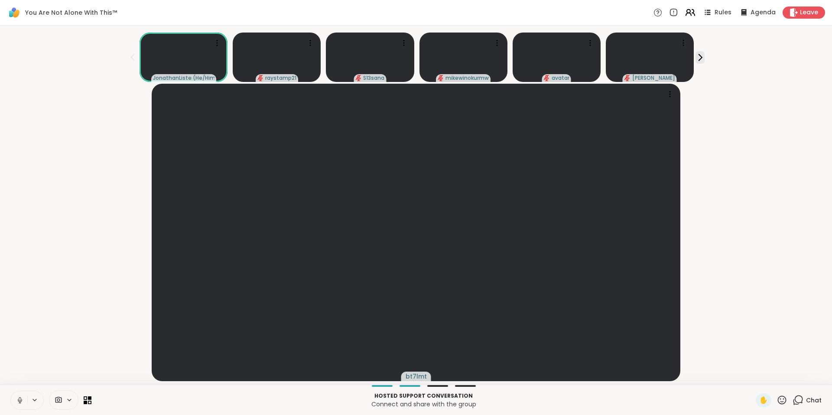
click at [686, 13] on icon at bounding box center [690, 12] width 11 height 11
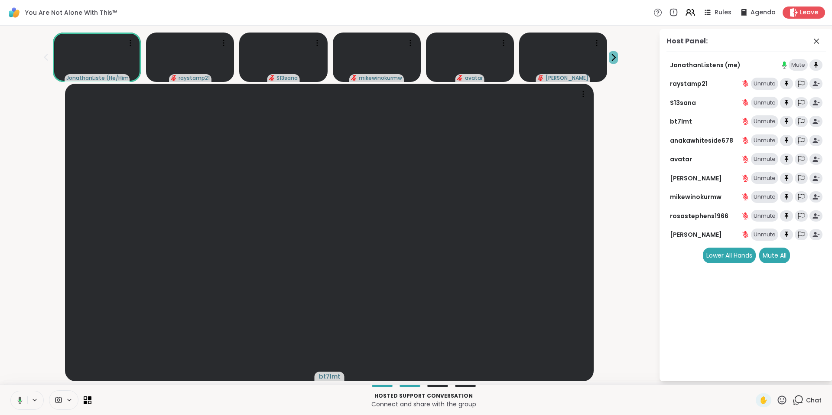
click at [609, 58] on icon at bounding box center [613, 57] width 9 height 9
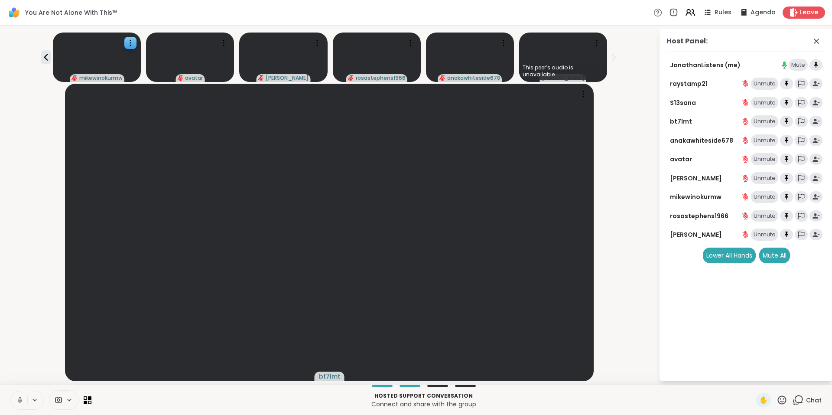
click at [51, 56] on icon at bounding box center [46, 57] width 10 height 10
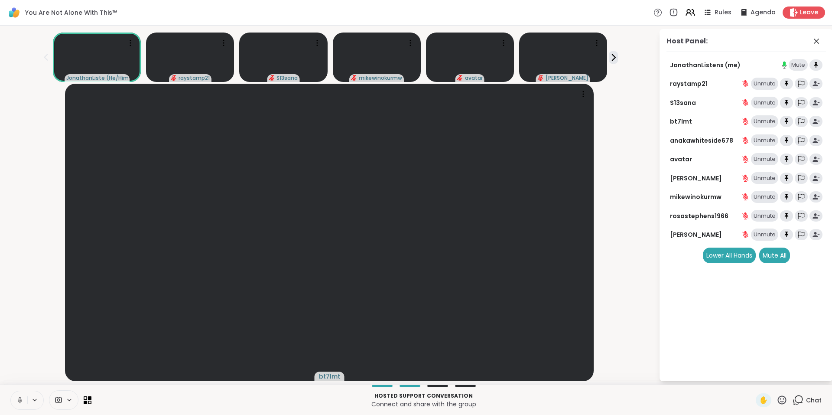
click at [616, 56] on div "JonathanListens ( He/Him ) raystamp21 S13sana mikewinokurmw avatar [PERSON_NAME]" at bounding box center [329, 55] width 649 height 53
click at [613, 57] on icon at bounding box center [614, 57] width 3 height 6
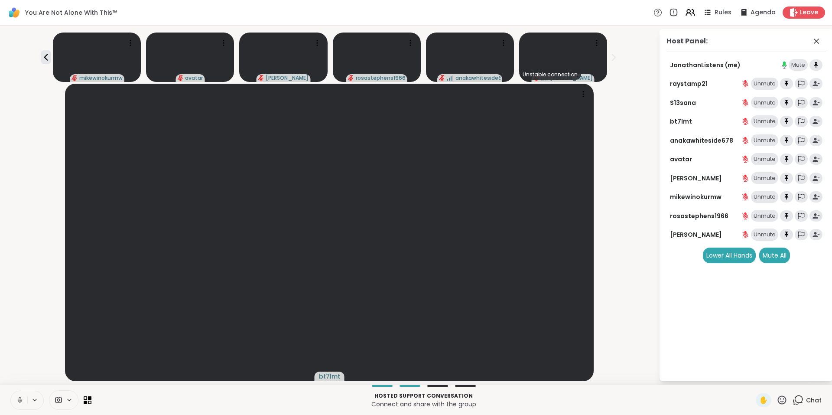
click at [793, 399] on icon at bounding box center [798, 400] width 11 height 11
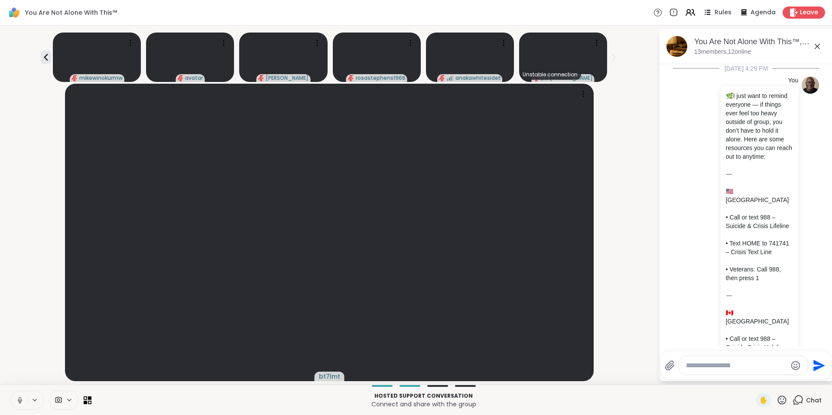
scroll to position [3965, 0]
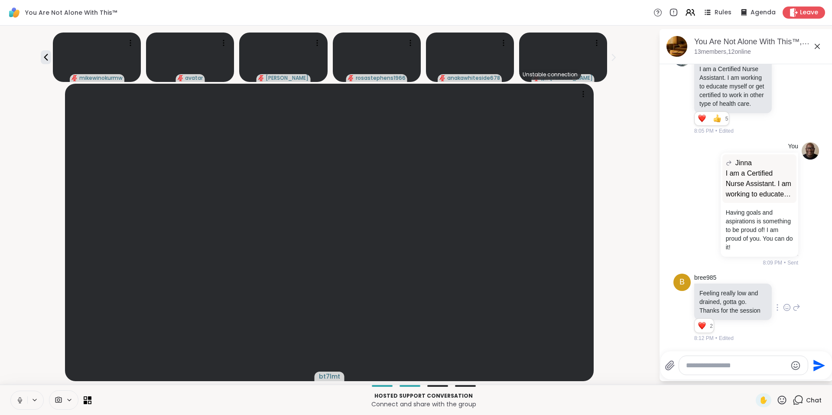
click at [793, 304] on icon at bounding box center [797, 307] width 8 height 10
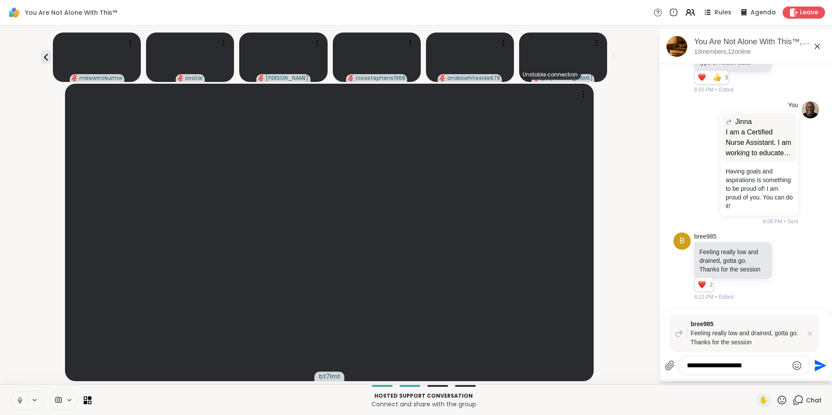
type textarea "**********"
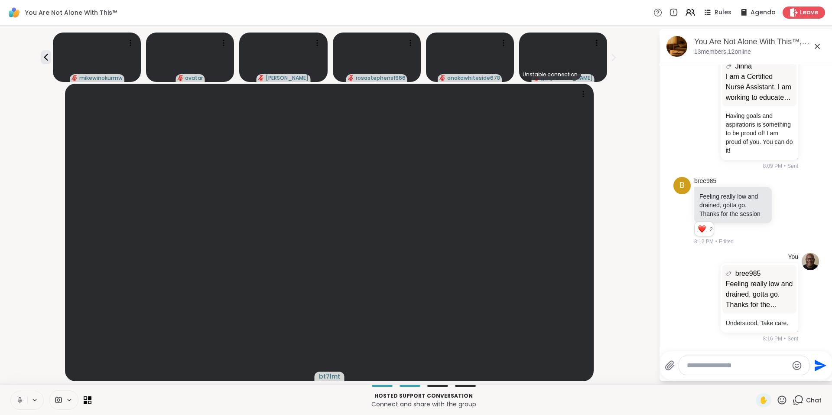
scroll to position [4070, 0]
click at [817, 45] on icon at bounding box center [818, 46] width 10 height 10
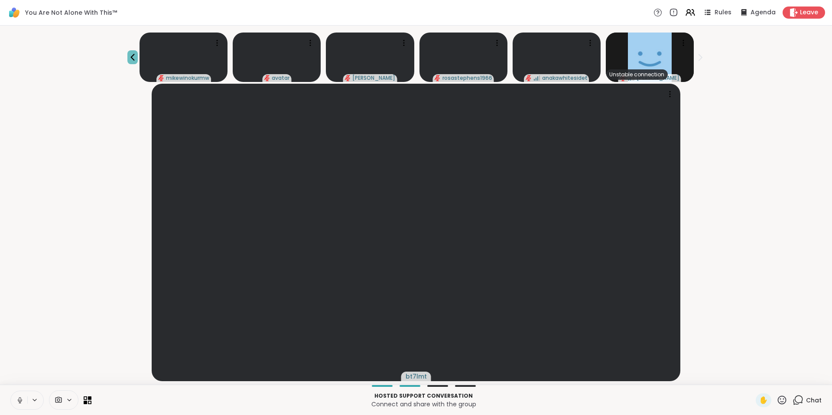
click at [134, 56] on icon at bounding box center [133, 57] width 4 height 7
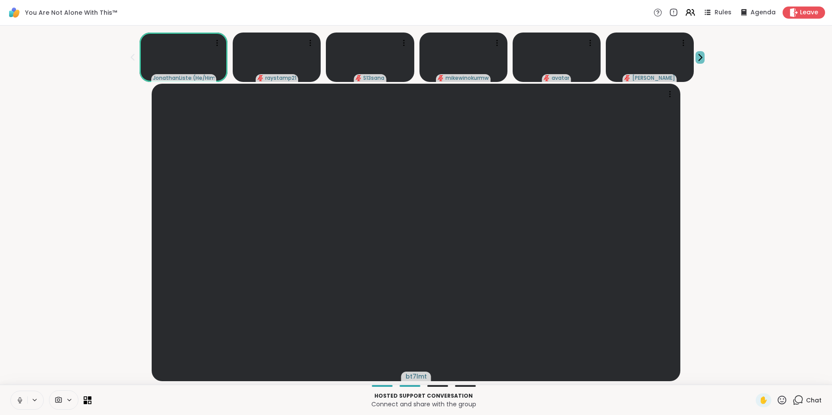
click at [696, 56] on icon at bounding box center [700, 57] width 9 height 9
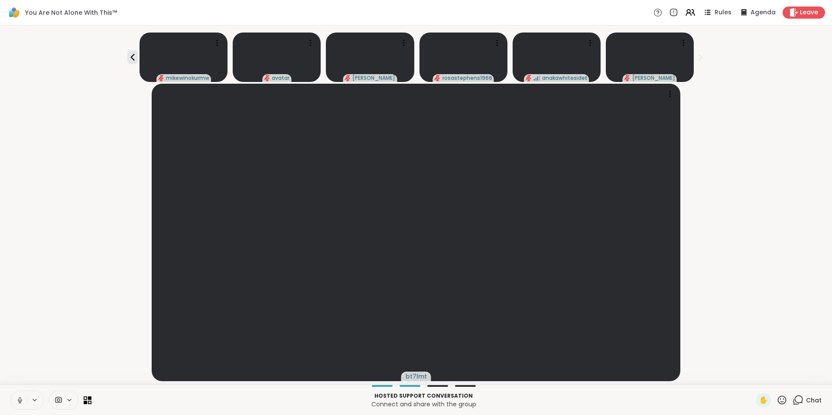
click at [795, 401] on icon at bounding box center [798, 400] width 11 height 11
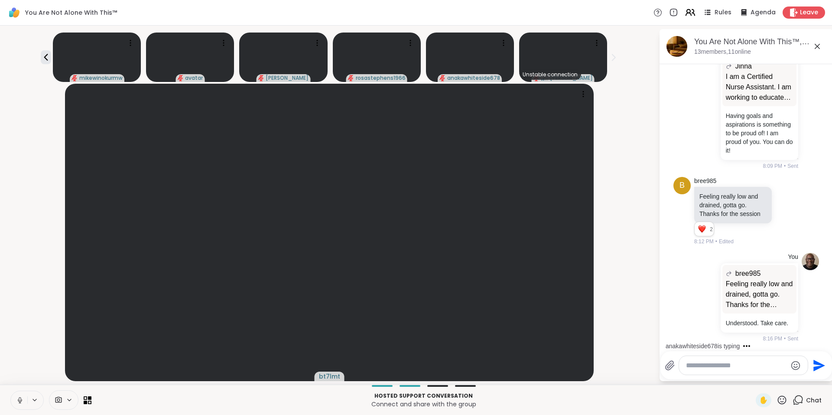
click at [692, 14] on icon at bounding box center [693, 13] width 3 height 6
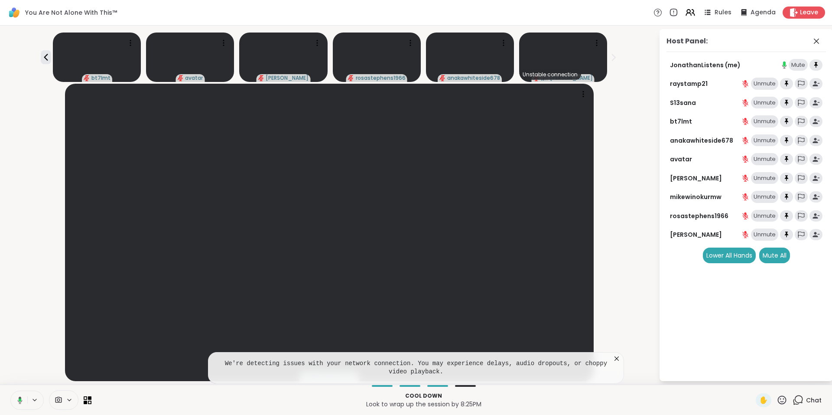
click at [617, 359] on icon at bounding box center [617, 358] width 9 height 9
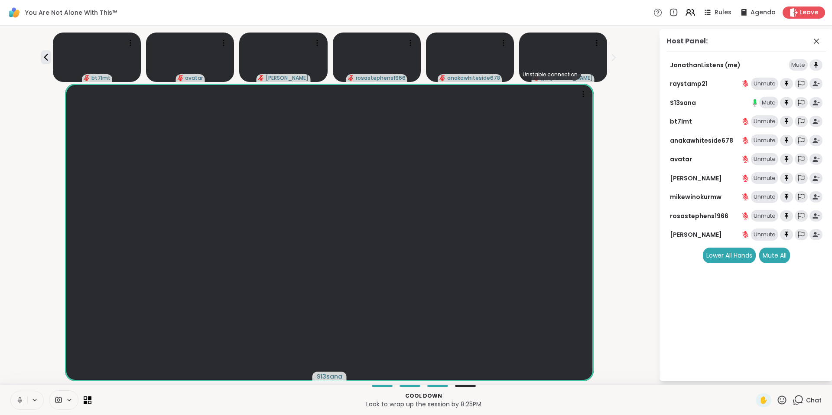
click at [793, 401] on icon at bounding box center [798, 400] width 11 height 11
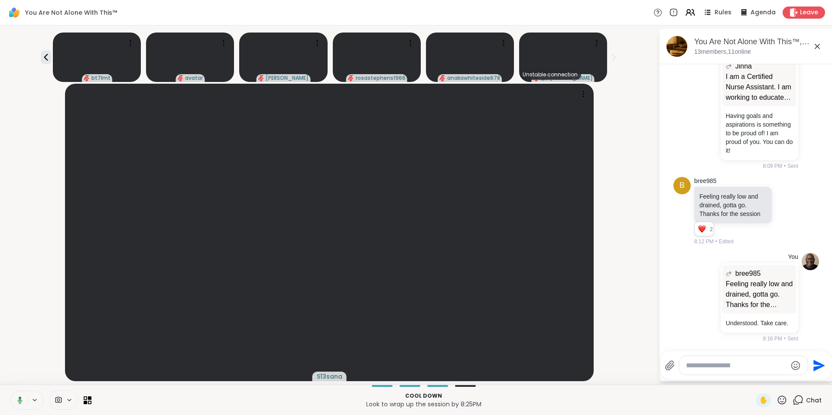
click at [741, 366] on textarea "Type your message" at bounding box center [736, 365] width 101 height 9
paste textarea "**********"
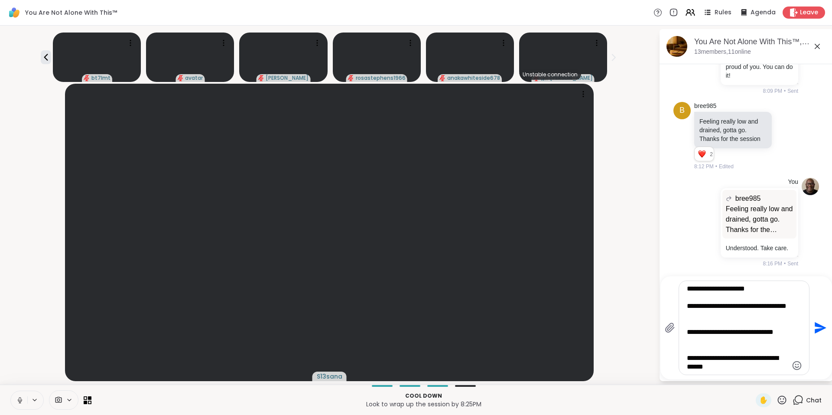
type textarea "**********"
click at [819, 329] on icon "Send" at bounding box center [821, 328] width 12 height 12
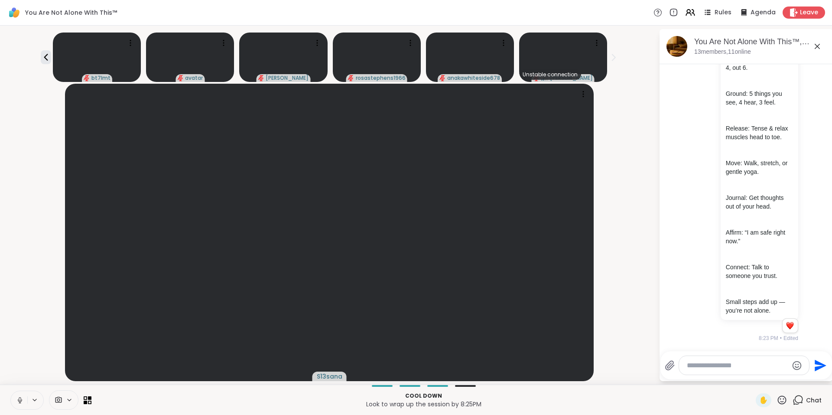
scroll to position [4449, 0]
click at [687, 12] on icon at bounding box center [688, 11] width 3 height 3
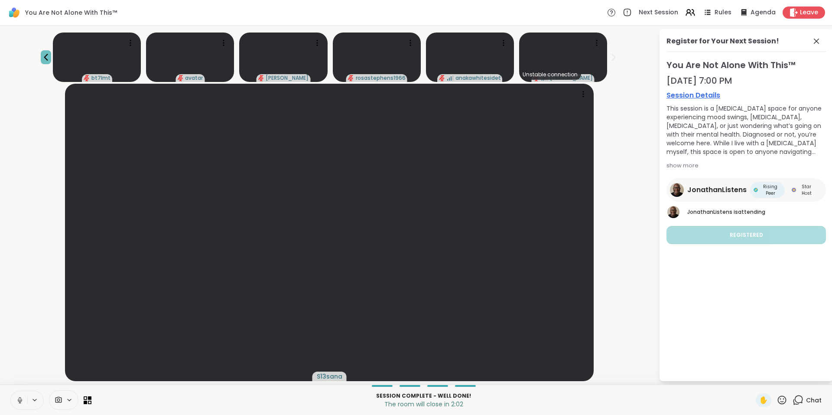
click at [51, 59] on icon at bounding box center [46, 57] width 10 height 10
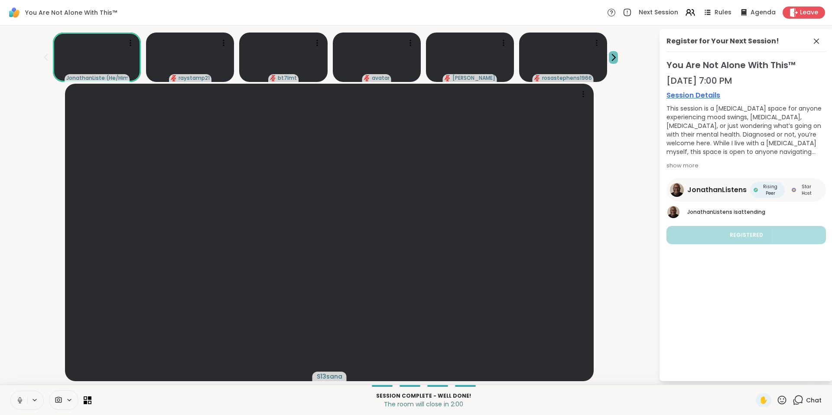
click at [609, 55] on icon at bounding box center [613, 57] width 9 height 9
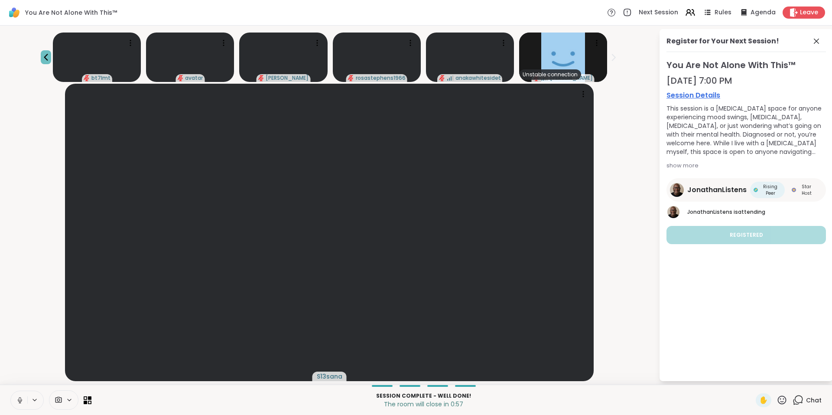
click at [51, 53] on icon at bounding box center [46, 57] width 10 height 10
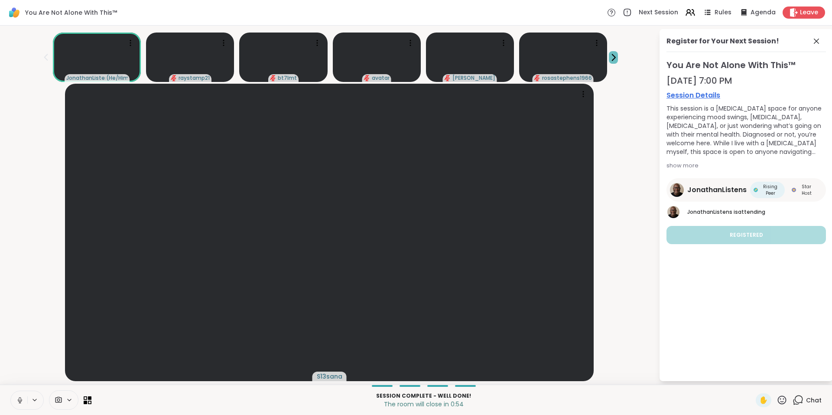
click at [609, 59] on icon at bounding box center [613, 57] width 9 height 9
